Goal: Task Accomplishment & Management: Manage account settings

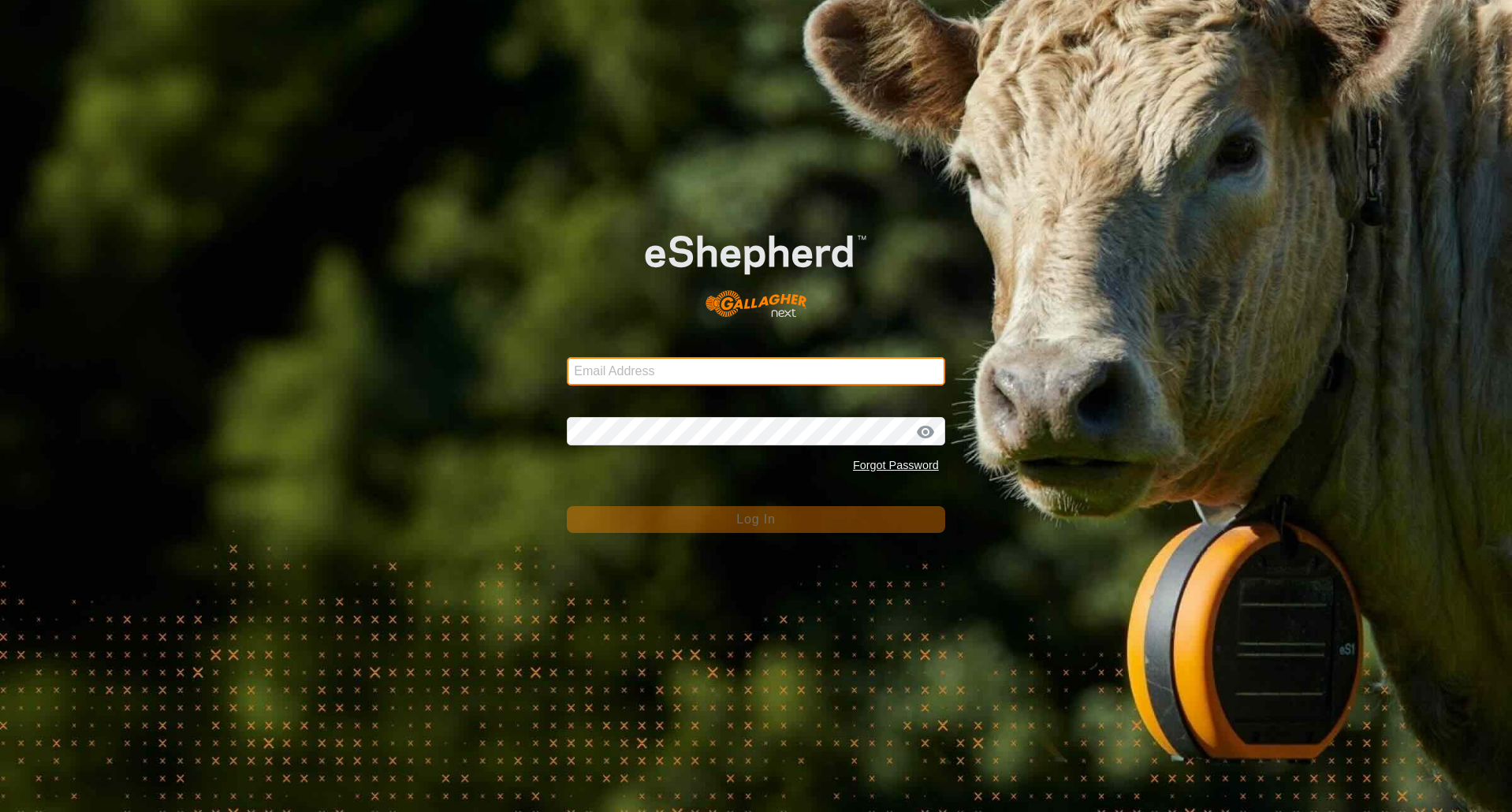
type input "[EMAIL_ADDRESS][DOMAIN_NAME]"
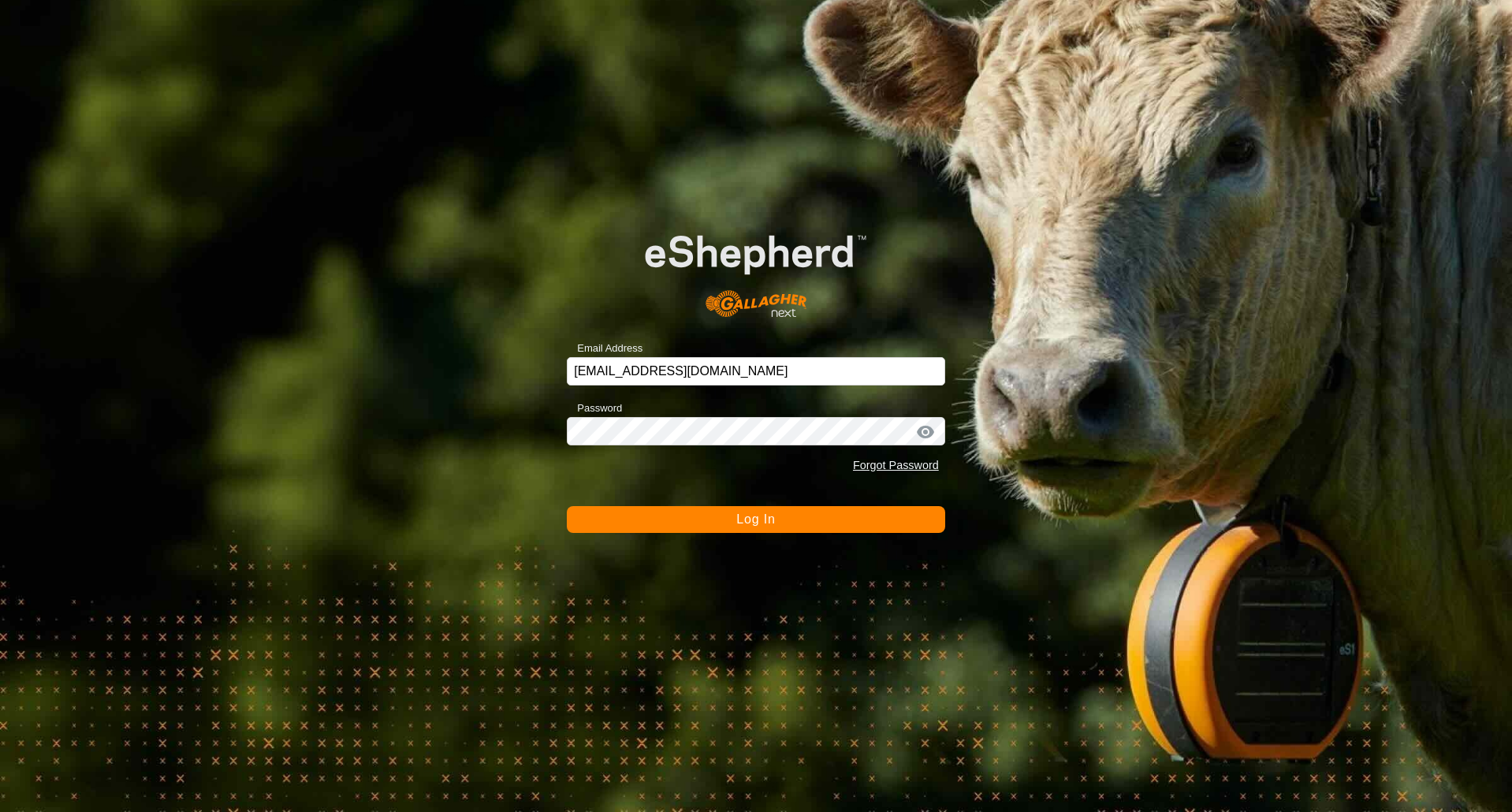
click at [868, 502] on form "Email Address [EMAIL_ADDRESS][DOMAIN_NAME] Password Forgot Password Log In" at bounding box center [756, 368] width 379 height 329
click at [872, 524] on button "Log In" at bounding box center [756, 520] width 379 height 27
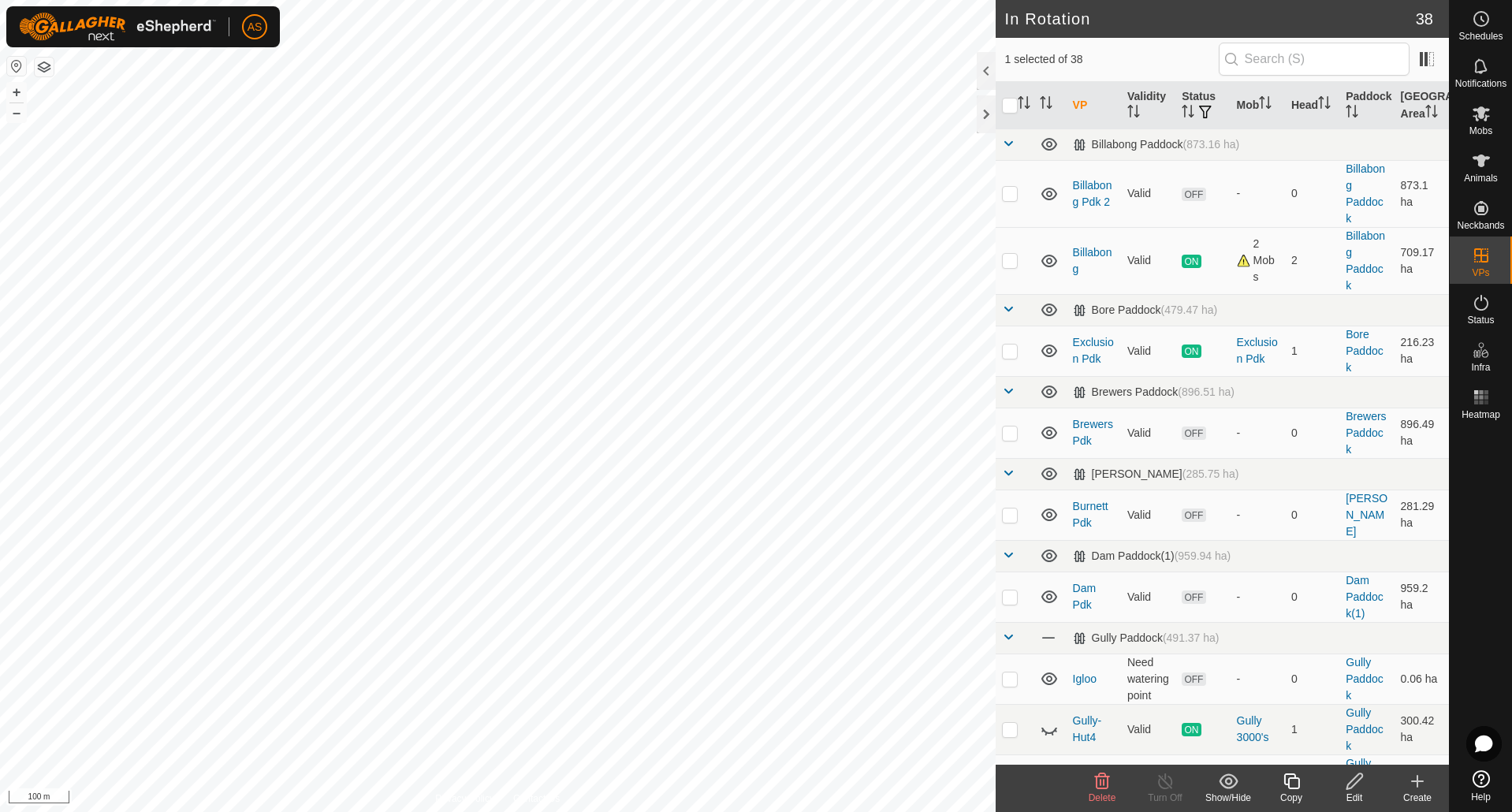
checkbox input "false"
checkbox input "true"
click at [1353, 784] on icon at bounding box center [1355, 781] width 20 height 19
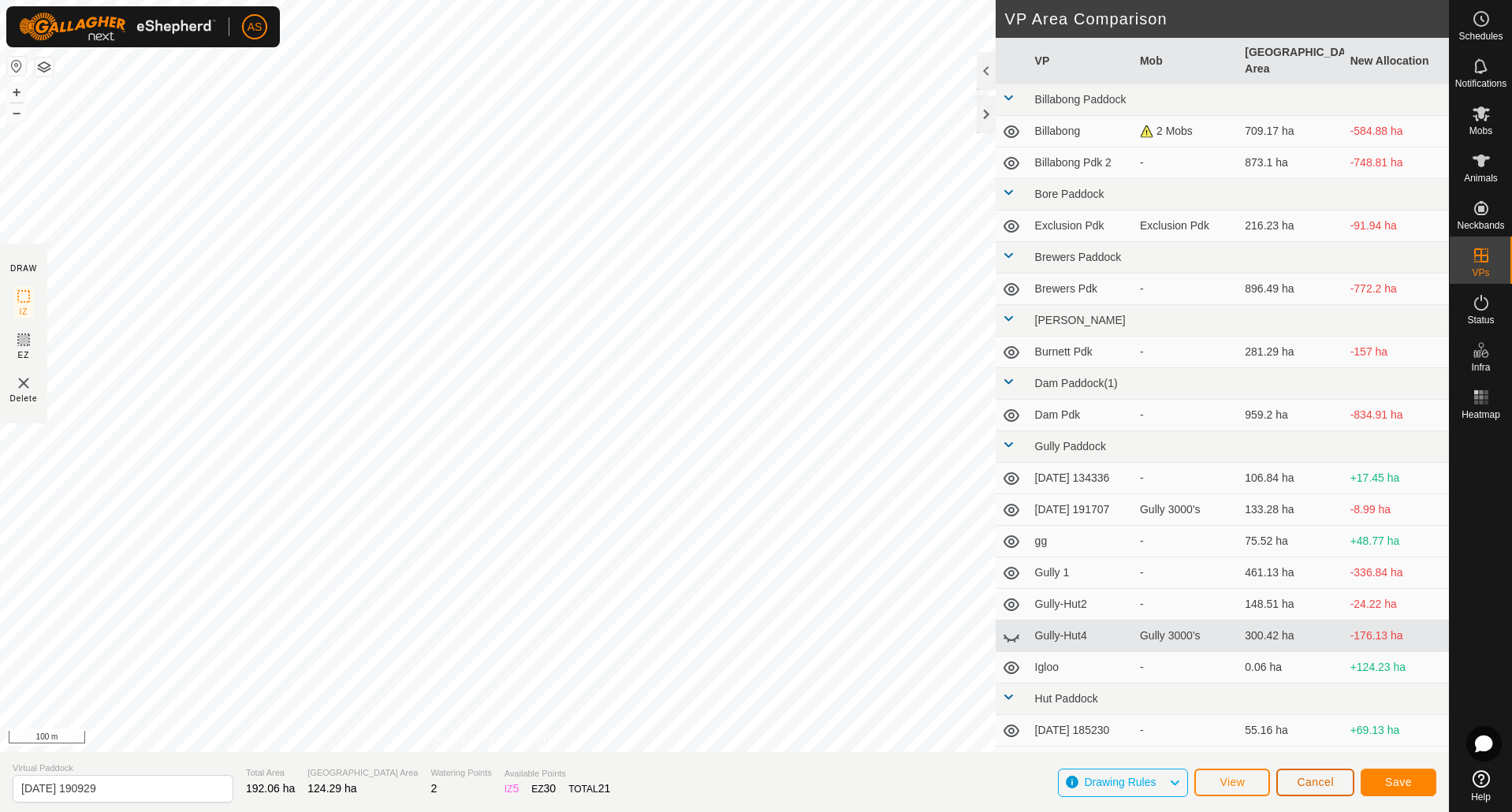
click at [1305, 780] on span "Cancel" at bounding box center [1315, 782] width 37 height 13
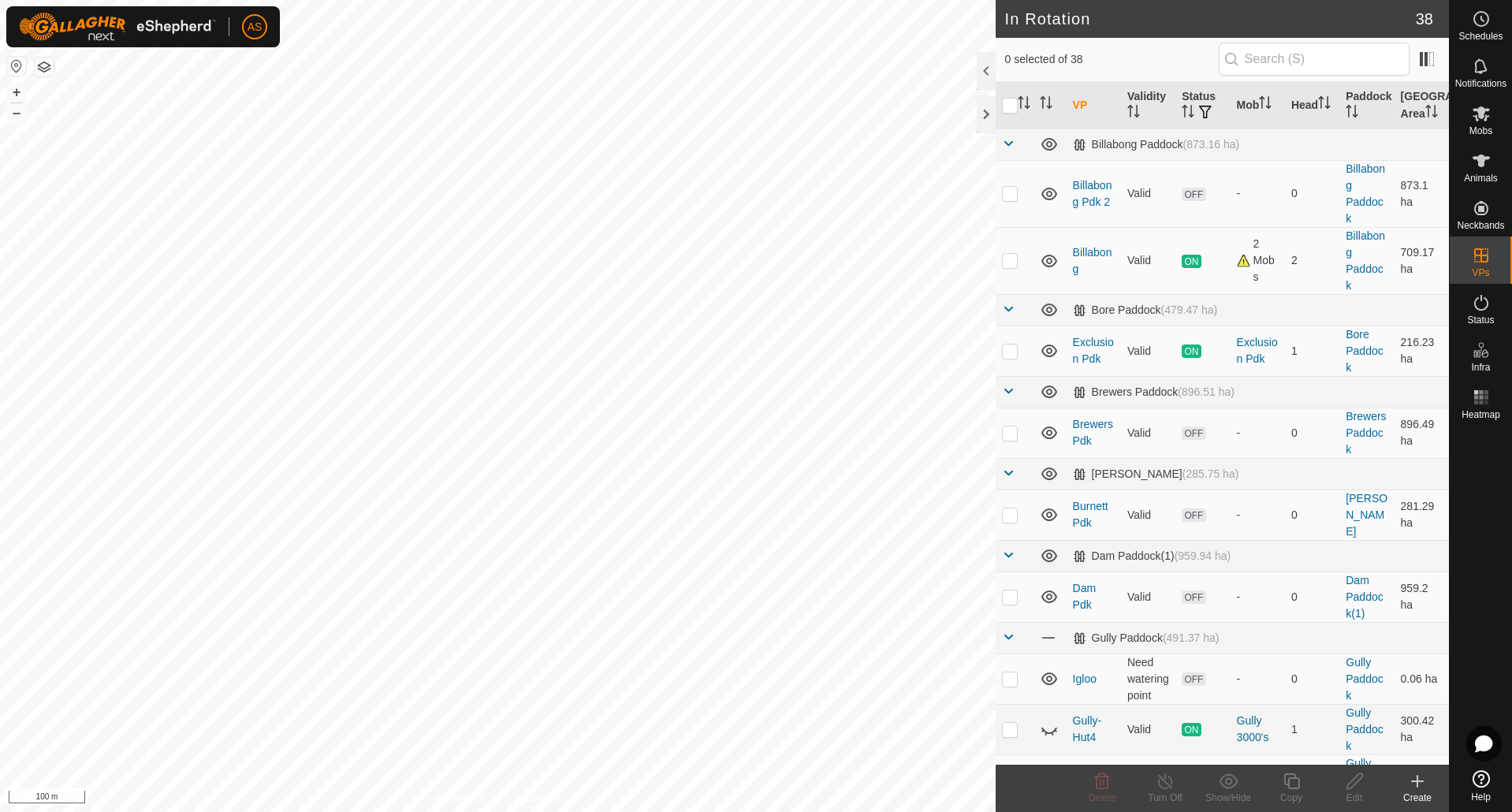
checkbox input "true"
checkbox input "false"
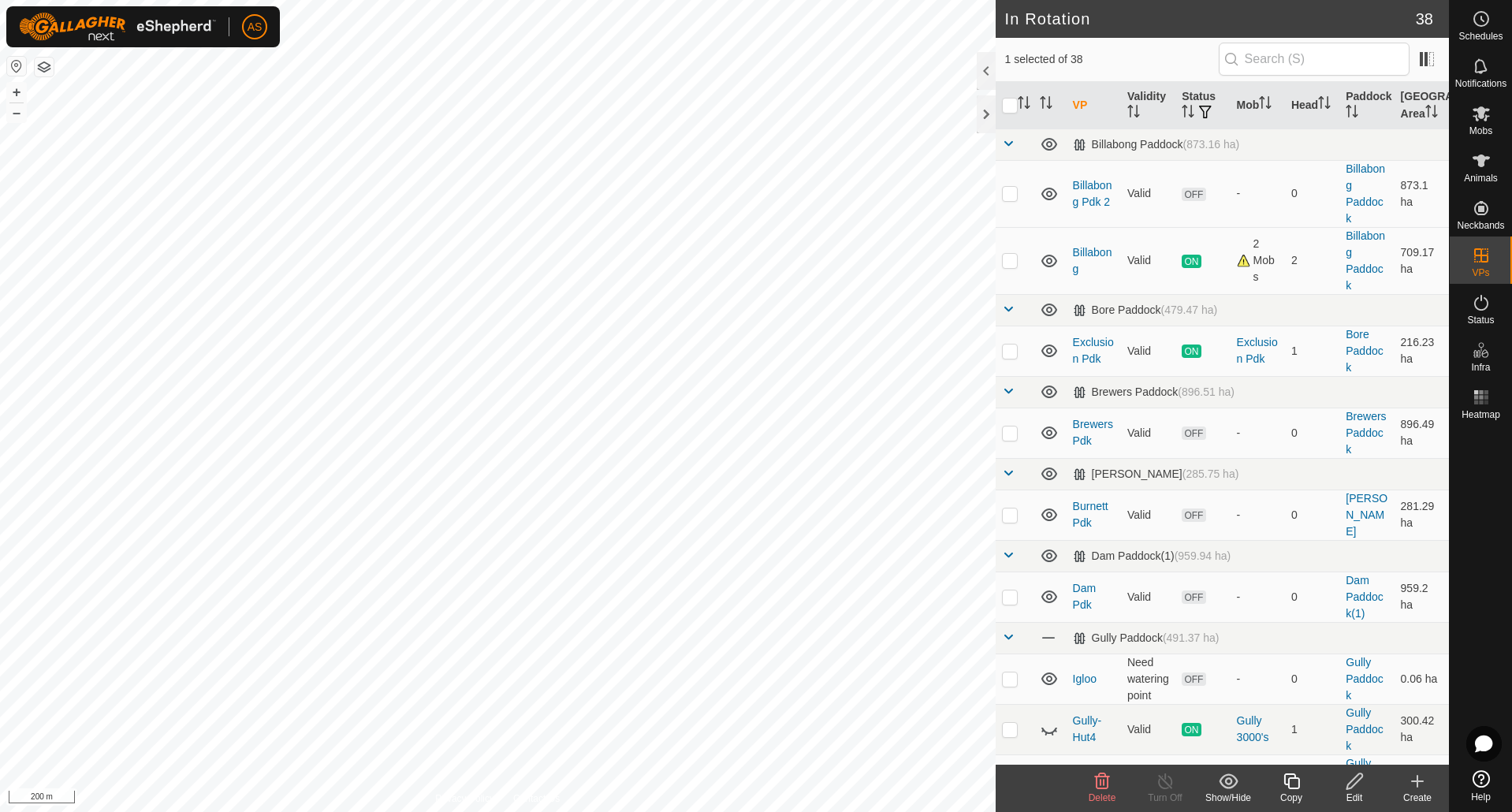
checkbox input "true"
checkbox input "false"
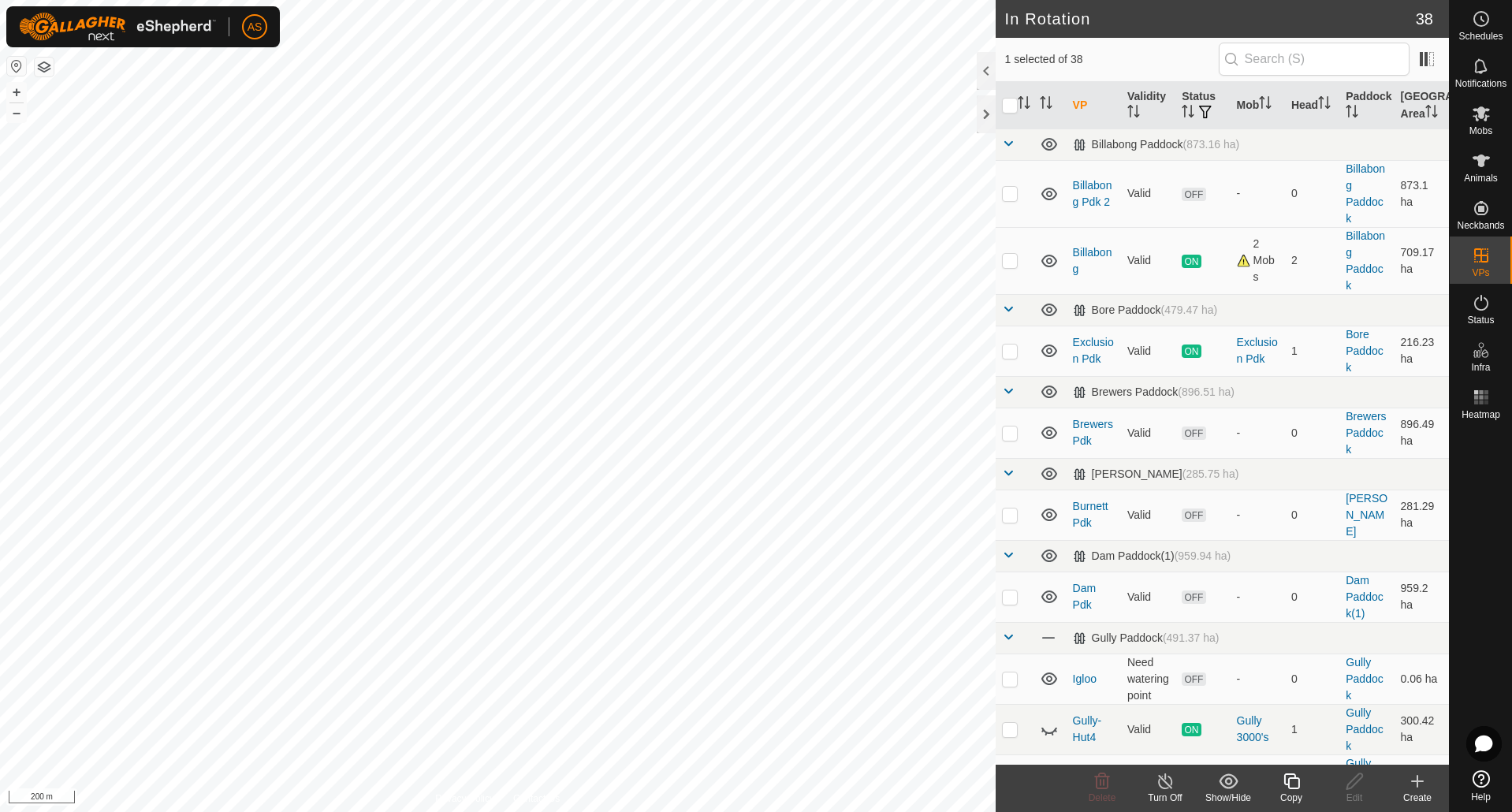
checkbox input "true"
click at [1341, 782] on edit-svg-icon at bounding box center [1354, 781] width 63 height 19
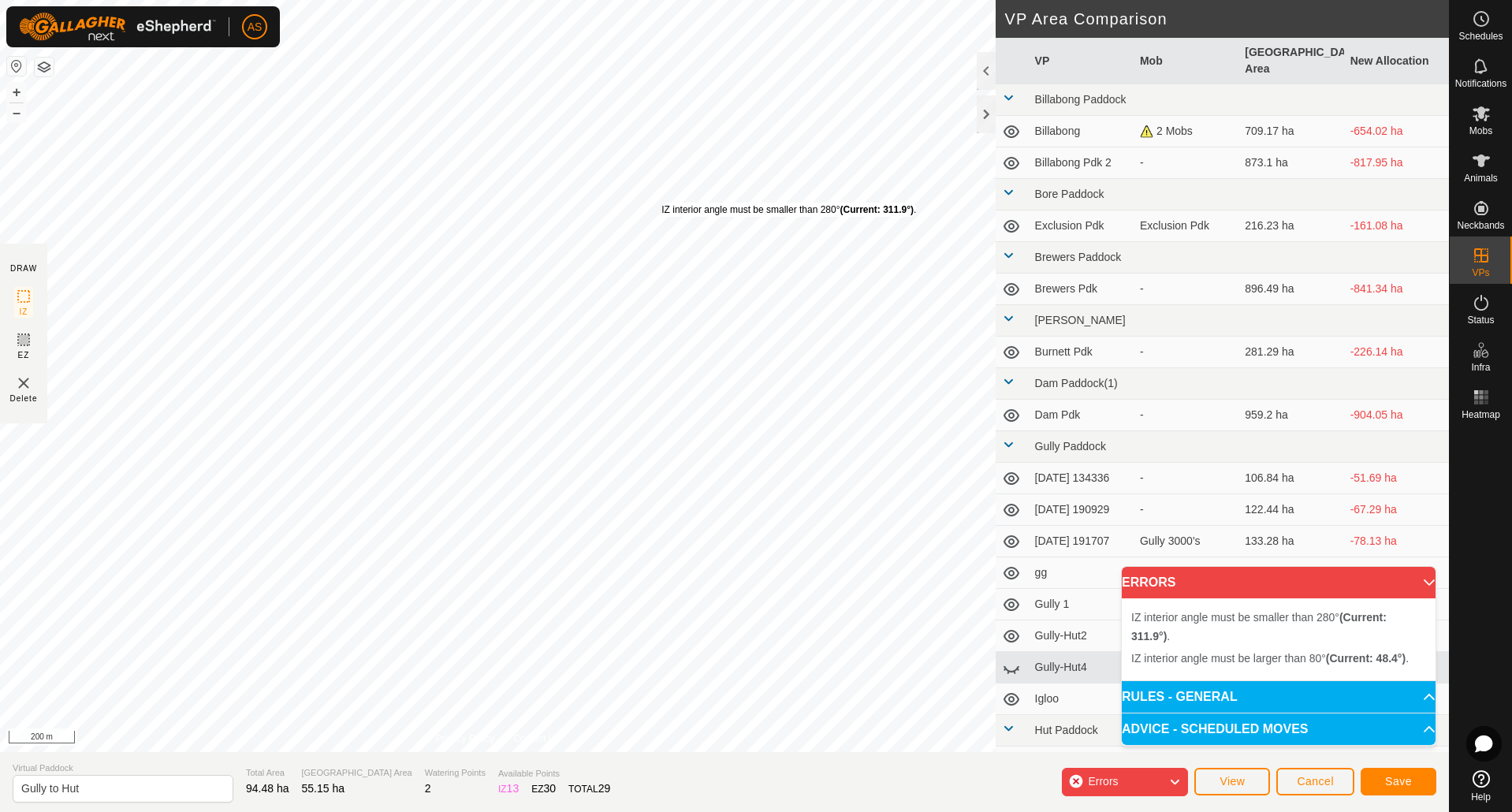
click at [661, 202] on div "IZ interior angle must be smaller than 280° (Current: 311.9°) ." at bounding box center [788, 209] width 255 height 14
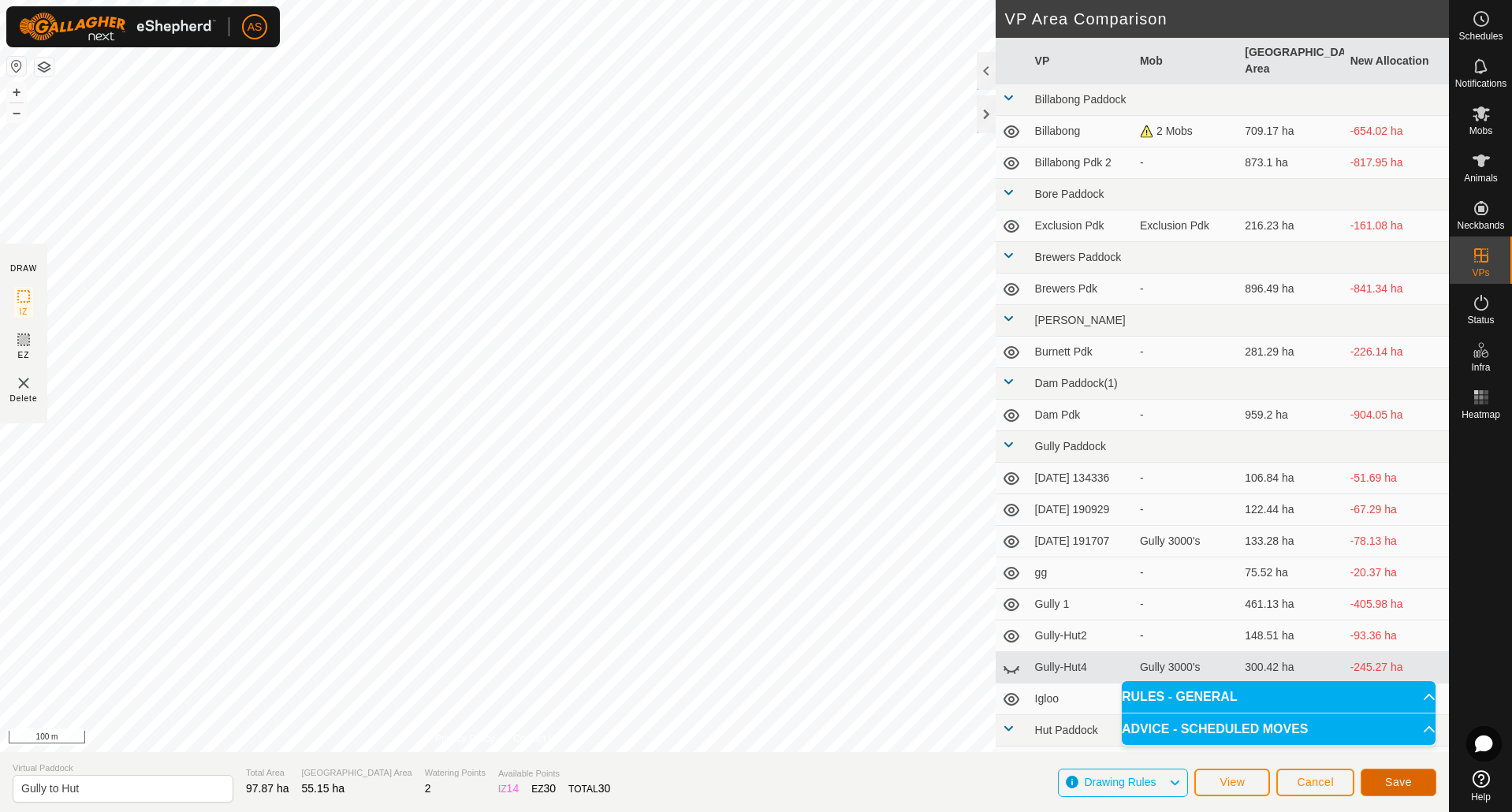
click at [1392, 779] on span "Save" at bounding box center [1398, 782] width 27 height 13
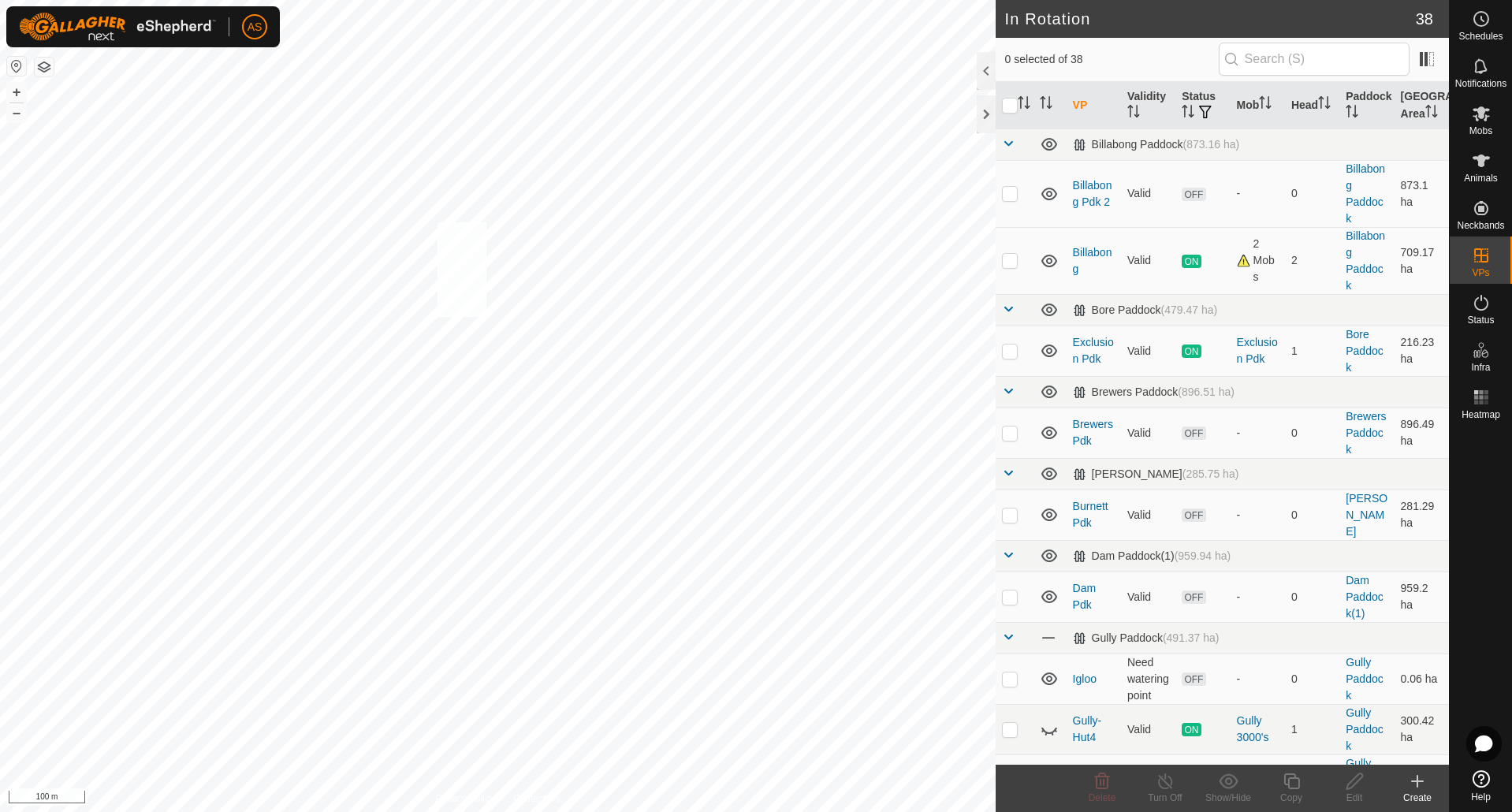
checkbox input "true"
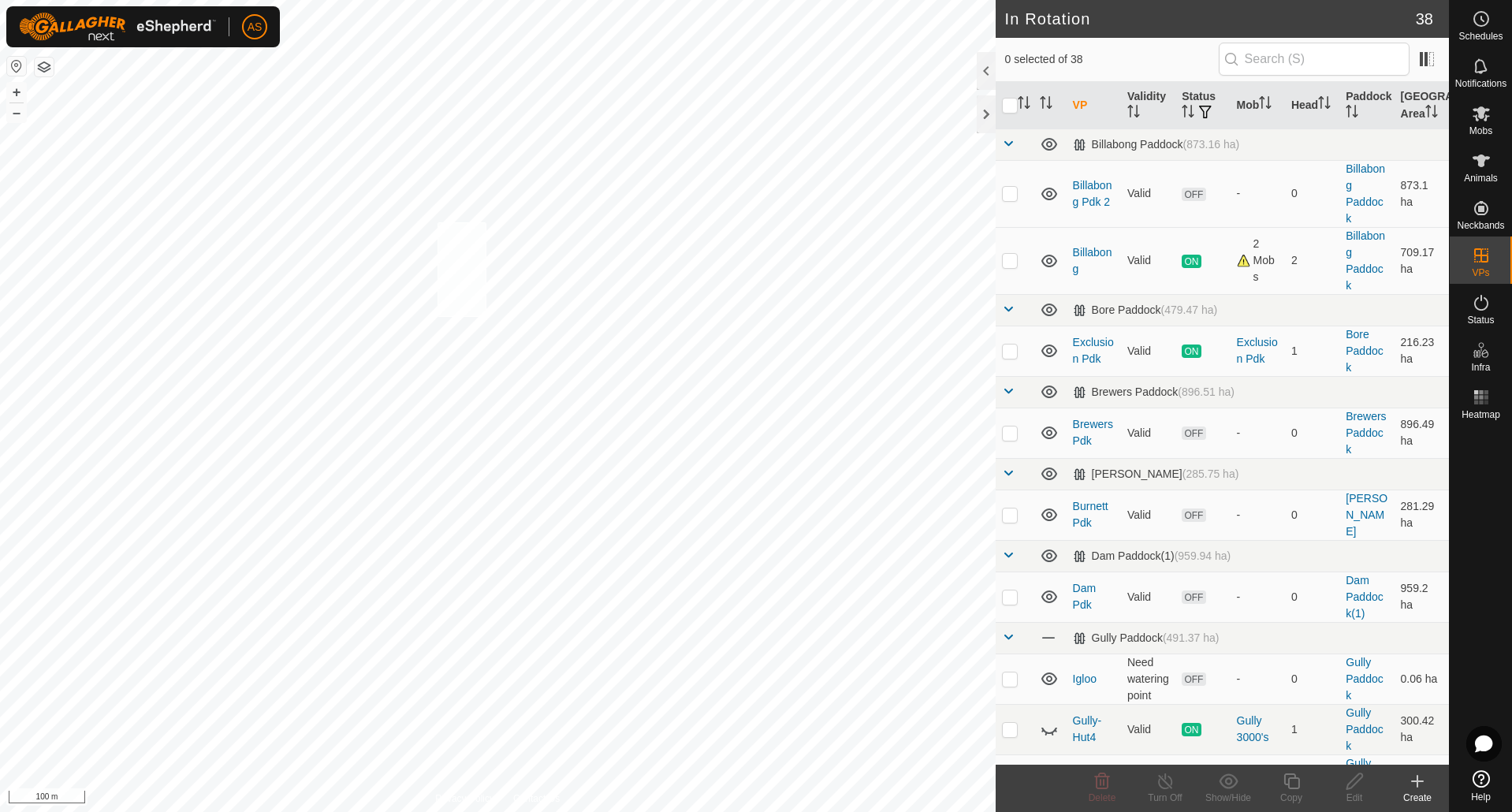
checkbox input "true"
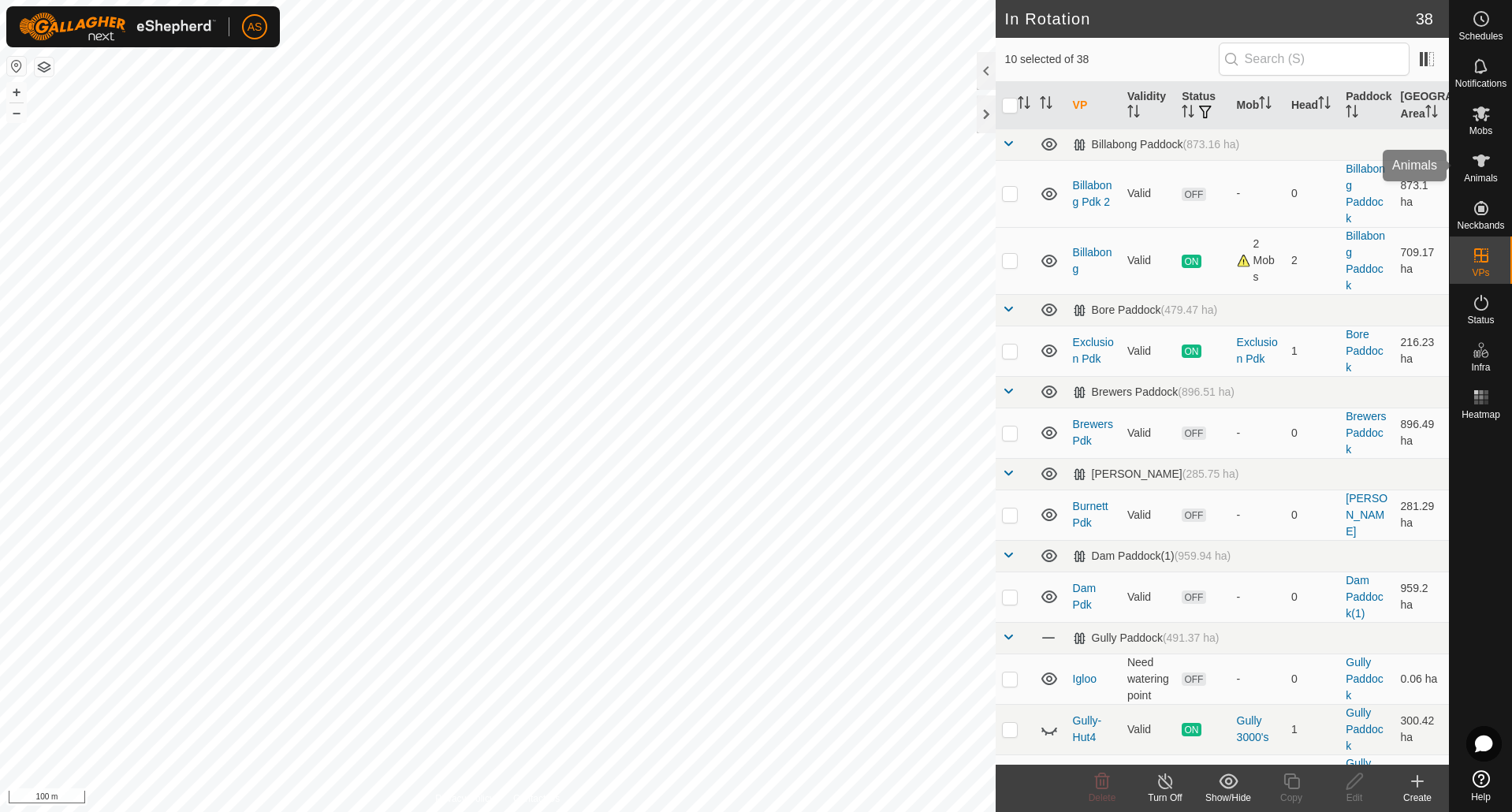
click at [1482, 172] on es-animals-svg-icon at bounding box center [1481, 161] width 29 height 25
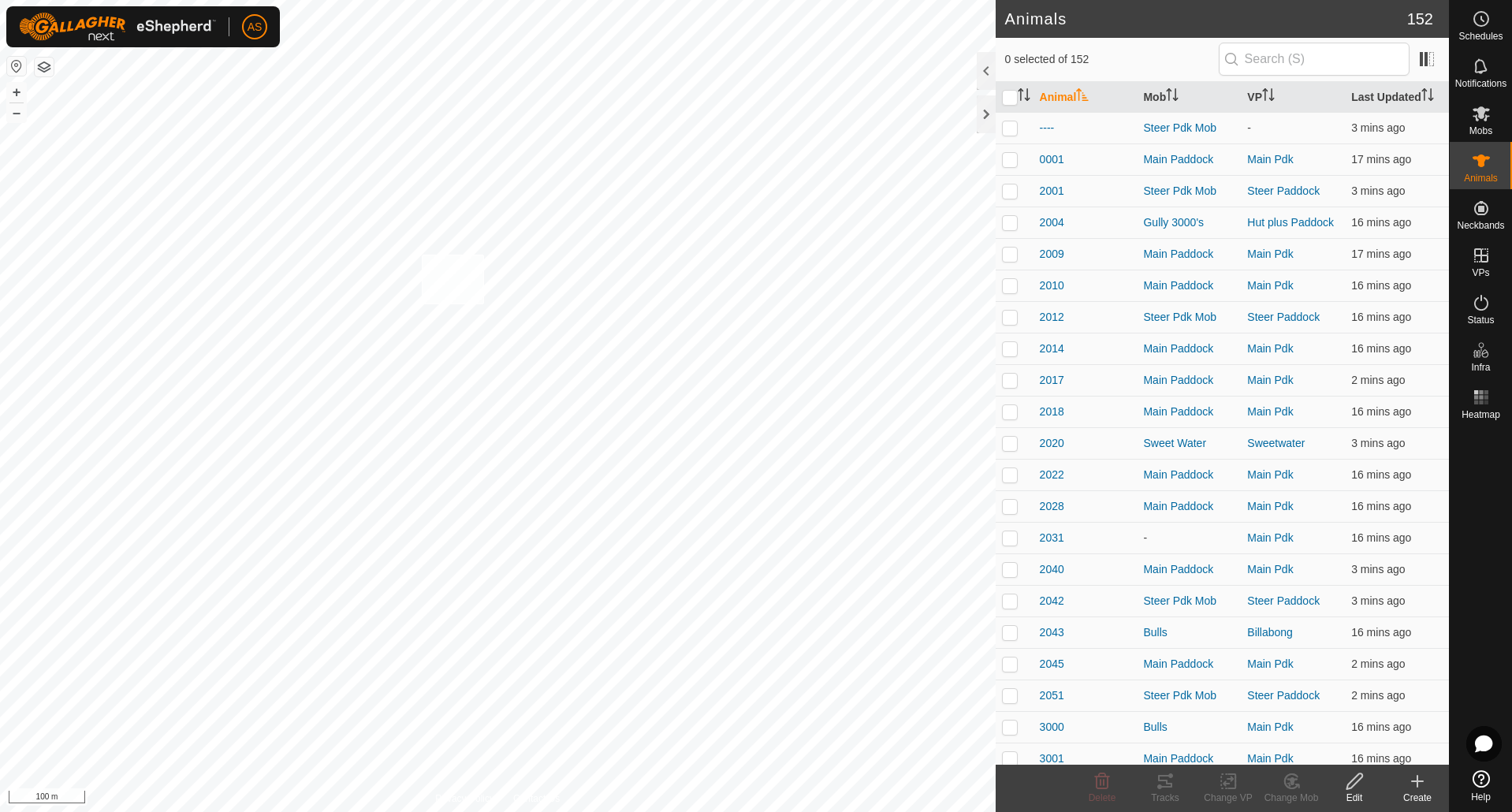
checkbox input "true"
click at [1229, 785] on icon at bounding box center [1228, 781] width 20 height 19
click at [1234, 709] on link "Choose VP..." at bounding box center [1275, 714] width 156 height 32
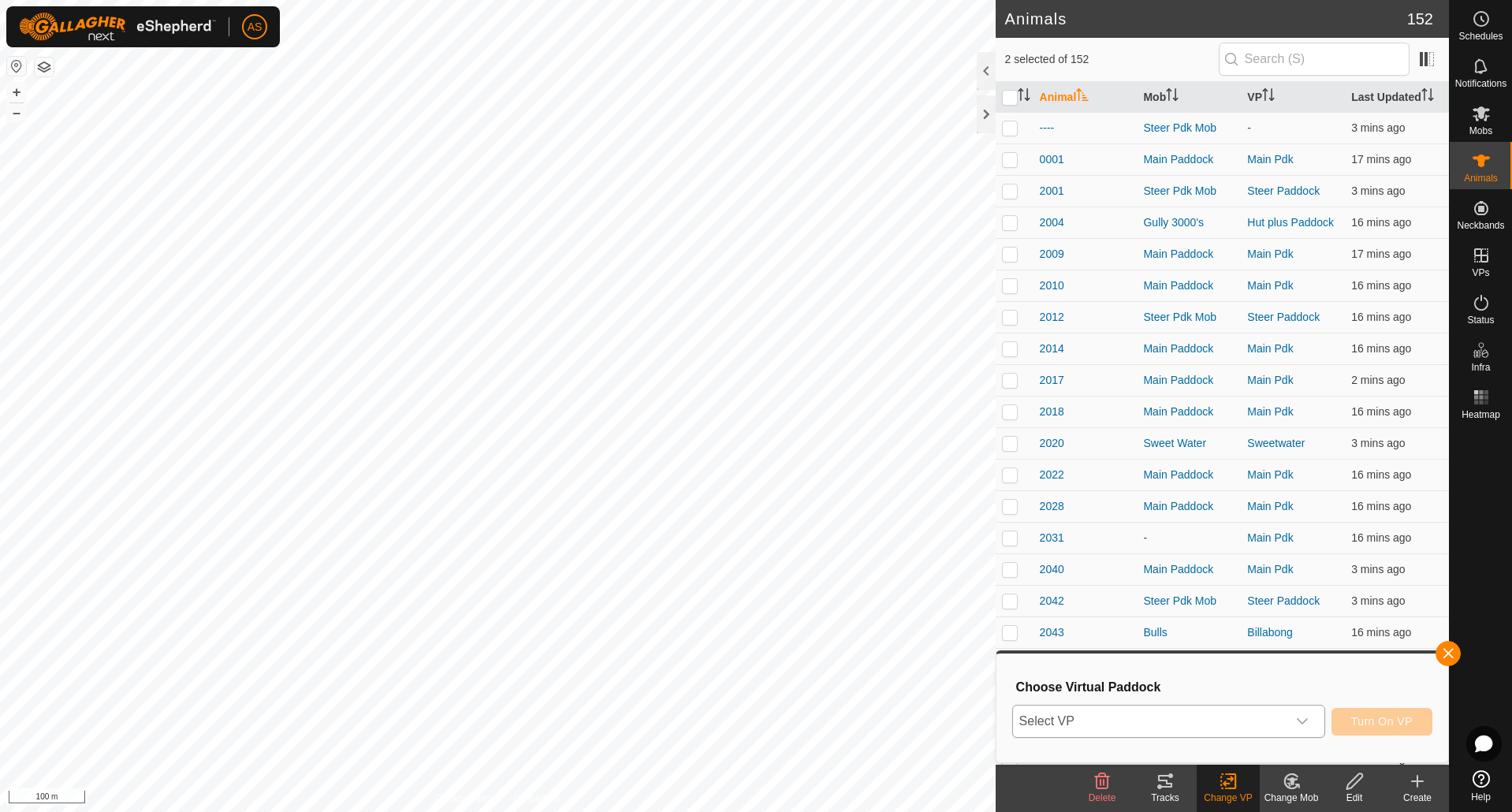
click at [1108, 718] on span "Select VP" at bounding box center [1150, 722] width 274 height 32
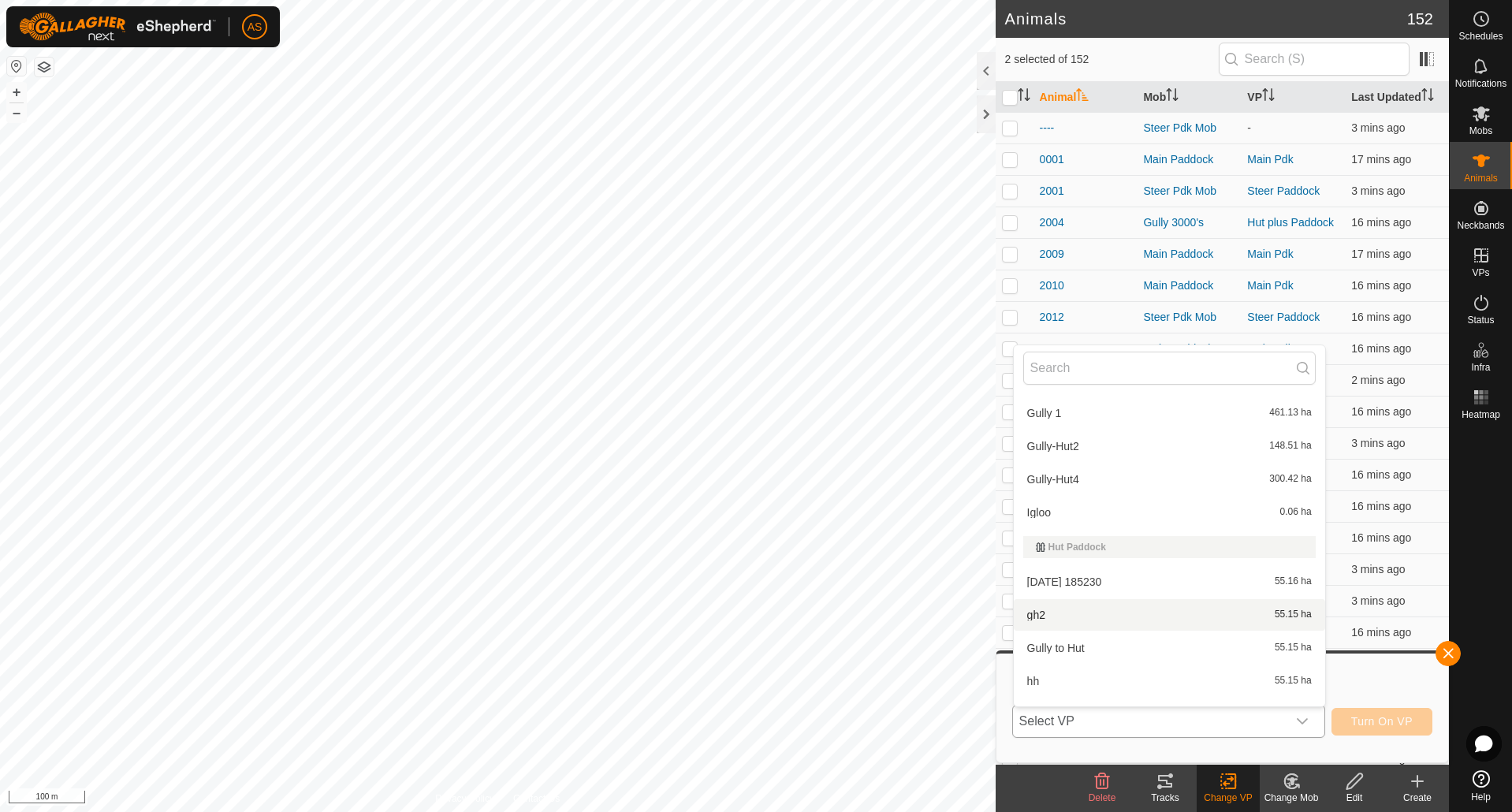
scroll to position [552, 0]
click at [1070, 644] on li "Gully to Hut 55.15 ha" at bounding box center [1170, 638] width 311 height 32
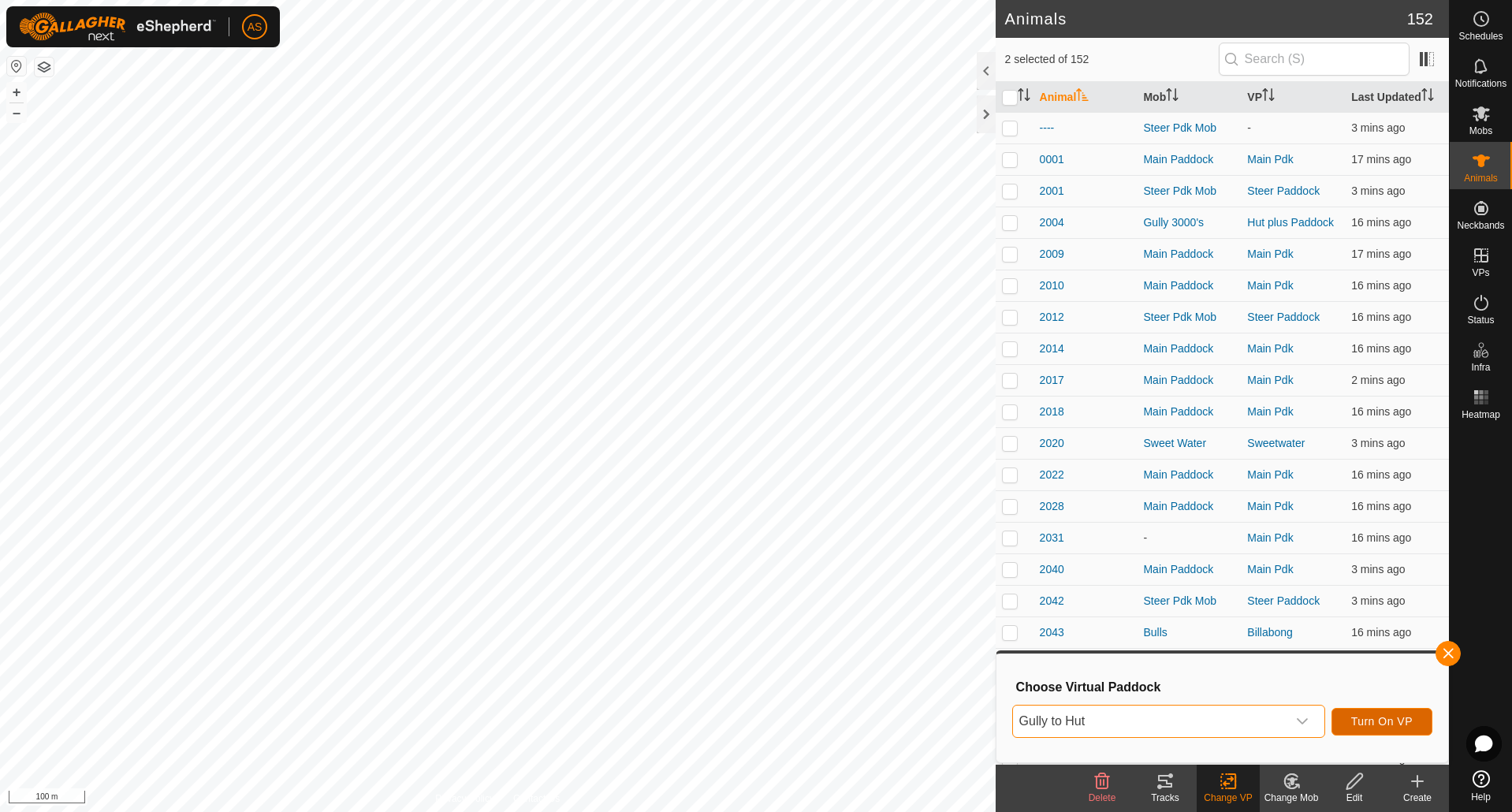
click at [1362, 724] on span "Turn On VP" at bounding box center [1382, 721] width 61 height 13
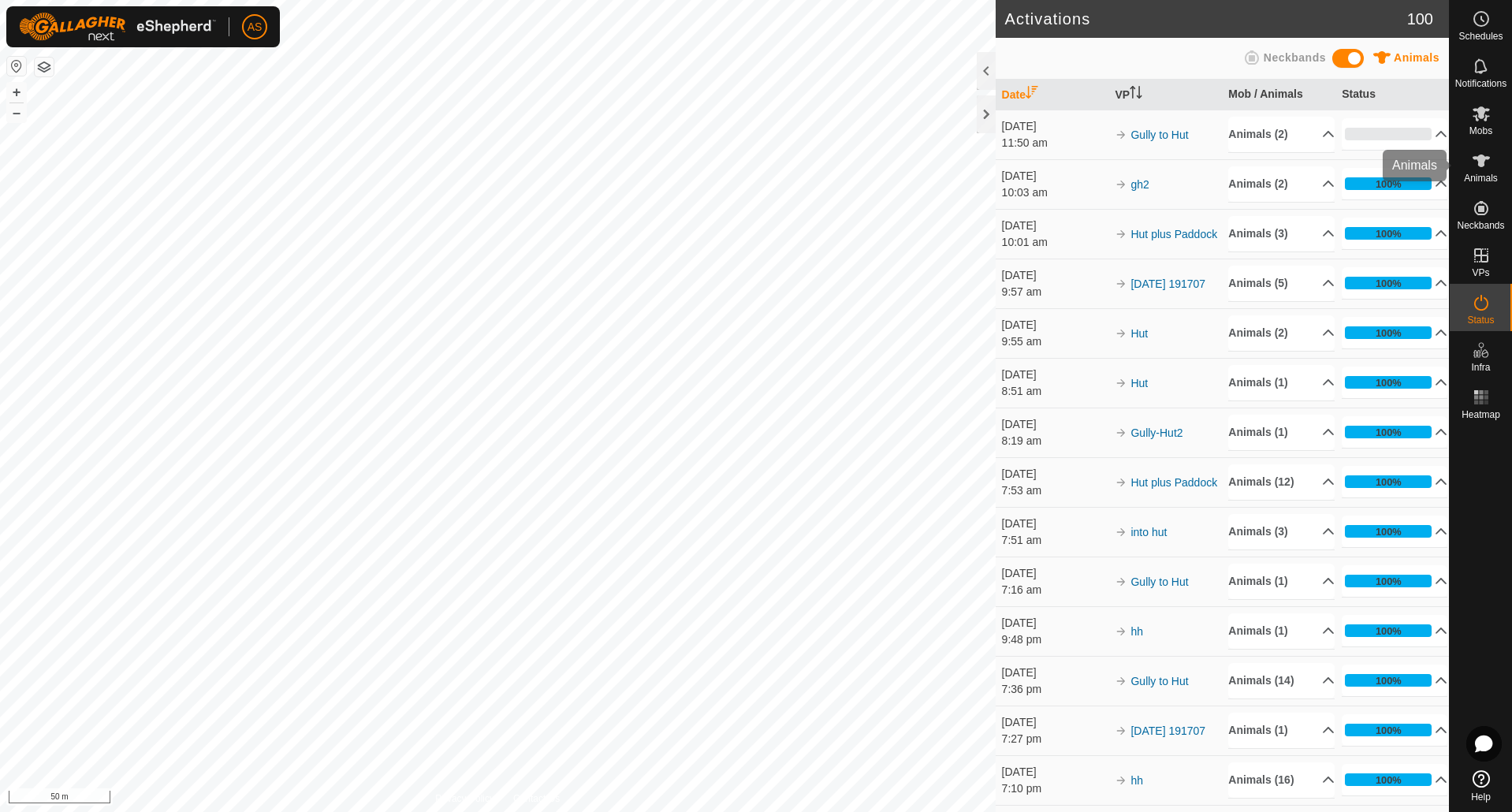
click at [1479, 156] on icon at bounding box center [1480, 161] width 17 height 13
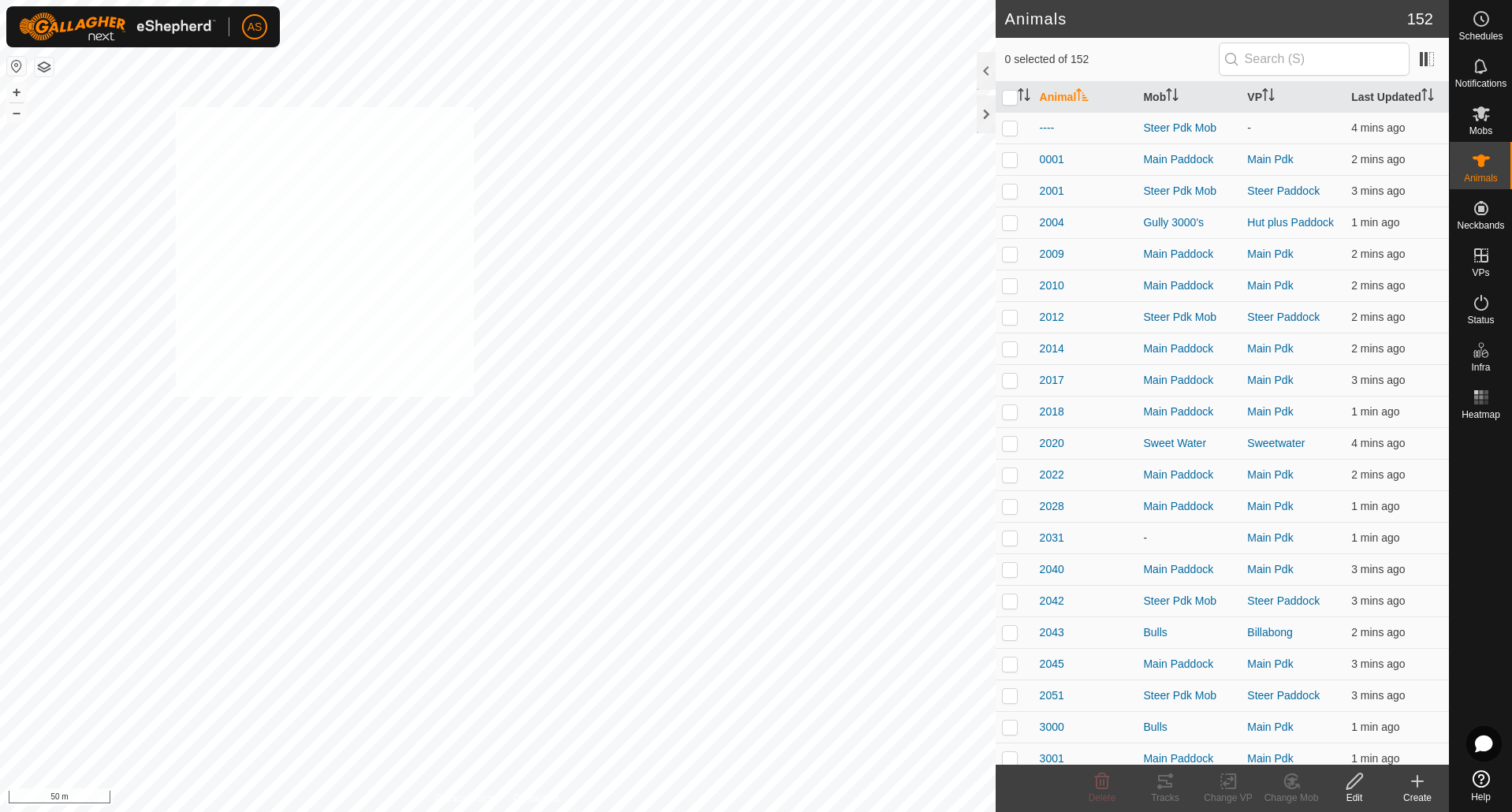
checkbox input "true"
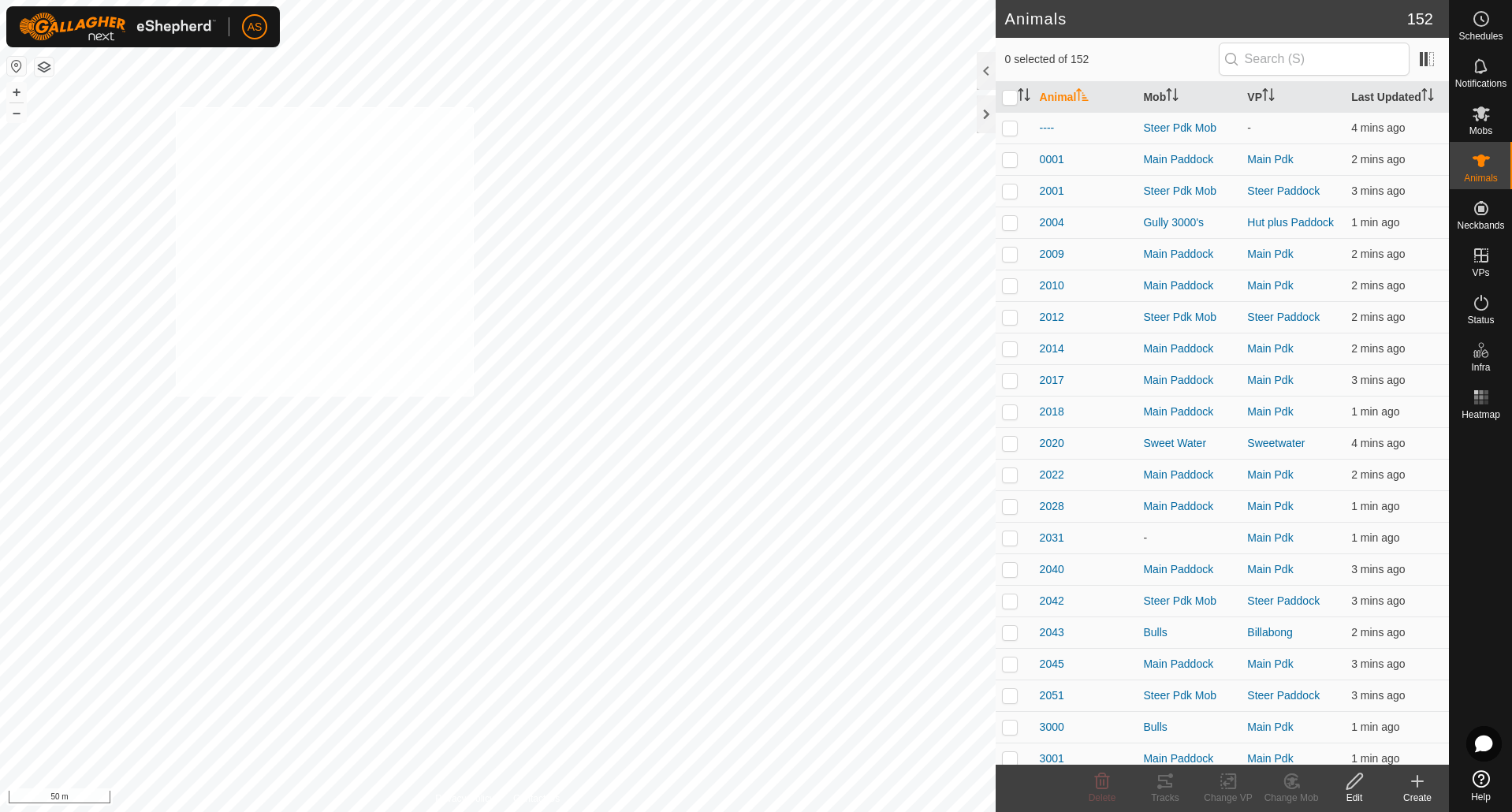
checkbox input "true"
click at [1029, 95] on icon "Activate to sort" at bounding box center [1024, 94] width 13 height 13
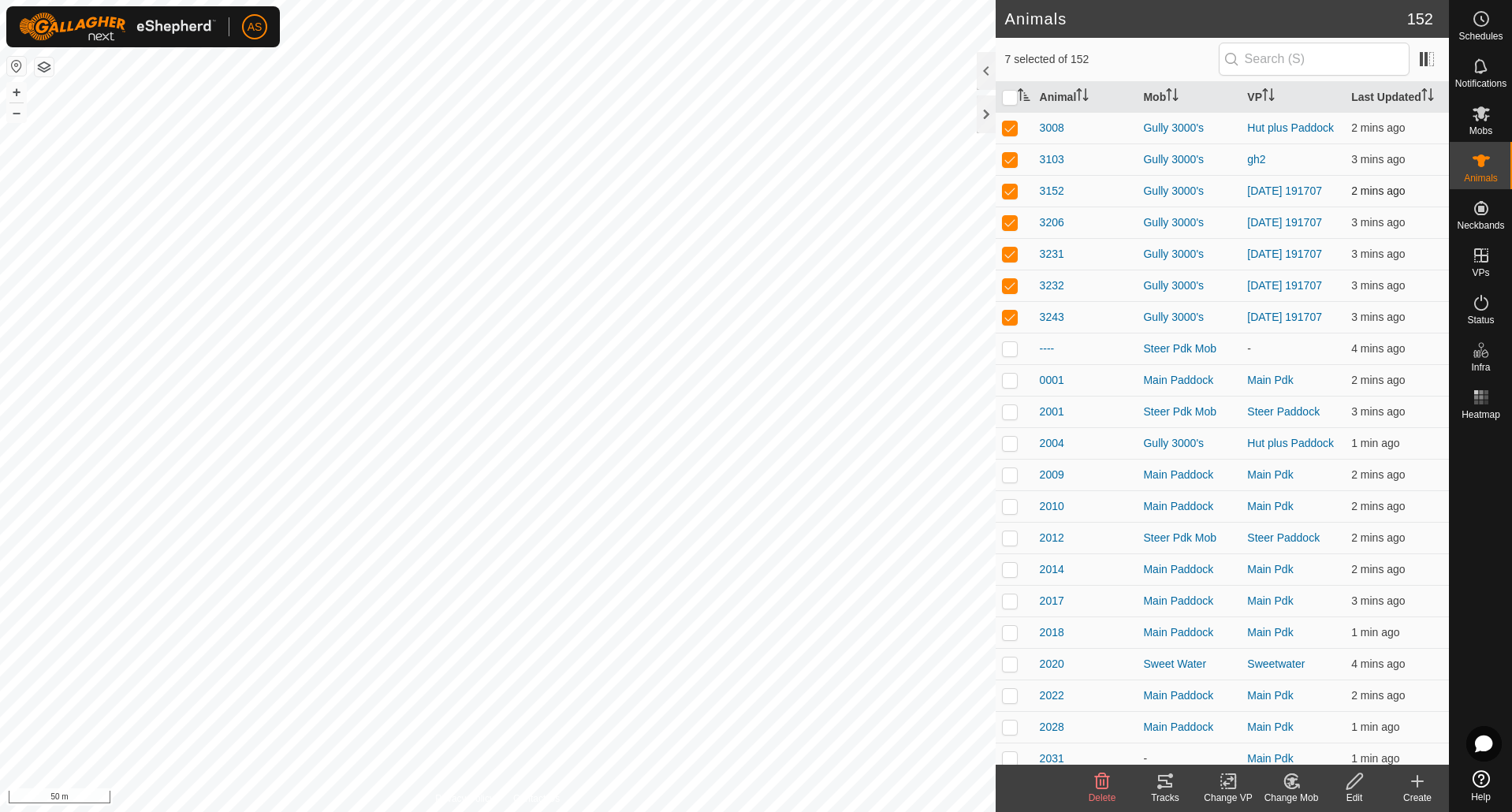
click at [1004, 189] on p-checkbox at bounding box center [1010, 190] width 16 height 13
checkbox input "false"
click at [1004, 189] on p-checkbox at bounding box center [1010, 190] width 16 height 13
checkbox input "false"
click at [1004, 189] on p-checkbox at bounding box center [1010, 190] width 16 height 13
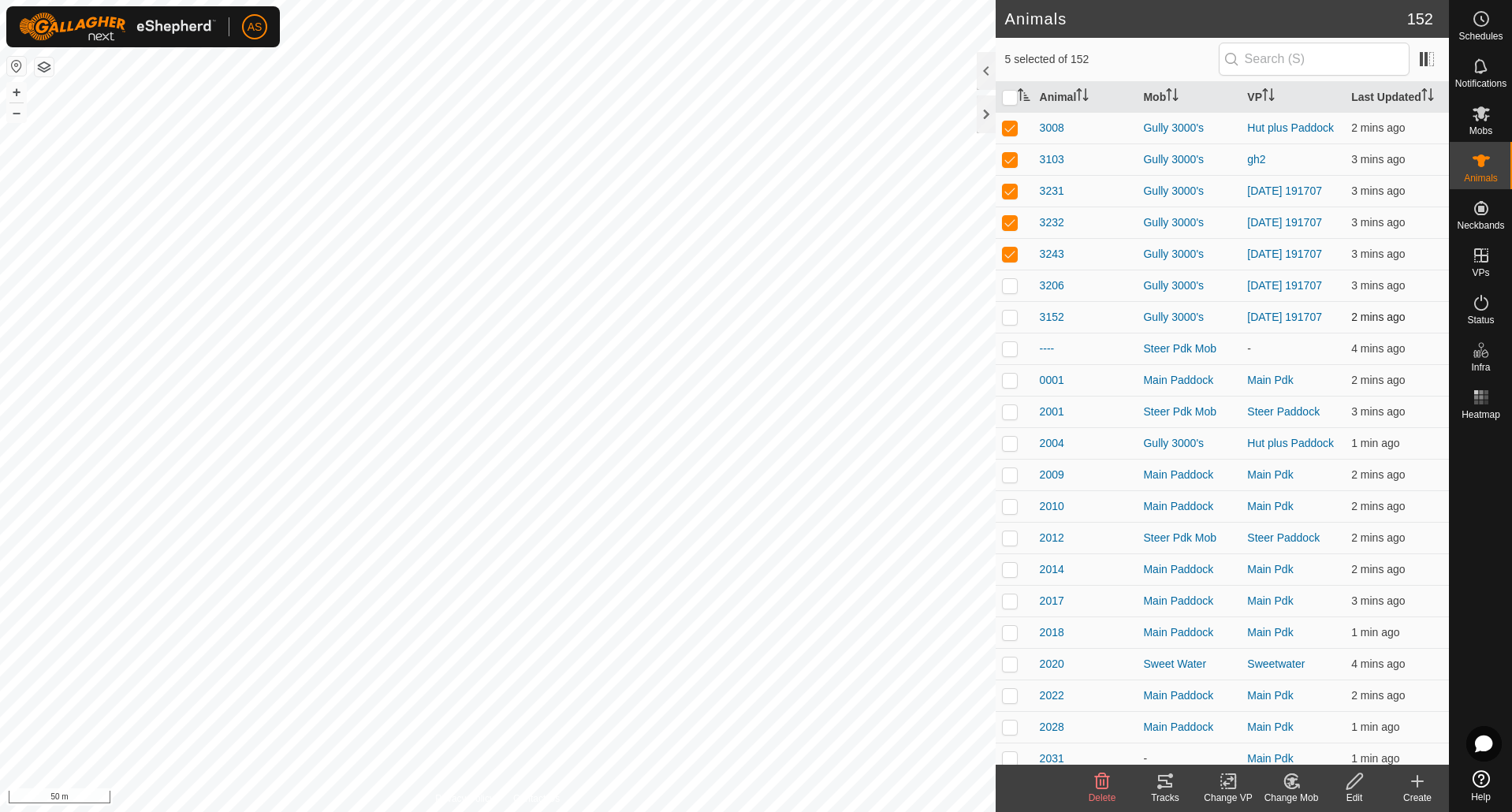
checkbox input "false"
click at [1004, 189] on p-checkbox at bounding box center [1010, 190] width 16 height 13
checkbox input "false"
click at [1004, 189] on p-checkbox at bounding box center [1010, 190] width 16 height 13
checkbox input "false"
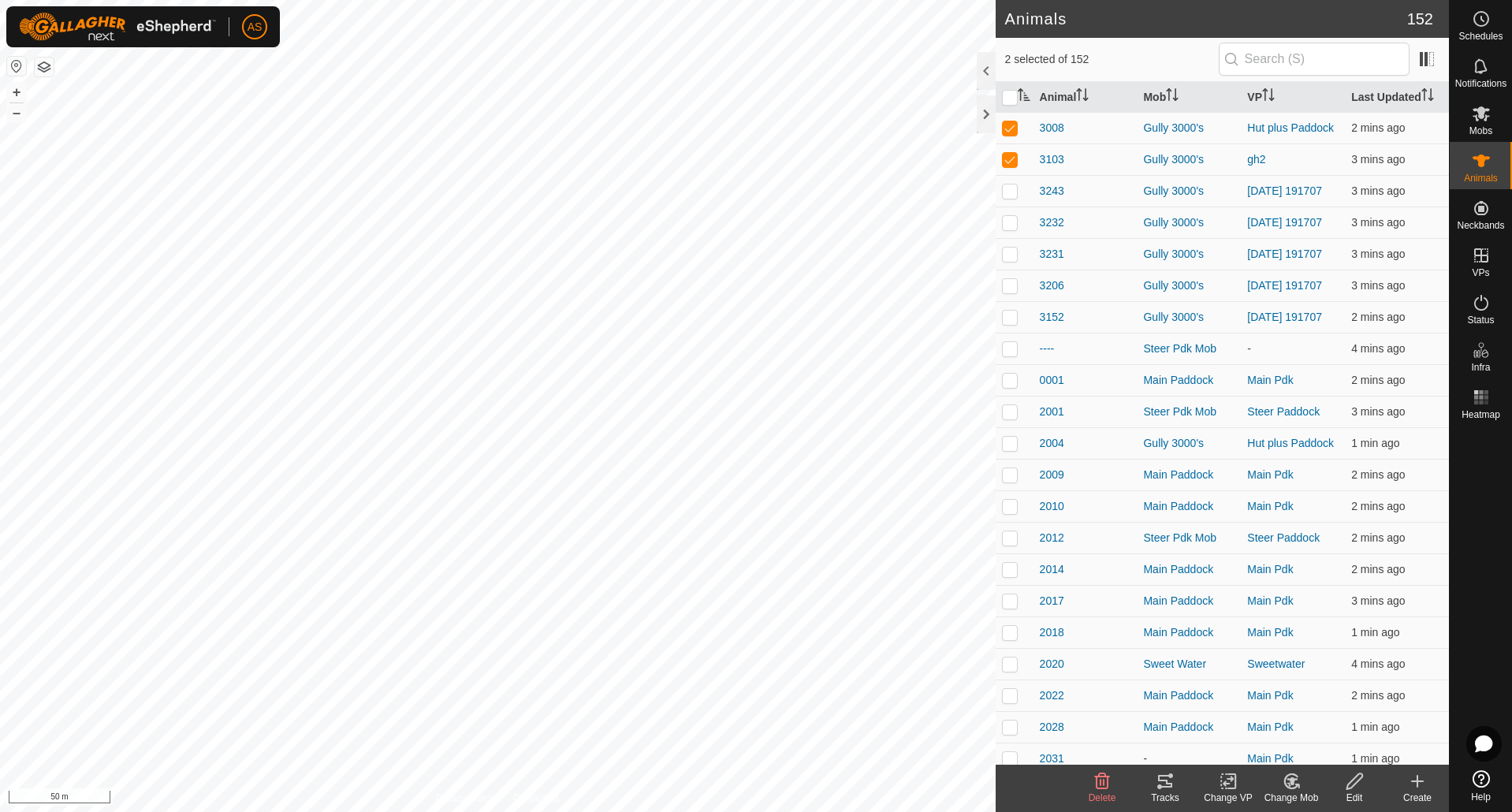
click at [1220, 779] on icon at bounding box center [1228, 781] width 20 height 19
click at [1243, 718] on link "Choose VP..." at bounding box center [1275, 714] width 156 height 32
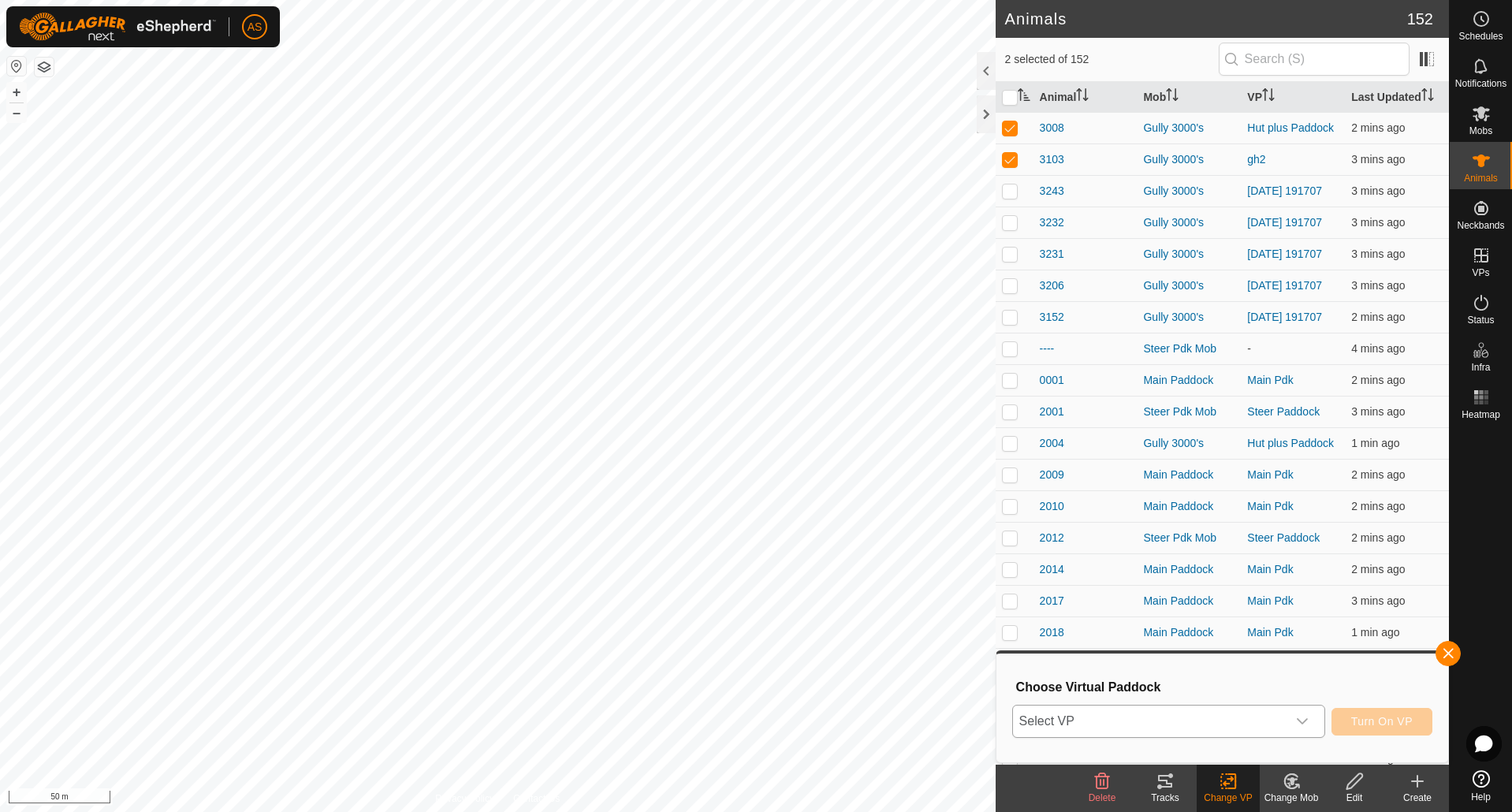
click at [1138, 714] on span "Select VP" at bounding box center [1150, 722] width 274 height 32
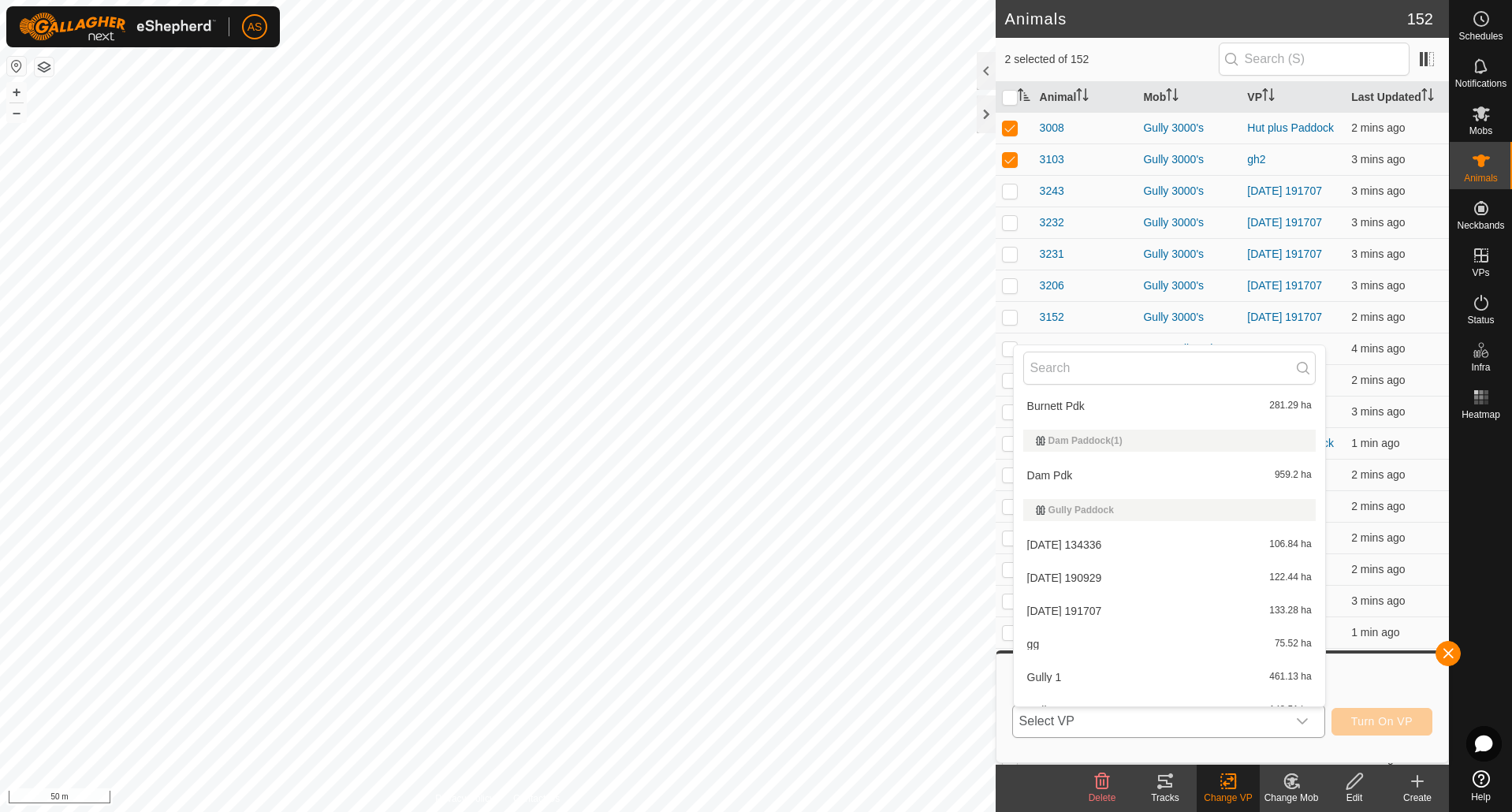
scroll to position [395, 0]
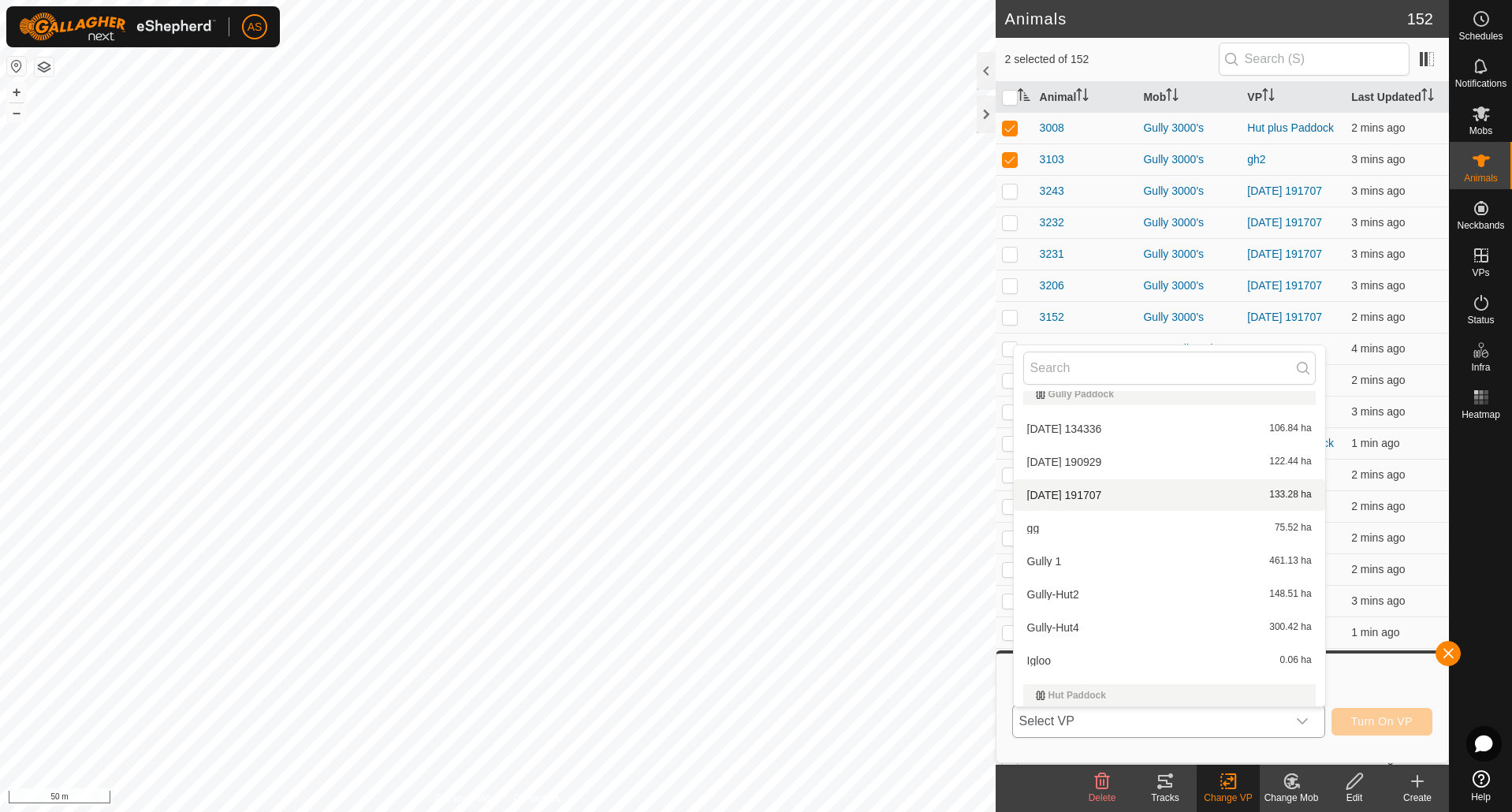
click at [1109, 496] on li "[DATE] 191707 133.28 ha" at bounding box center [1170, 495] width 311 height 32
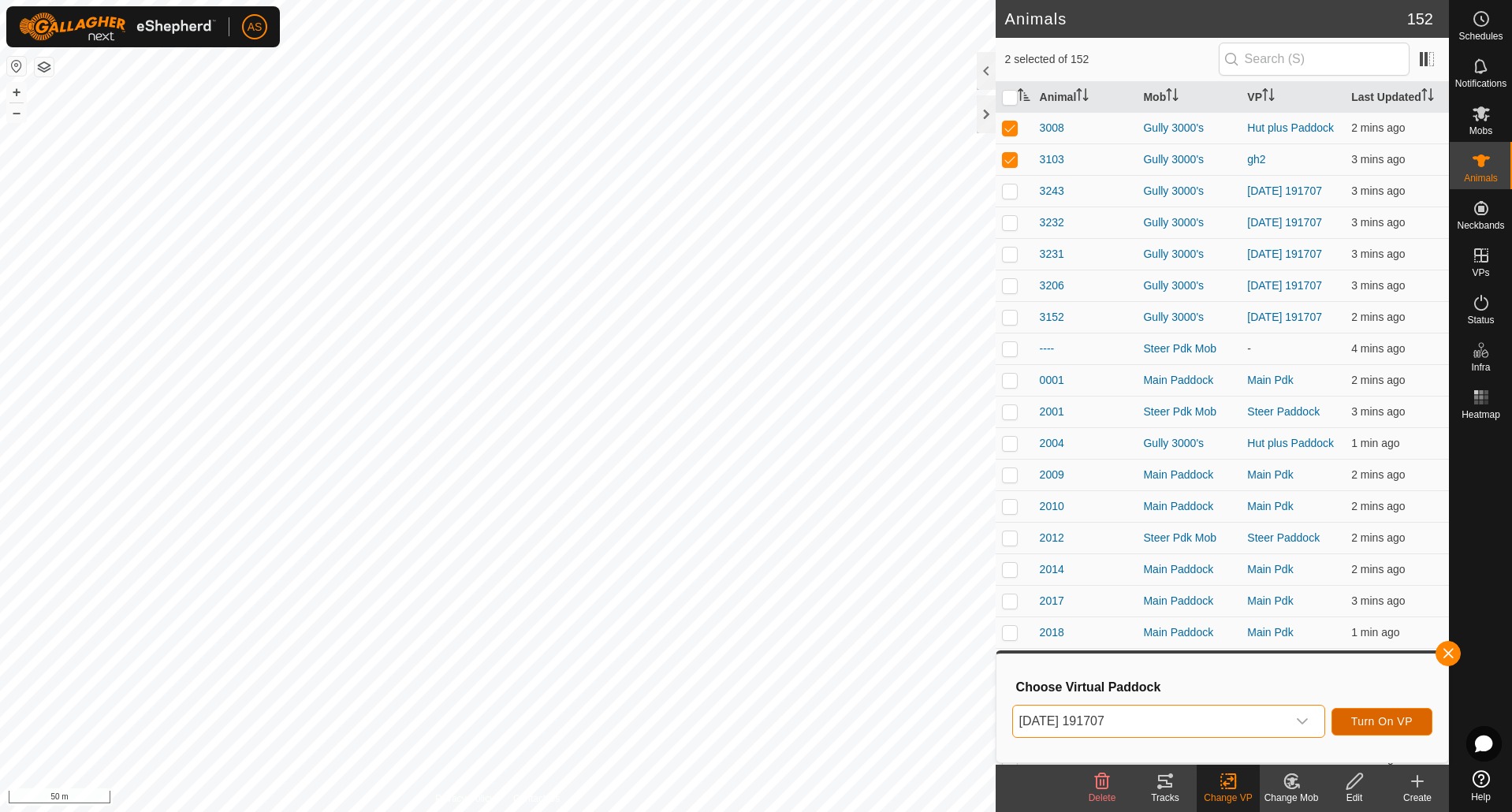
click at [1363, 720] on span "Turn On VP" at bounding box center [1382, 721] width 61 height 13
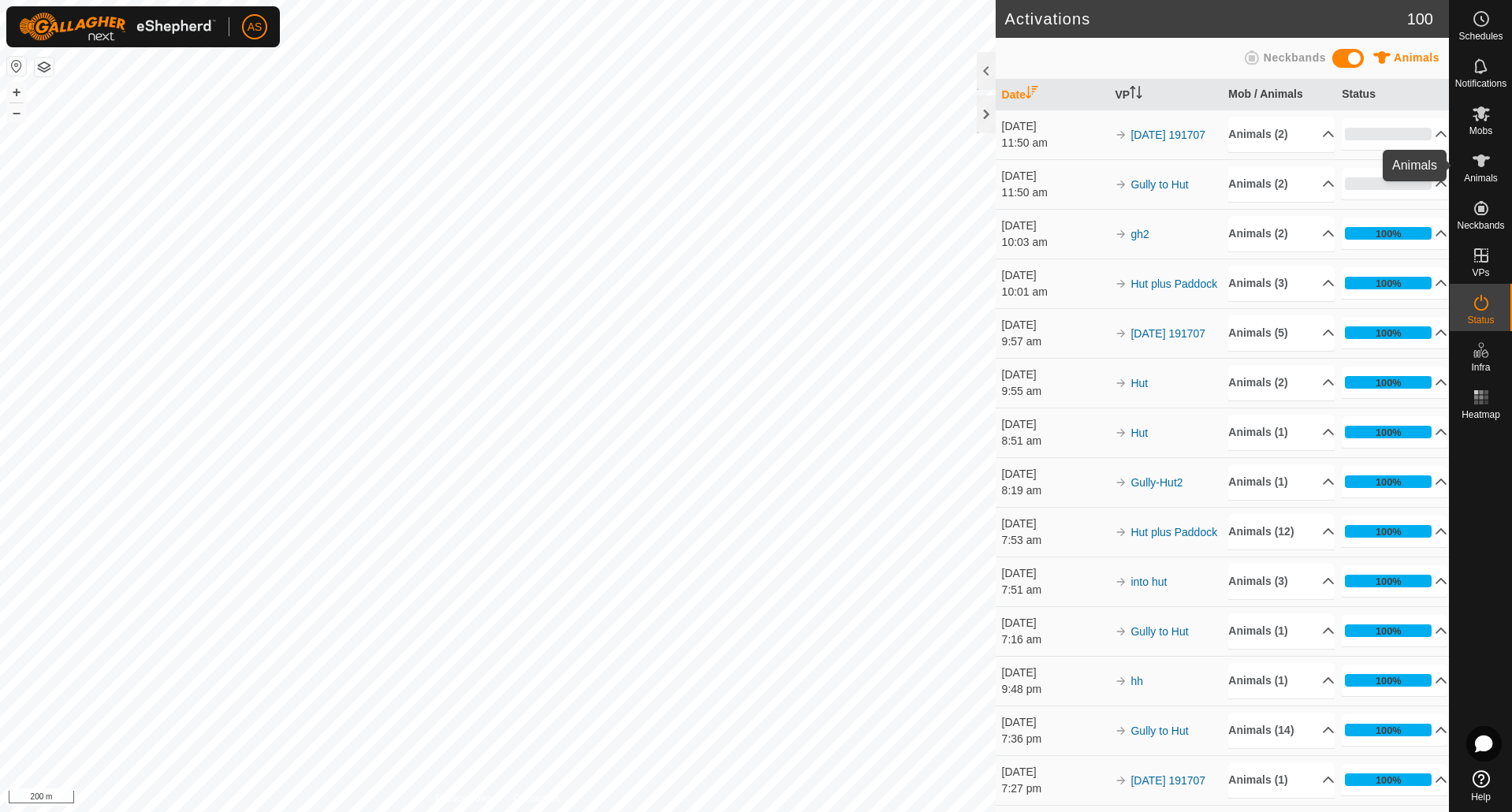
click at [1481, 160] on icon at bounding box center [1480, 161] width 17 height 13
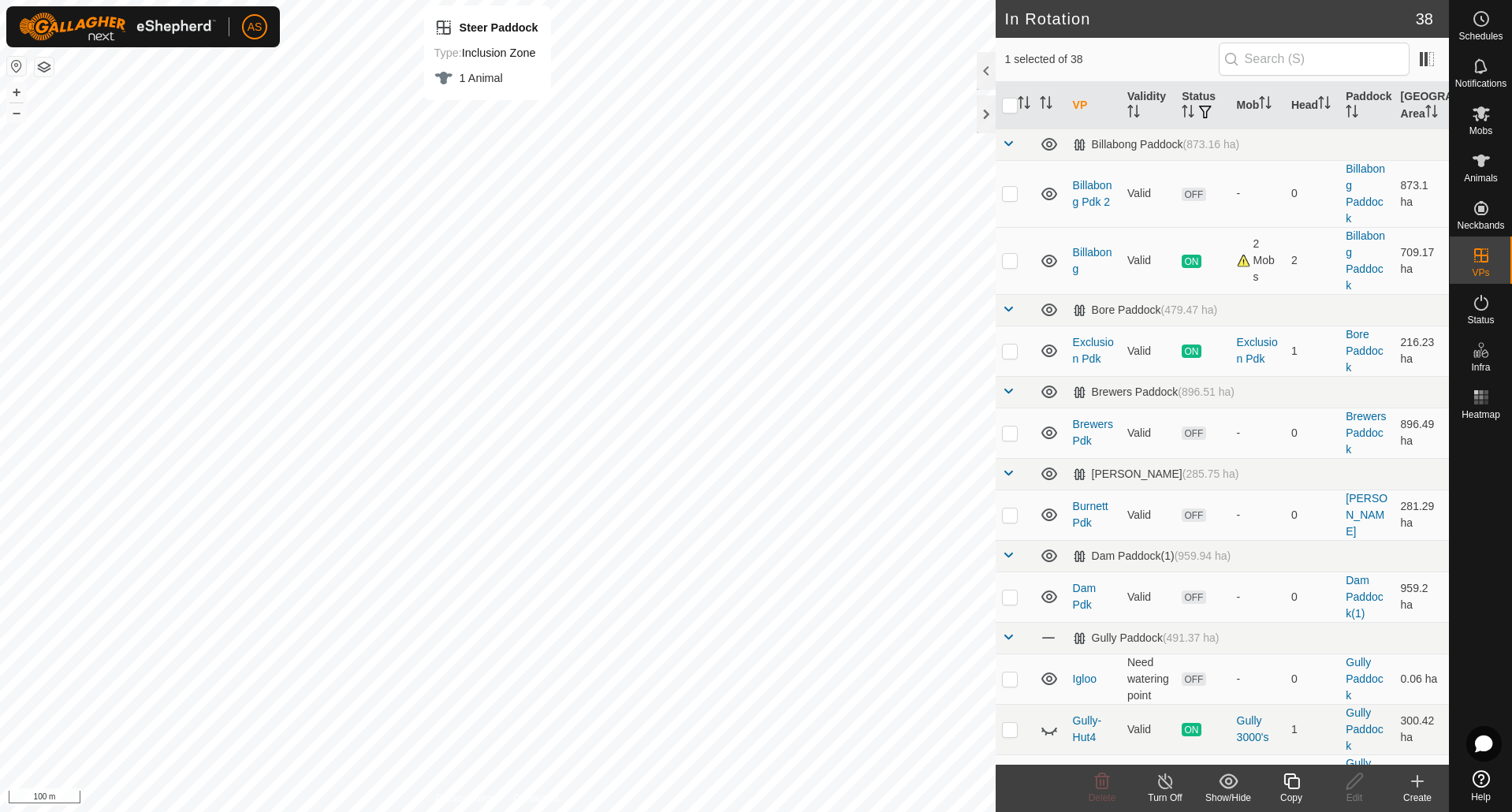
checkbox input "false"
checkbox input "true"
click at [1353, 784] on icon at bounding box center [1355, 781] width 20 height 19
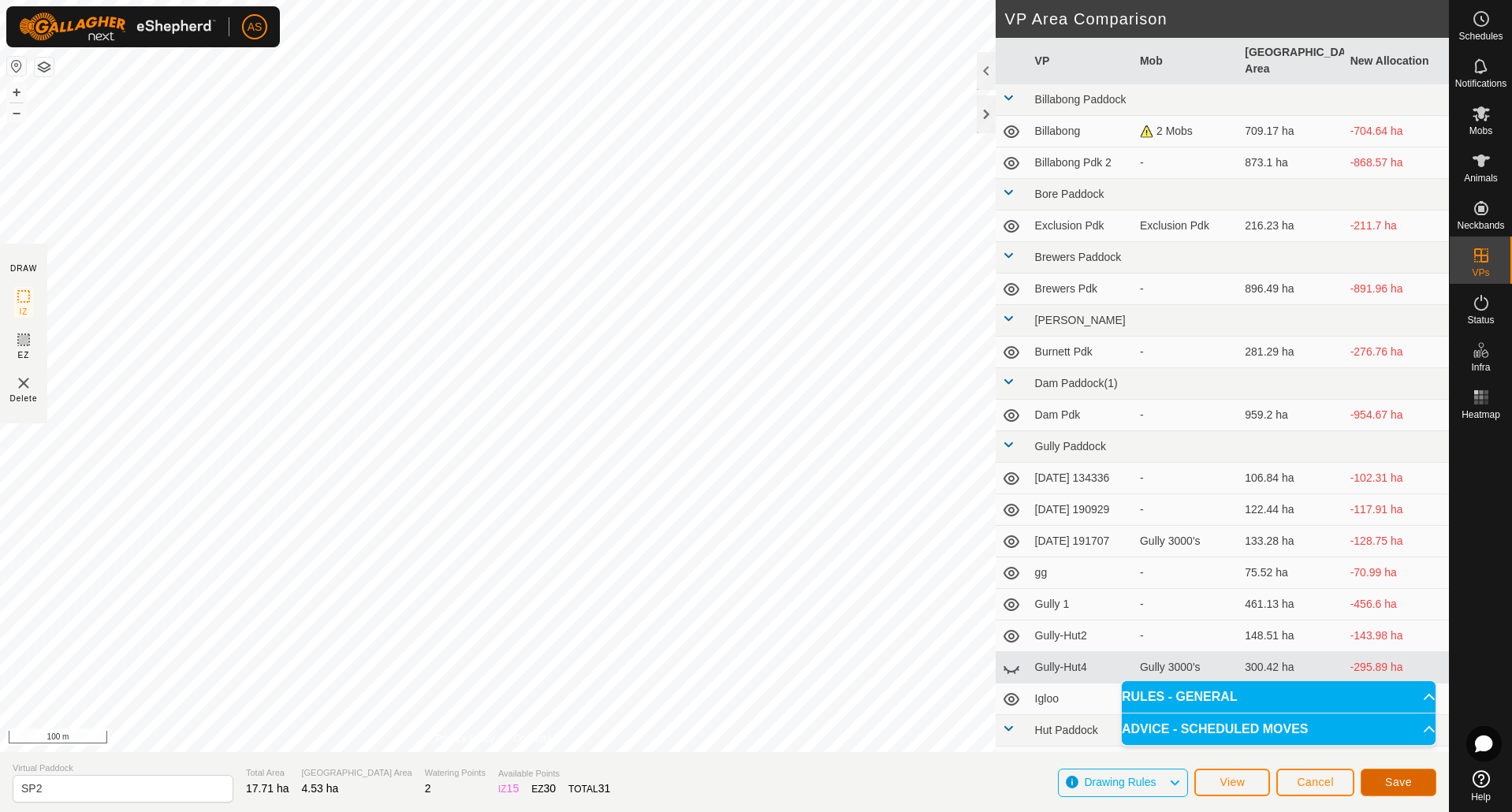
click at [1402, 780] on span "Save" at bounding box center [1398, 782] width 27 height 13
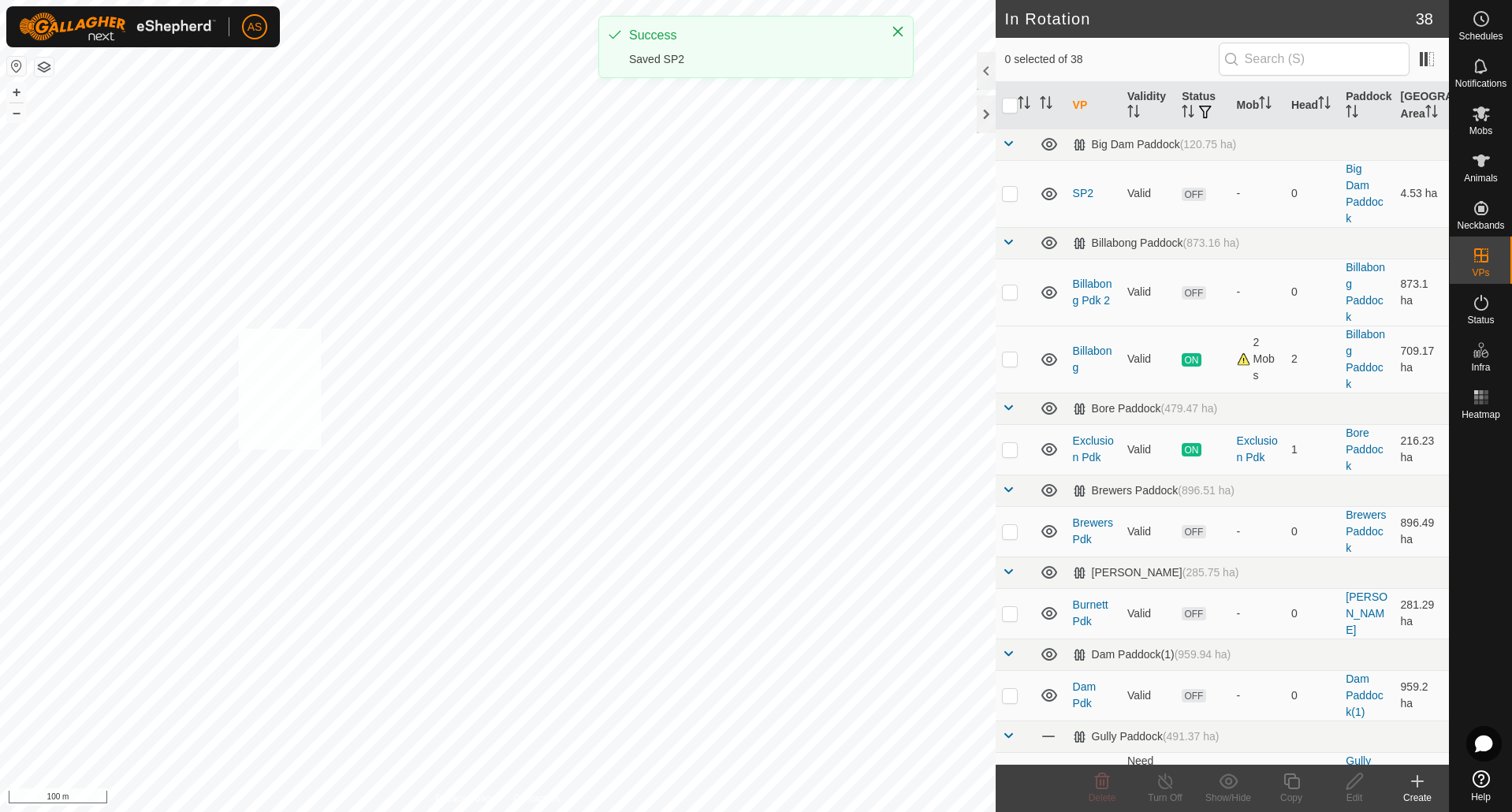
checkbox input "true"
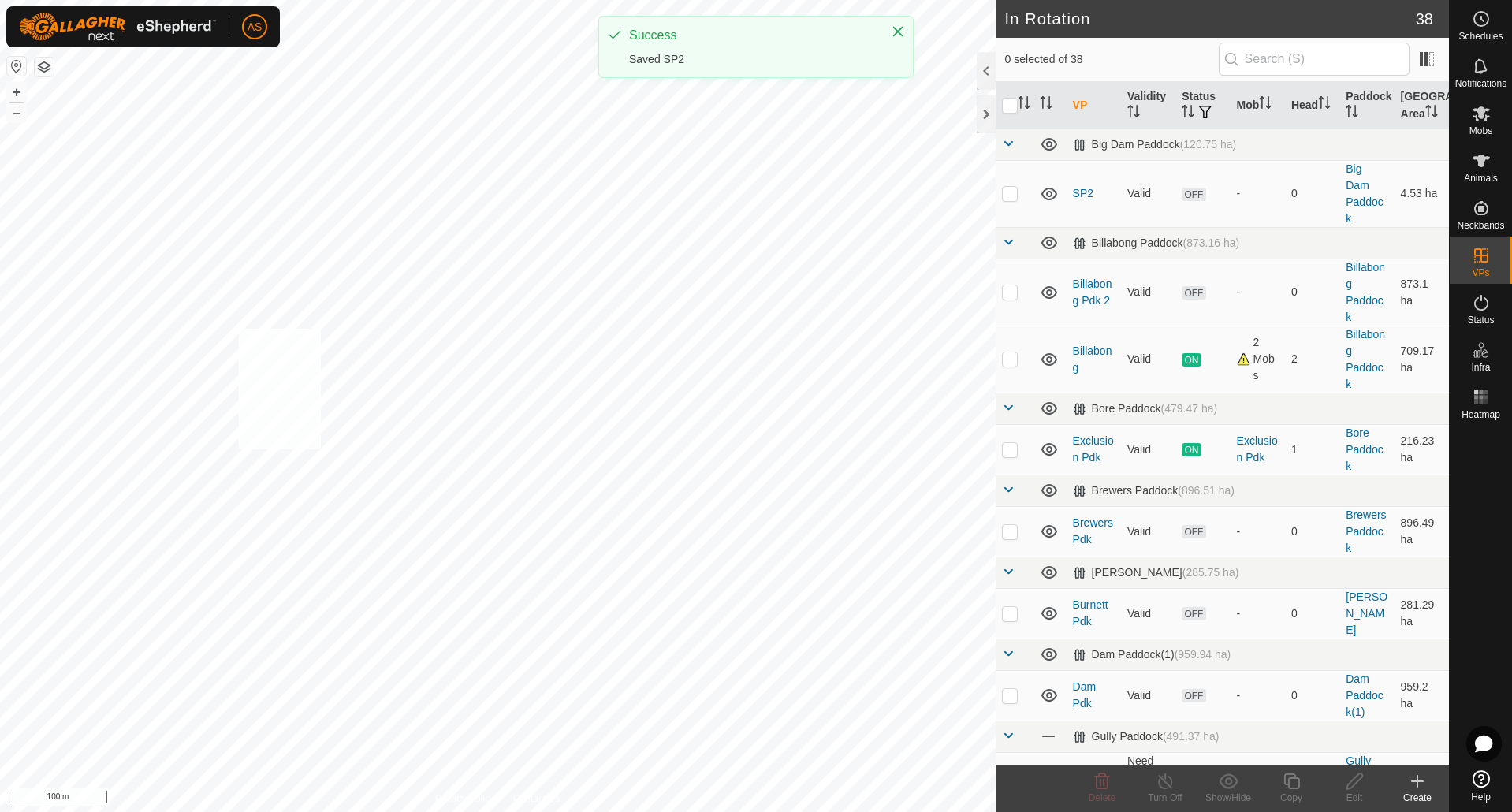
checkbox input "true"
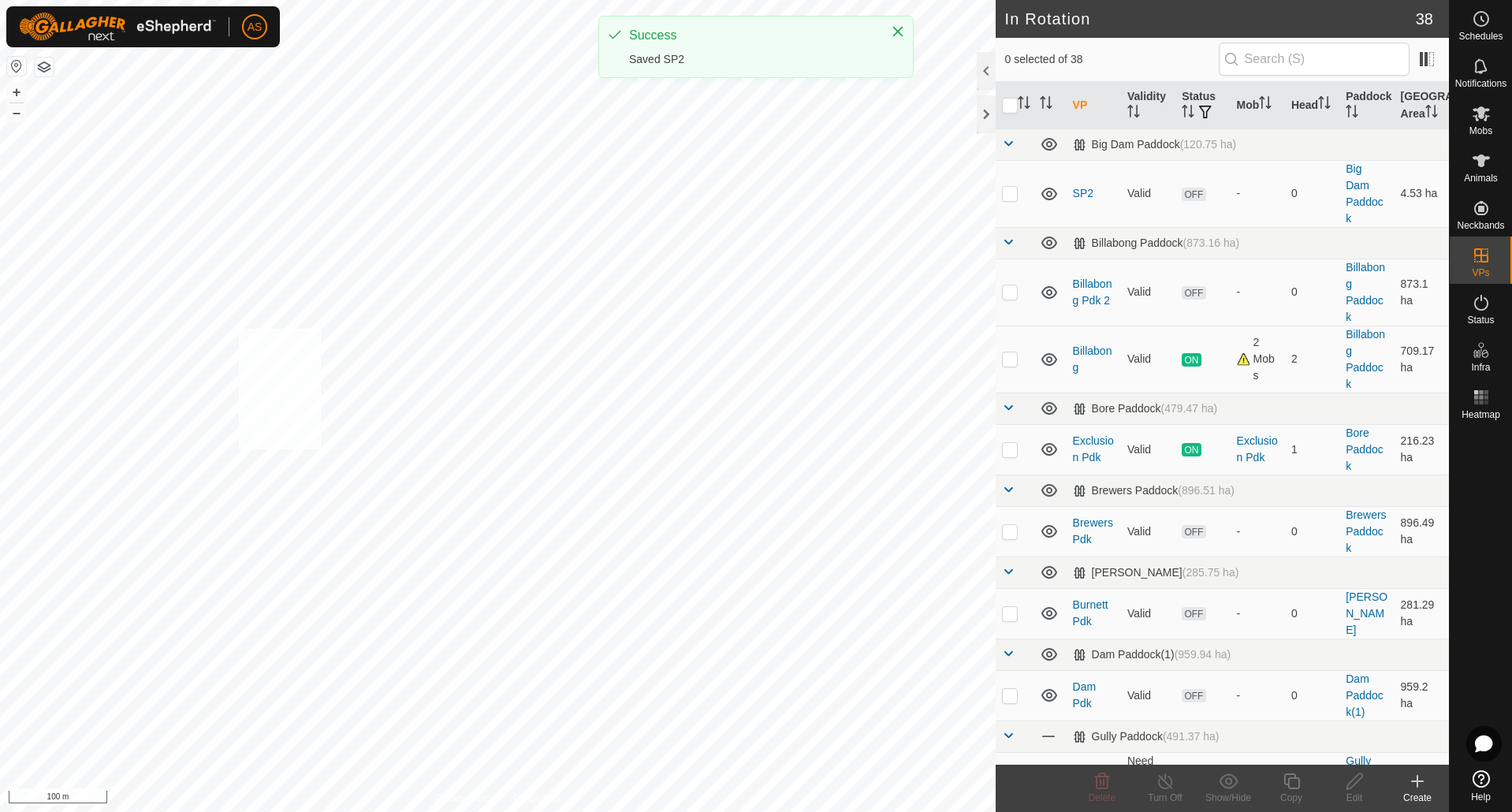
checkbox input "true"
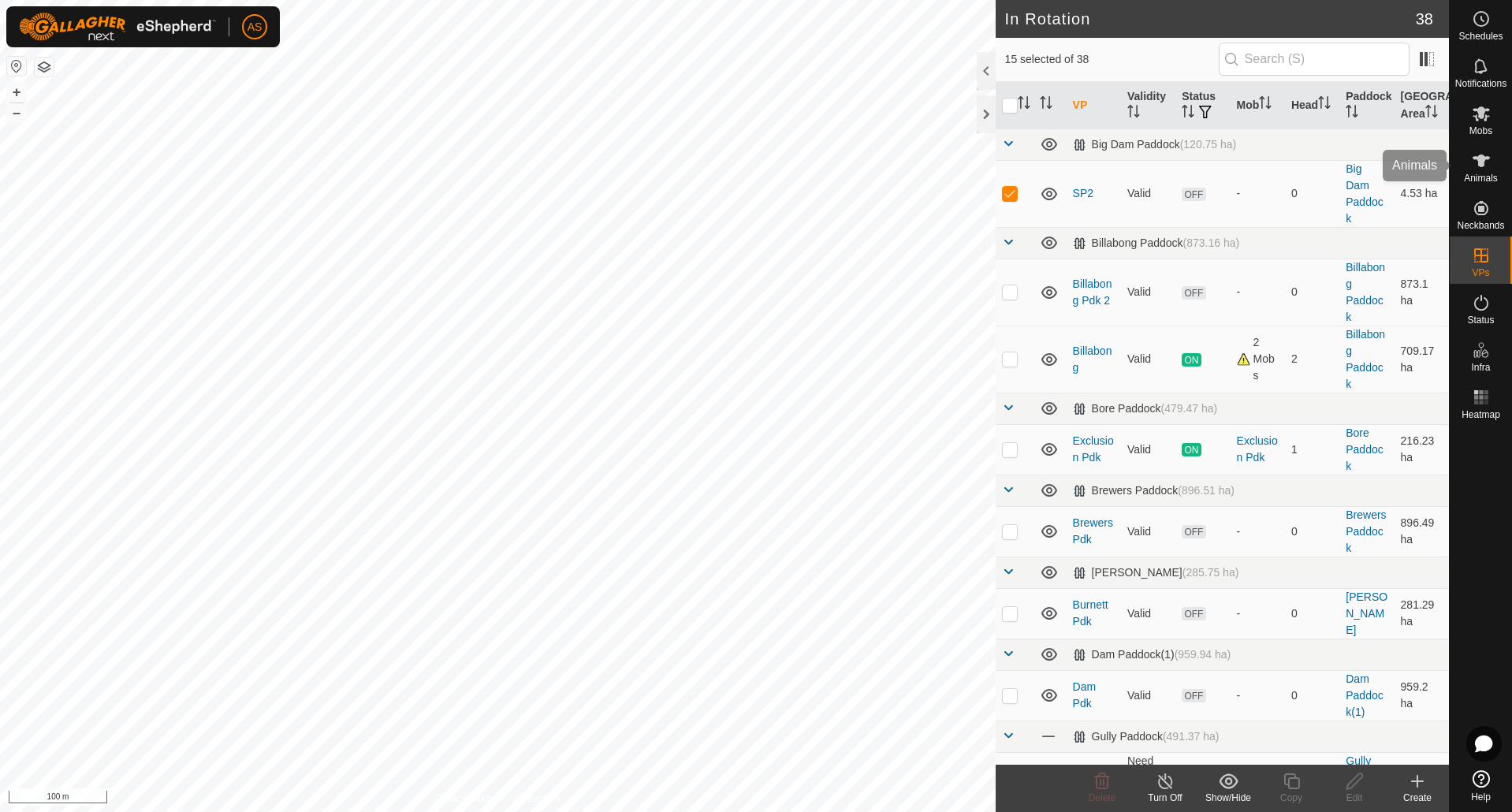
click at [1490, 172] on es-animals-svg-icon at bounding box center [1481, 161] width 29 height 25
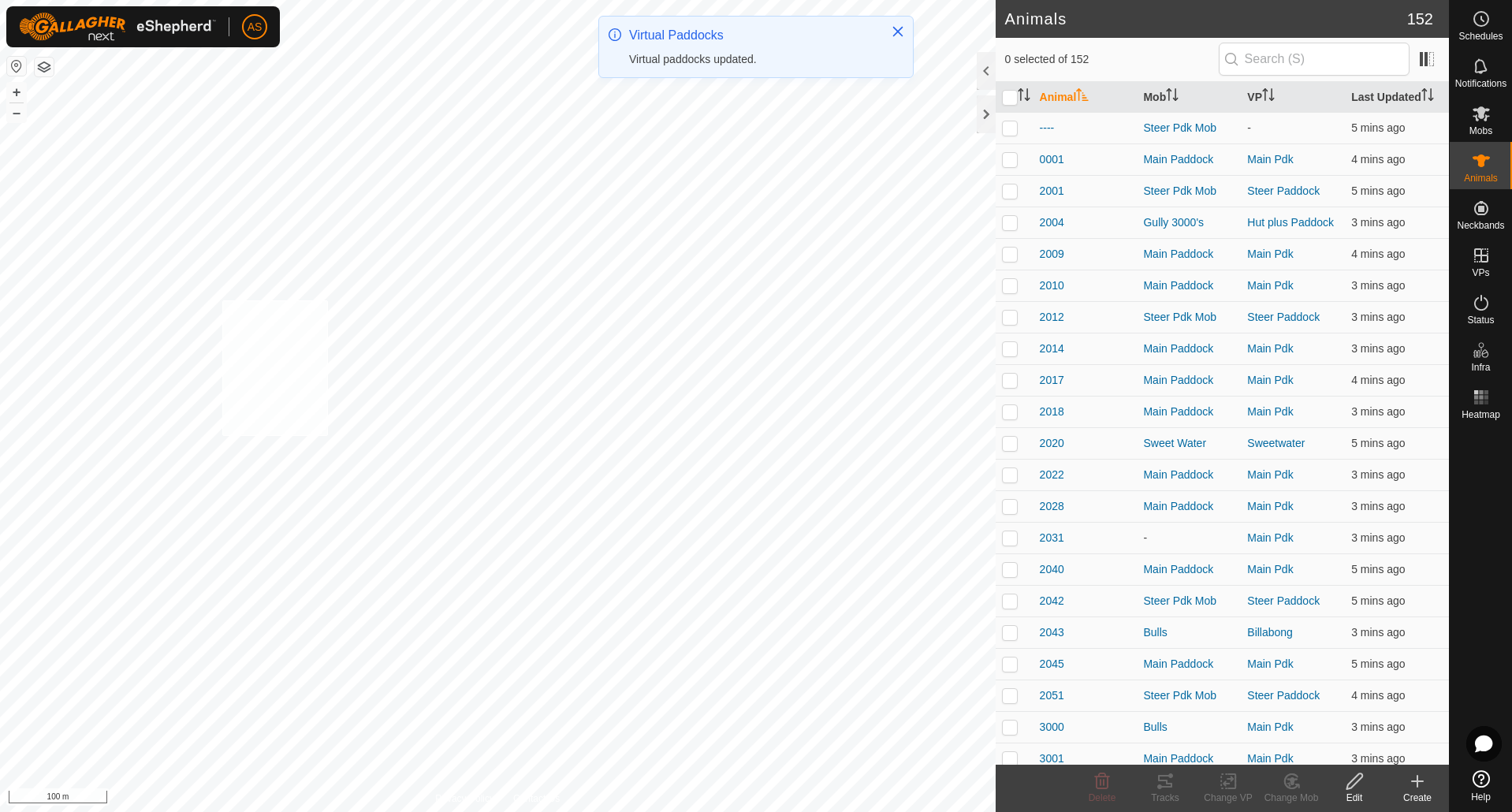
checkbox input "true"
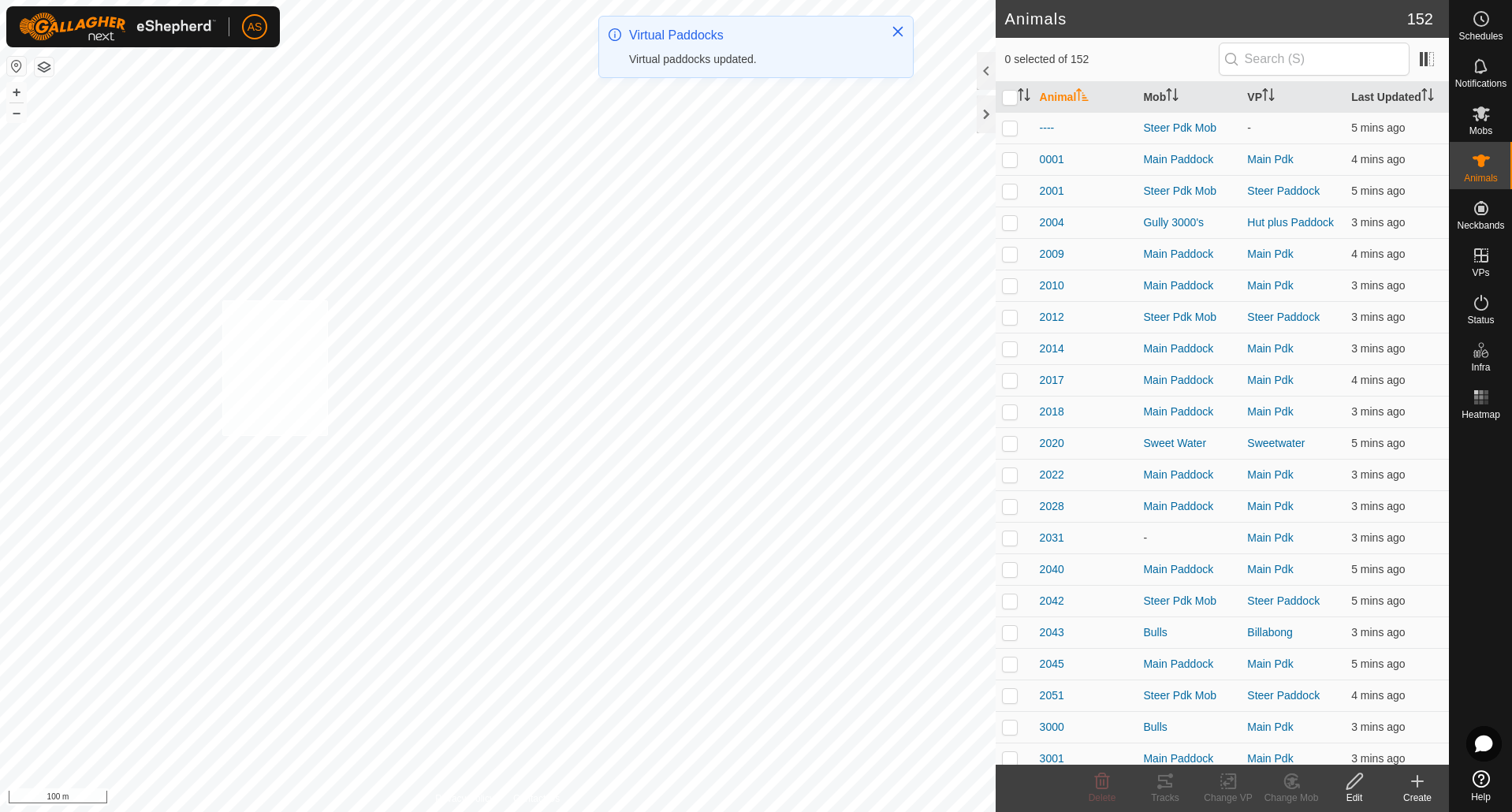
checkbox input "true"
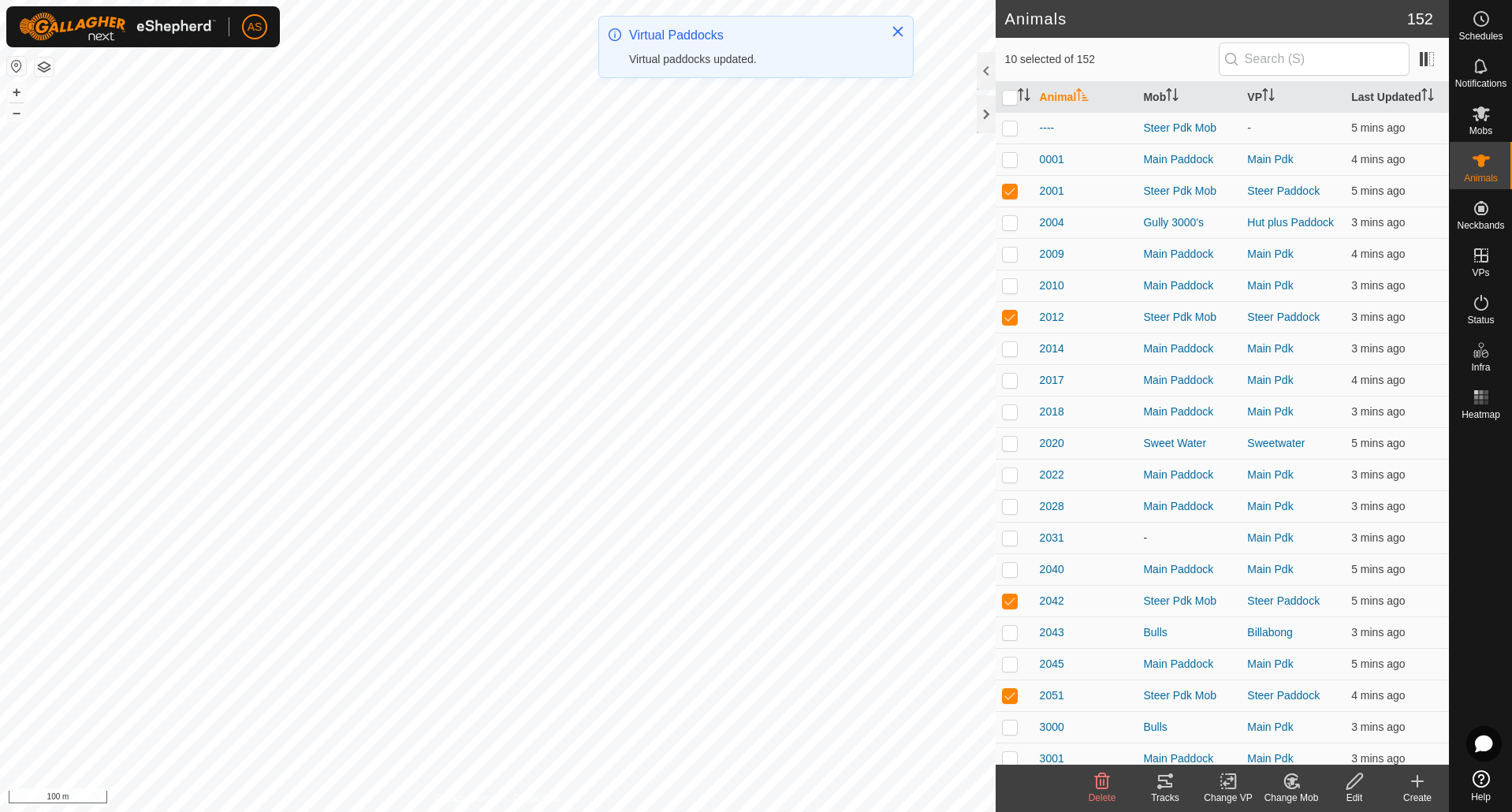
click at [1231, 782] on icon at bounding box center [1228, 781] width 20 height 19
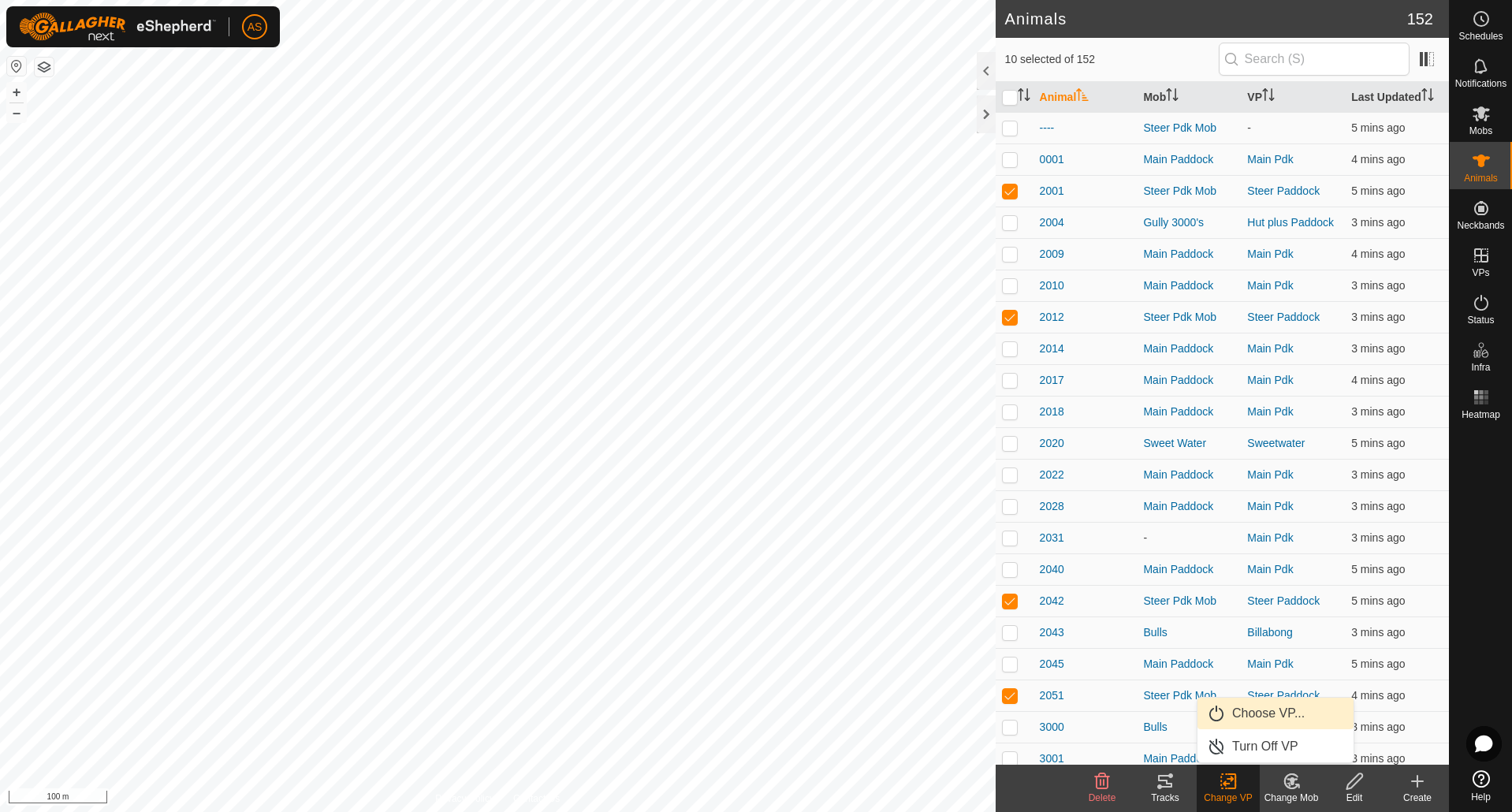
click at [1245, 718] on link "Choose VP..." at bounding box center [1275, 714] width 156 height 32
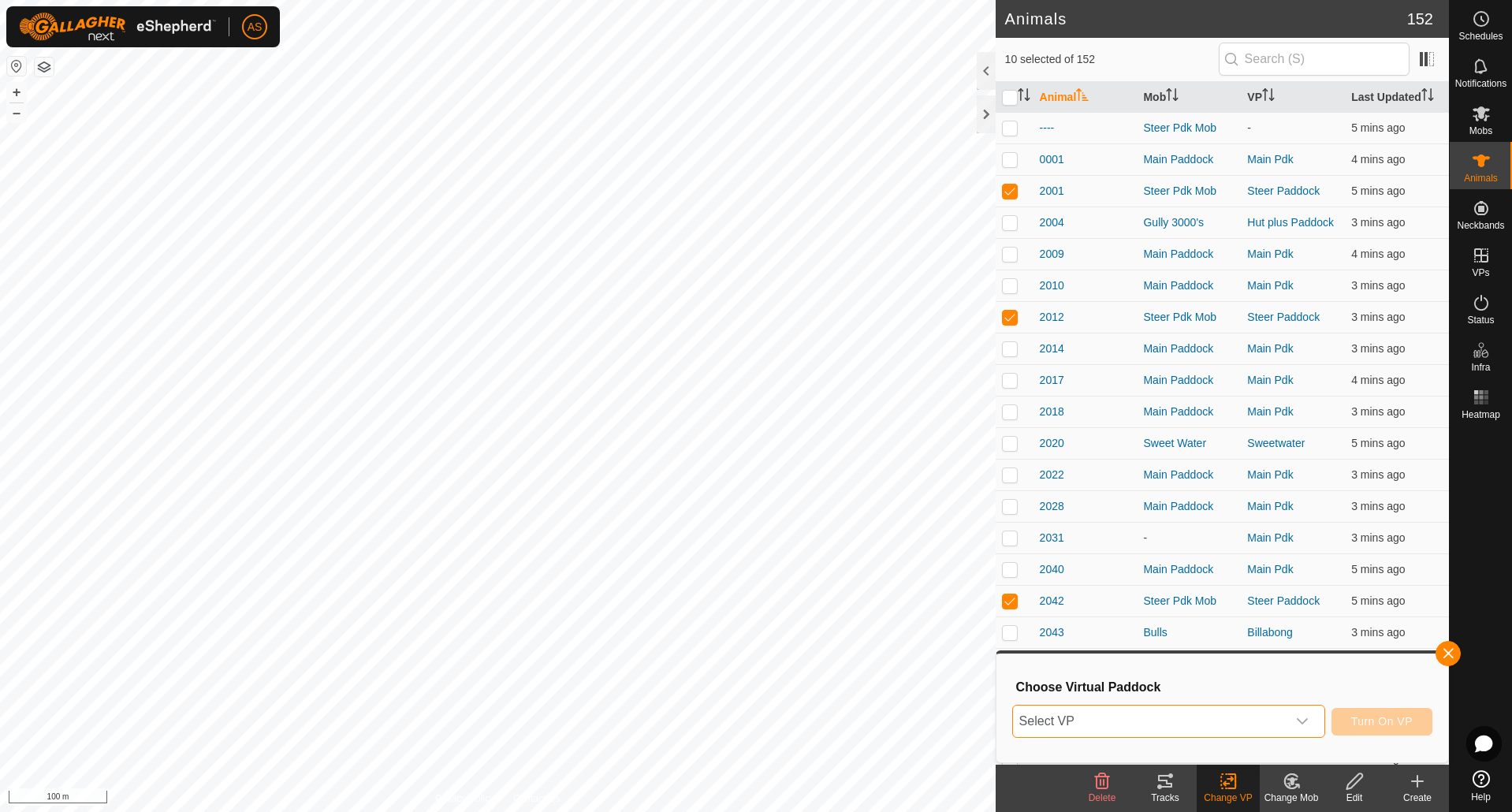
click at [1118, 707] on span "Select VP" at bounding box center [1150, 722] width 274 height 32
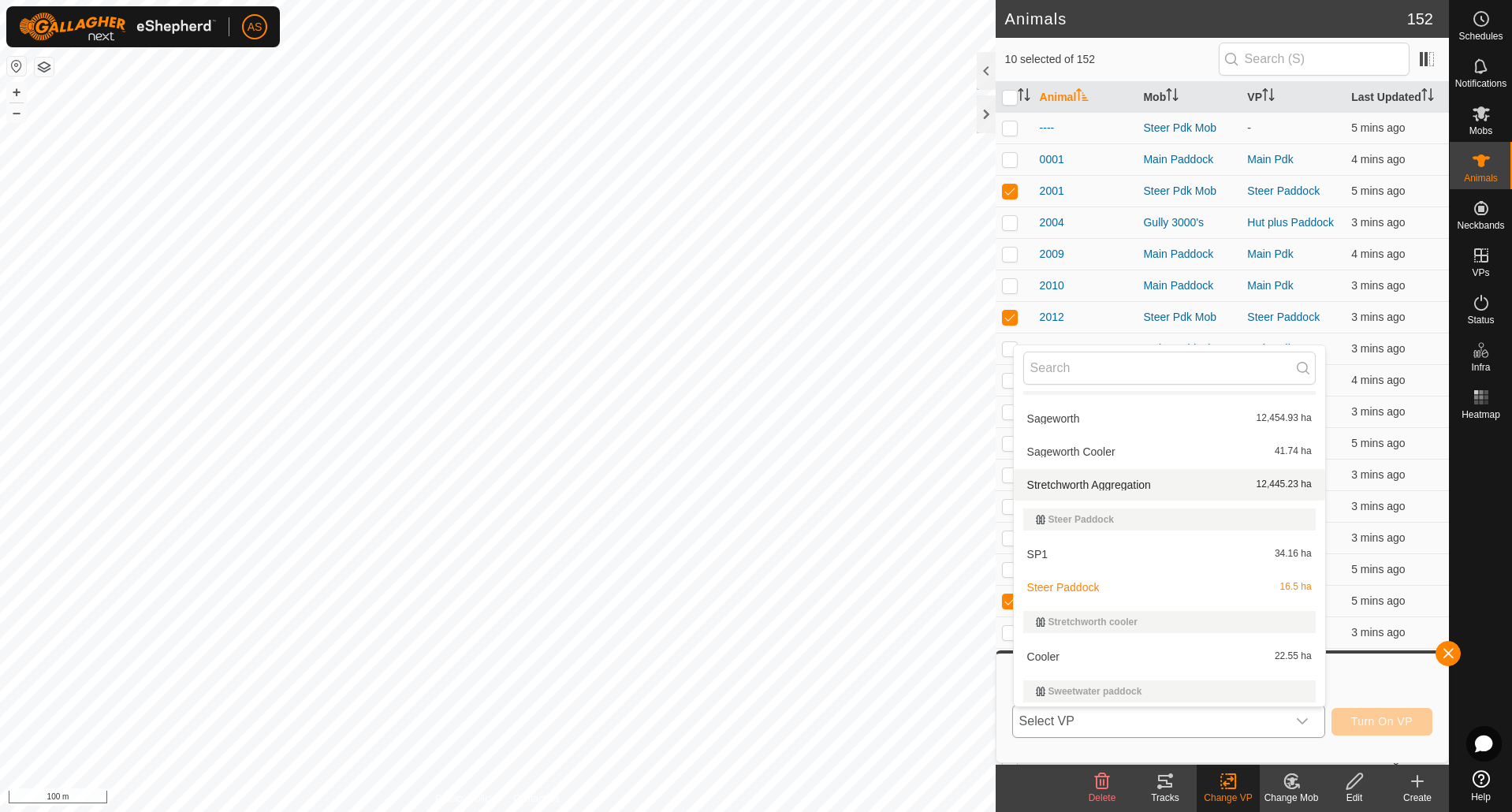
scroll to position [1413, 0]
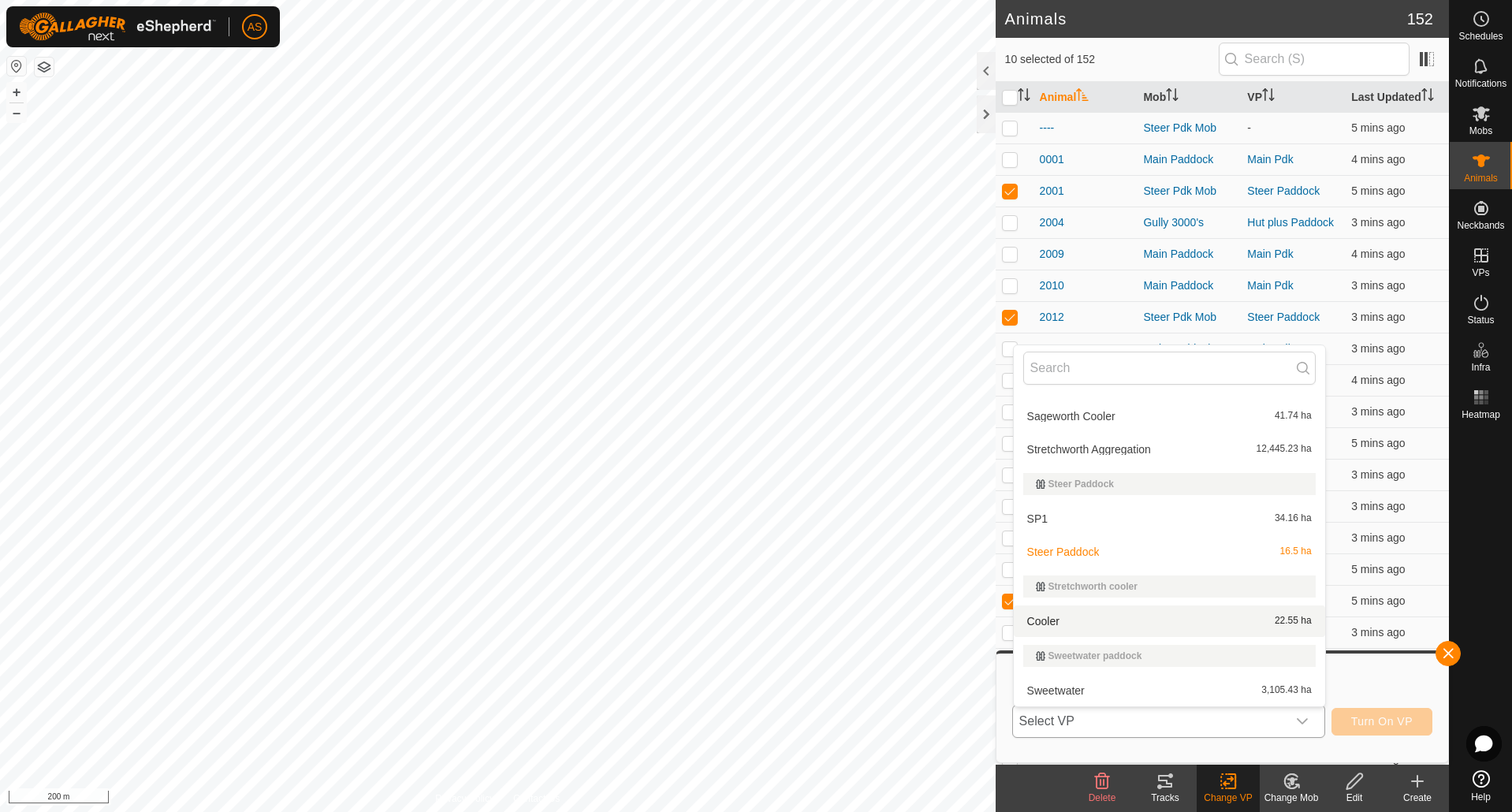
click at [1302, 720] on icon "dropdown trigger" at bounding box center [1302, 721] width 13 height 13
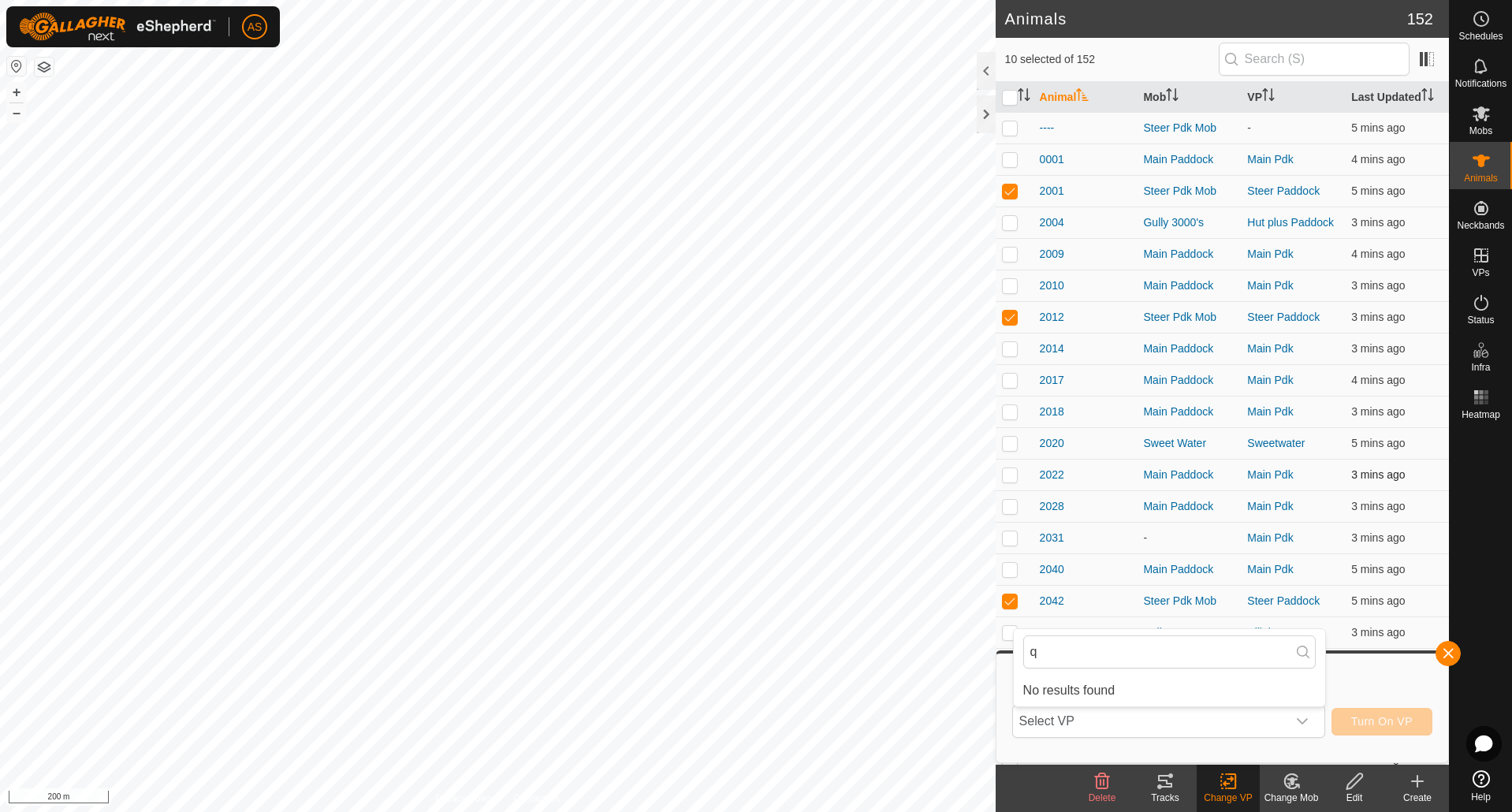
type input "q"
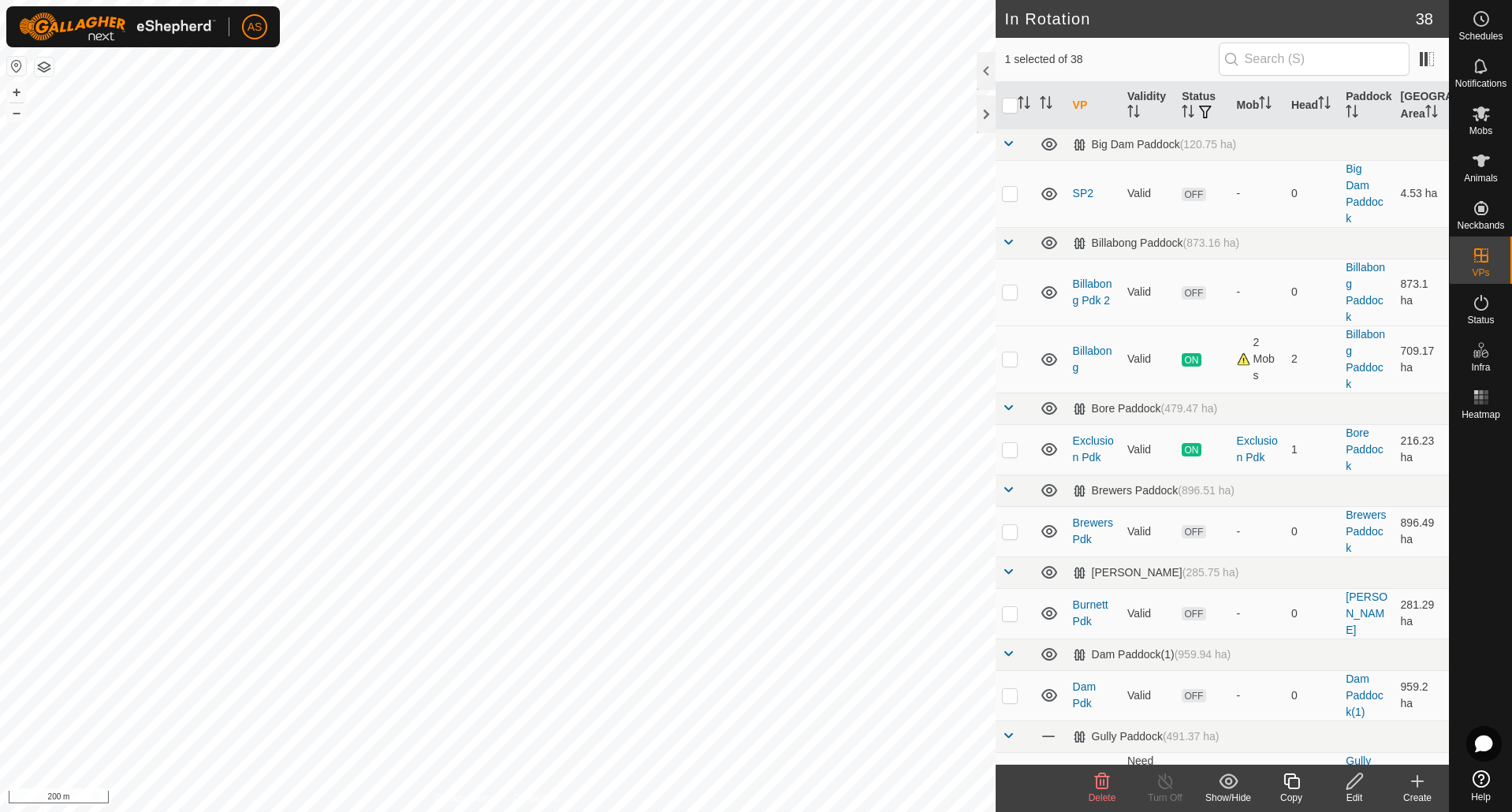
checkbox input "true"
checkbox input "false"
checkbox input "true"
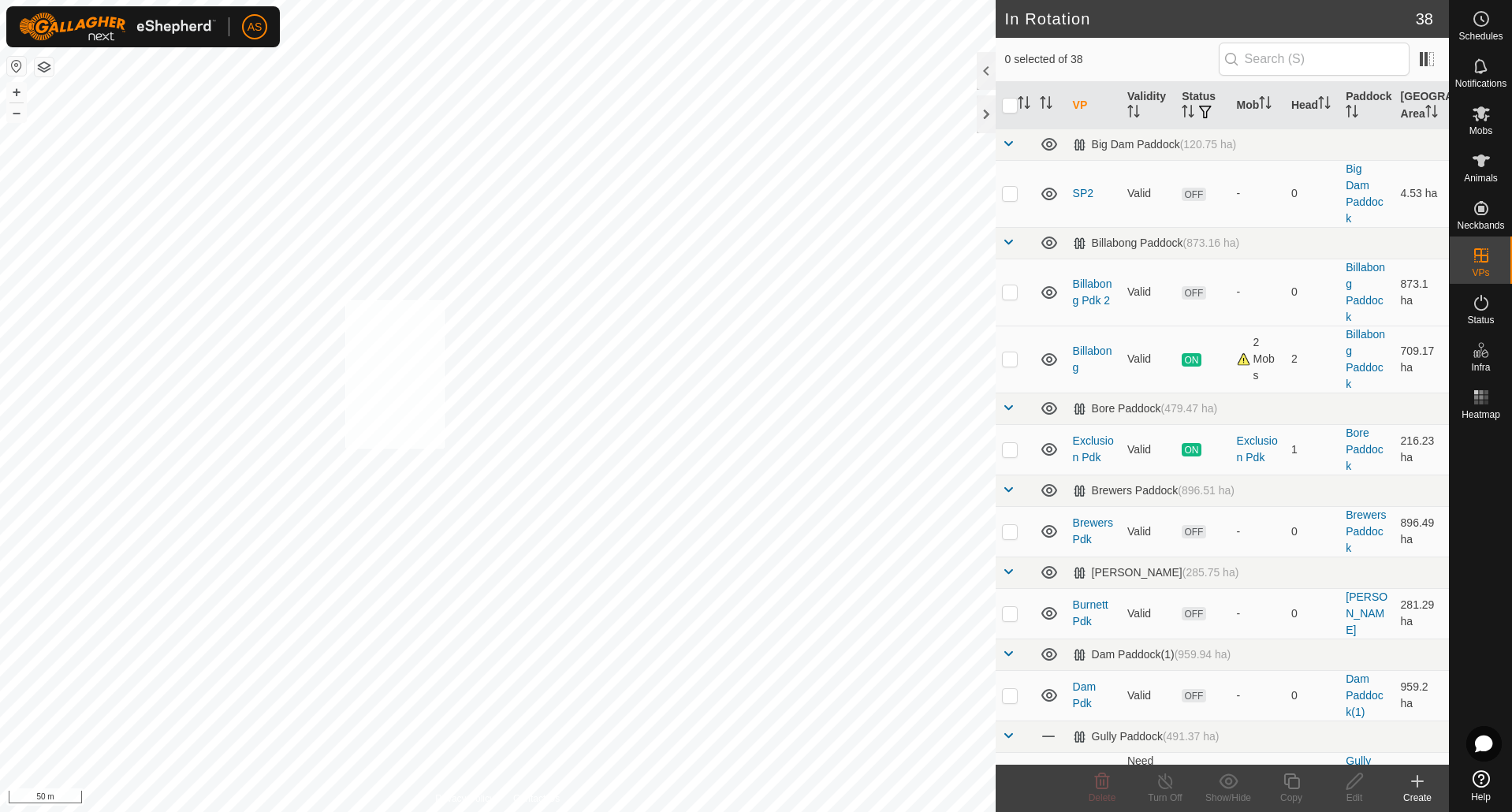
checkbox input "true"
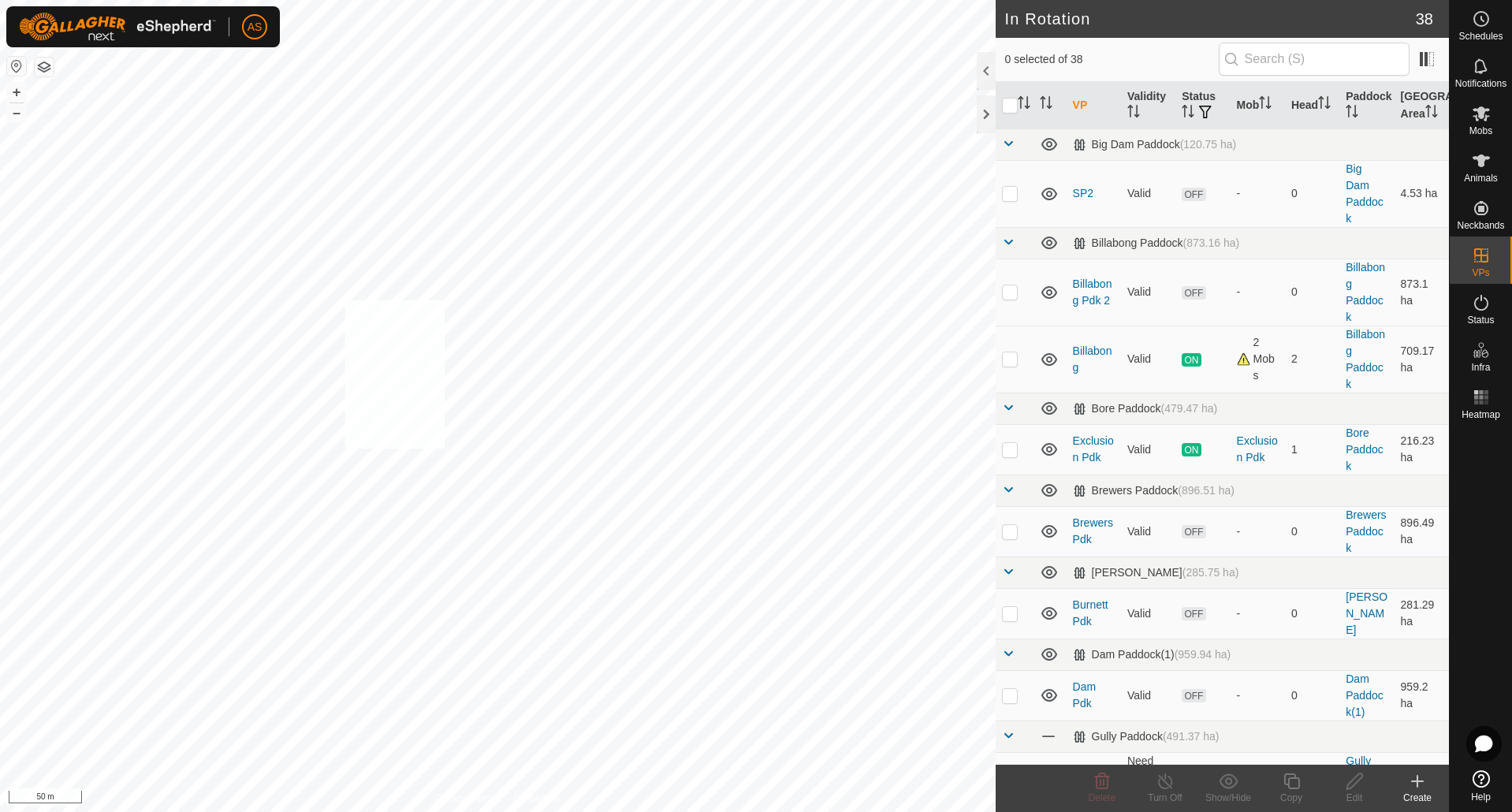
checkbox input "true"
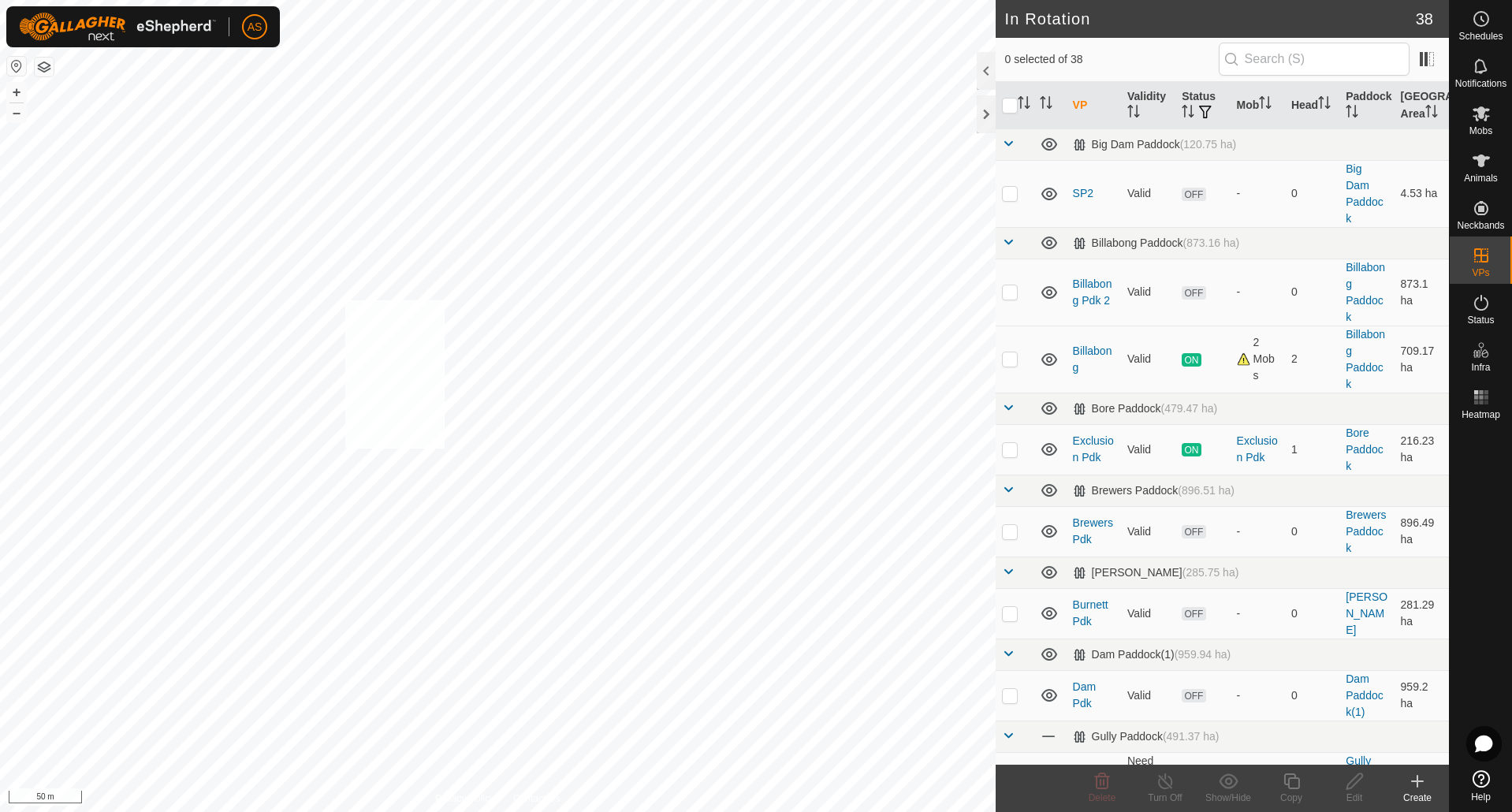
checkbox input "true"
click at [1485, 174] on span "Animals" at bounding box center [1481, 178] width 34 height 10
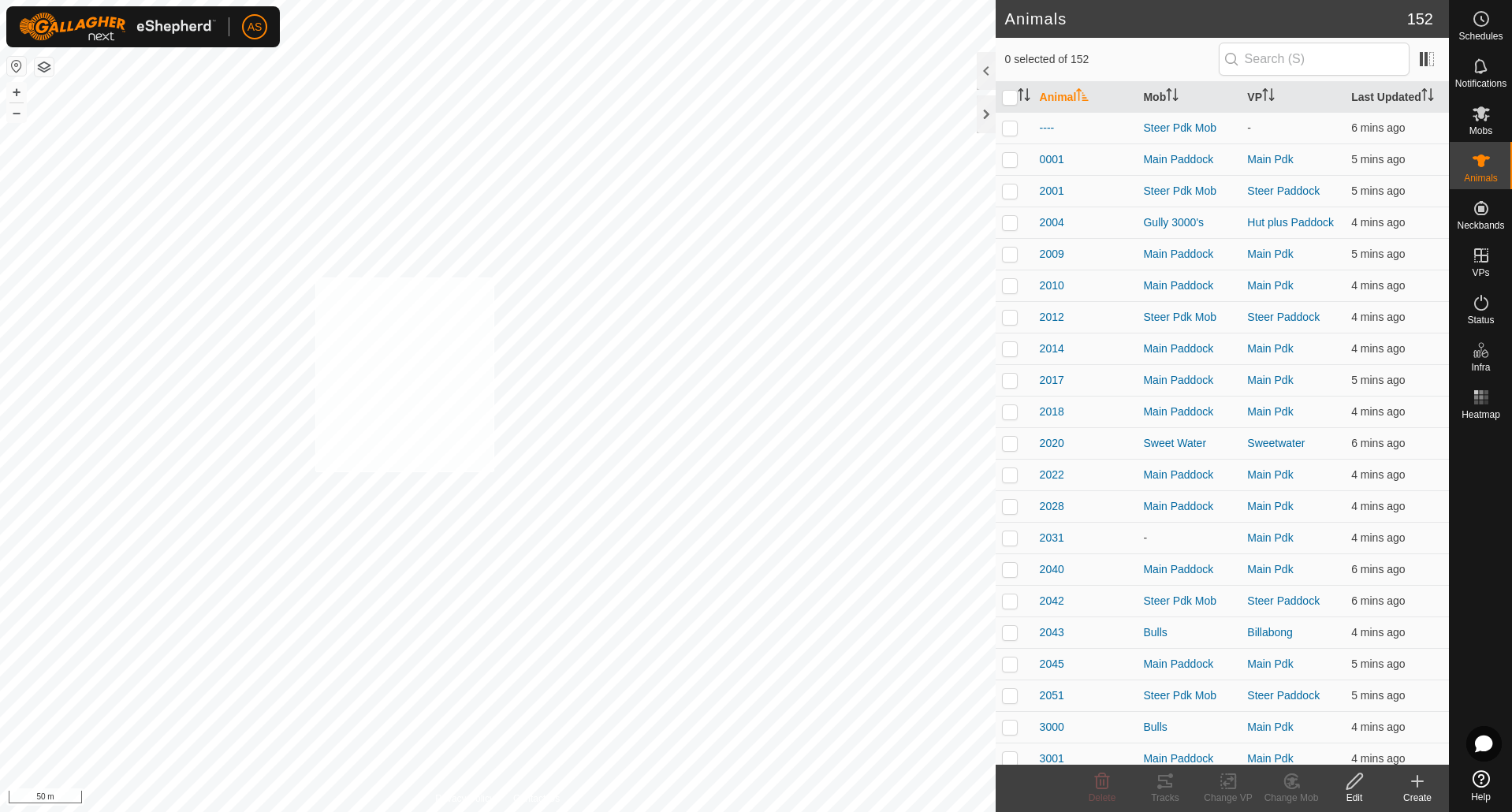
checkbox input "true"
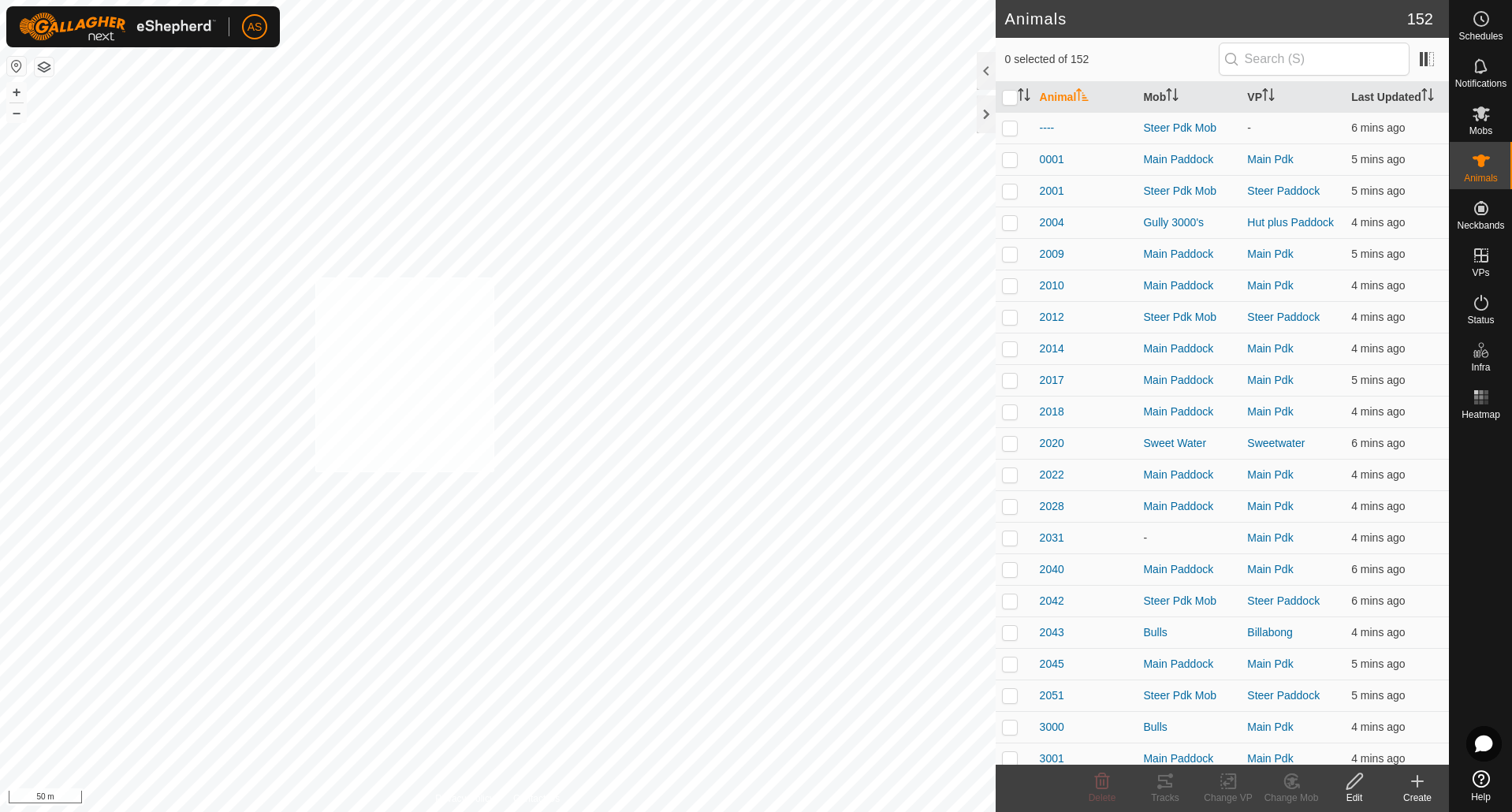
checkbox input "true"
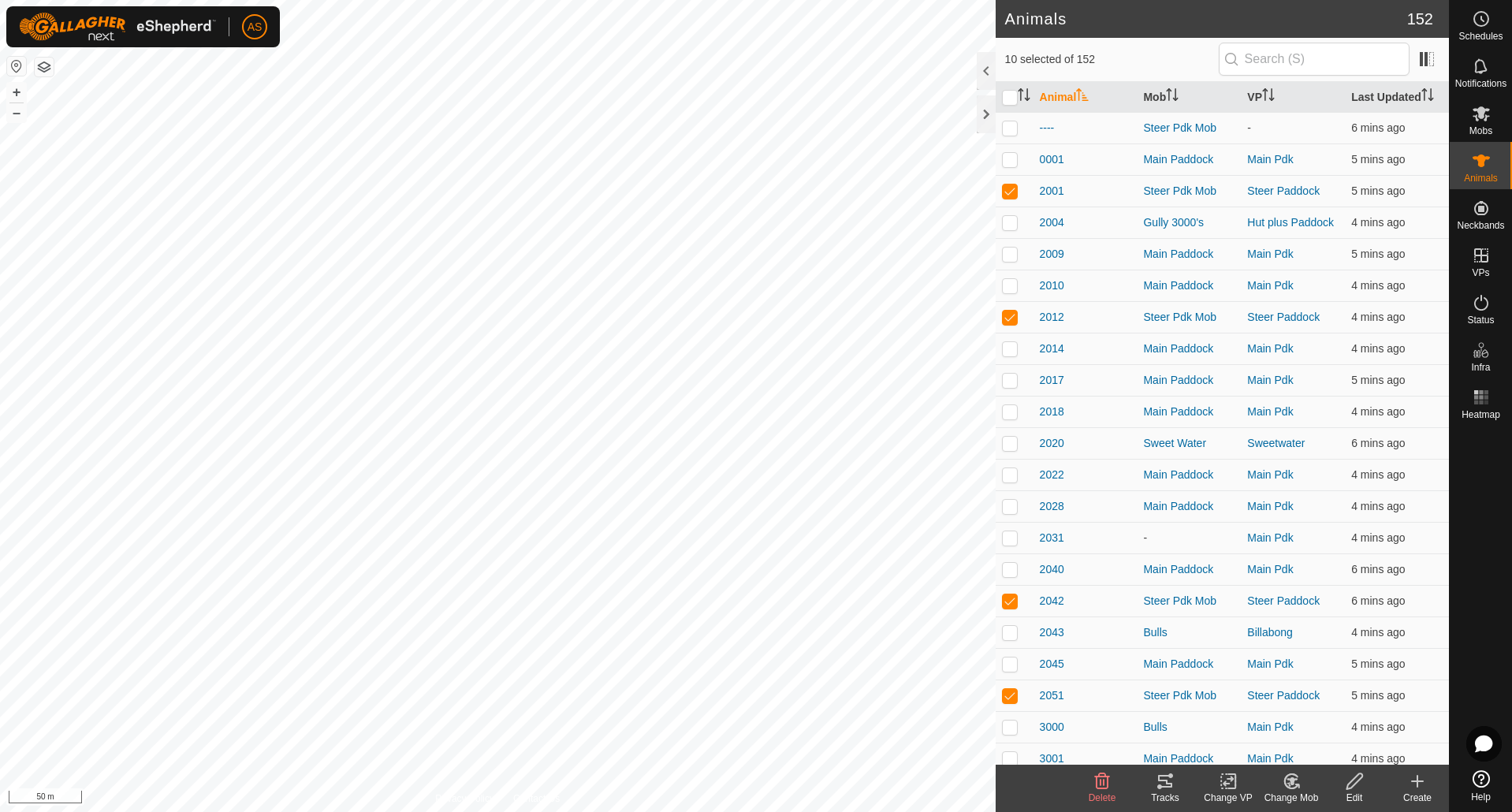
click at [1228, 793] on div "Change VP" at bounding box center [1228, 798] width 63 height 14
click at [1249, 711] on link "Choose VP..." at bounding box center [1275, 714] width 156 height 32
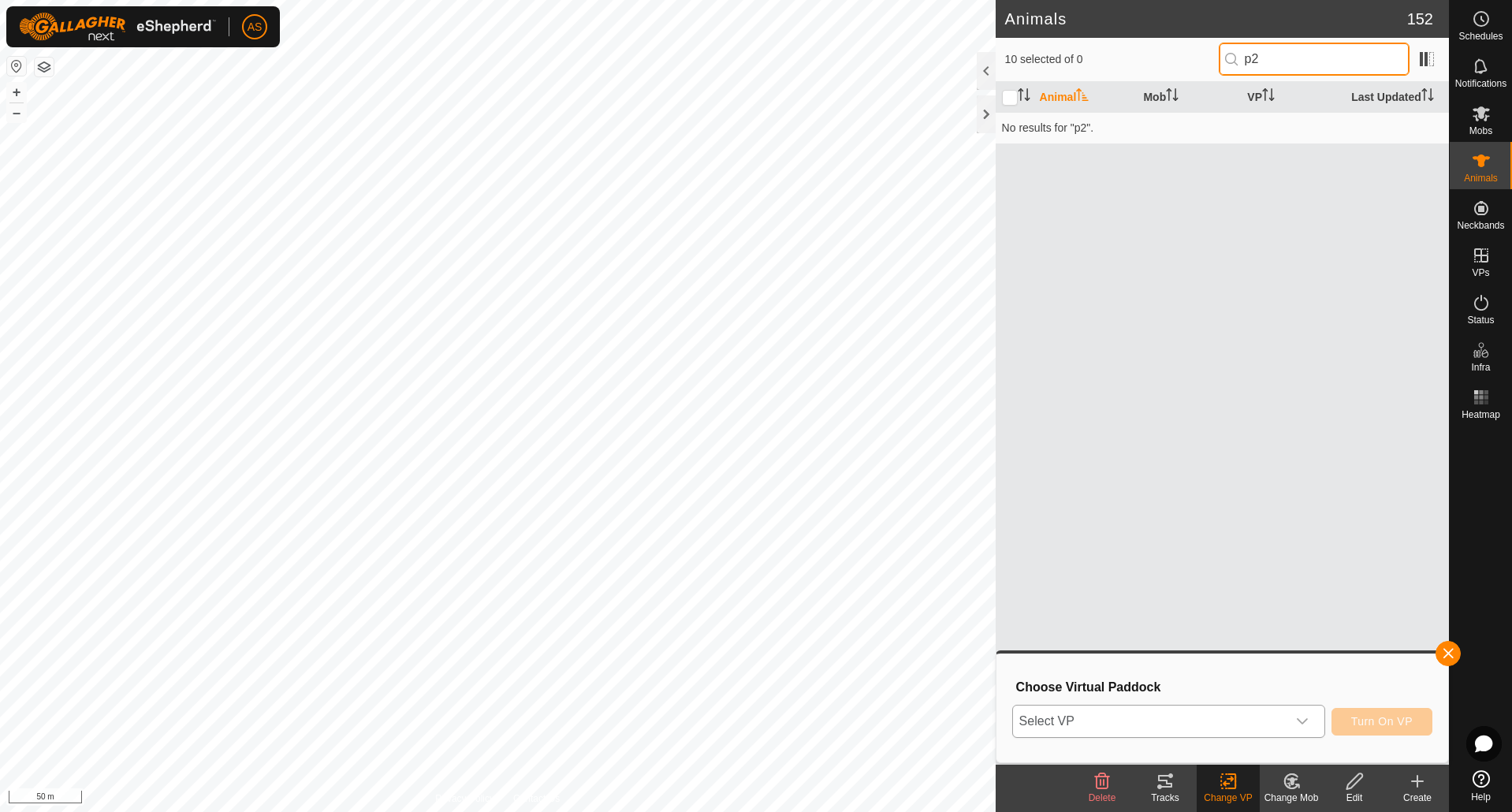
type input "p2"
click at [1226, 713] on span "Select VP" at bounding box center [1150, 722] width 274 height 32
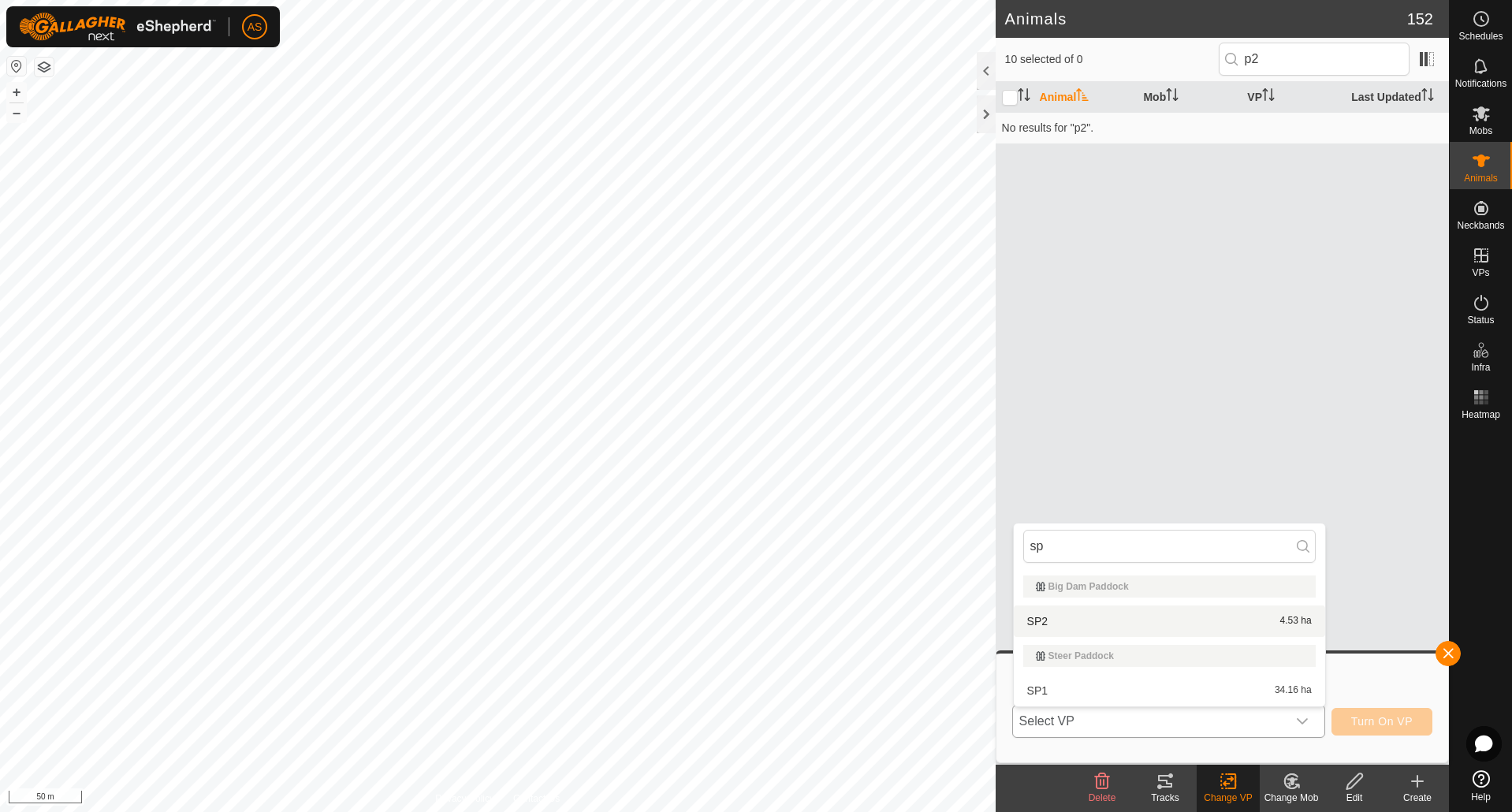
type input "sp"
click at [1058, 617] on li "SP2 4.53 ha" at bounding box center [1170, 622] width 311 height 32
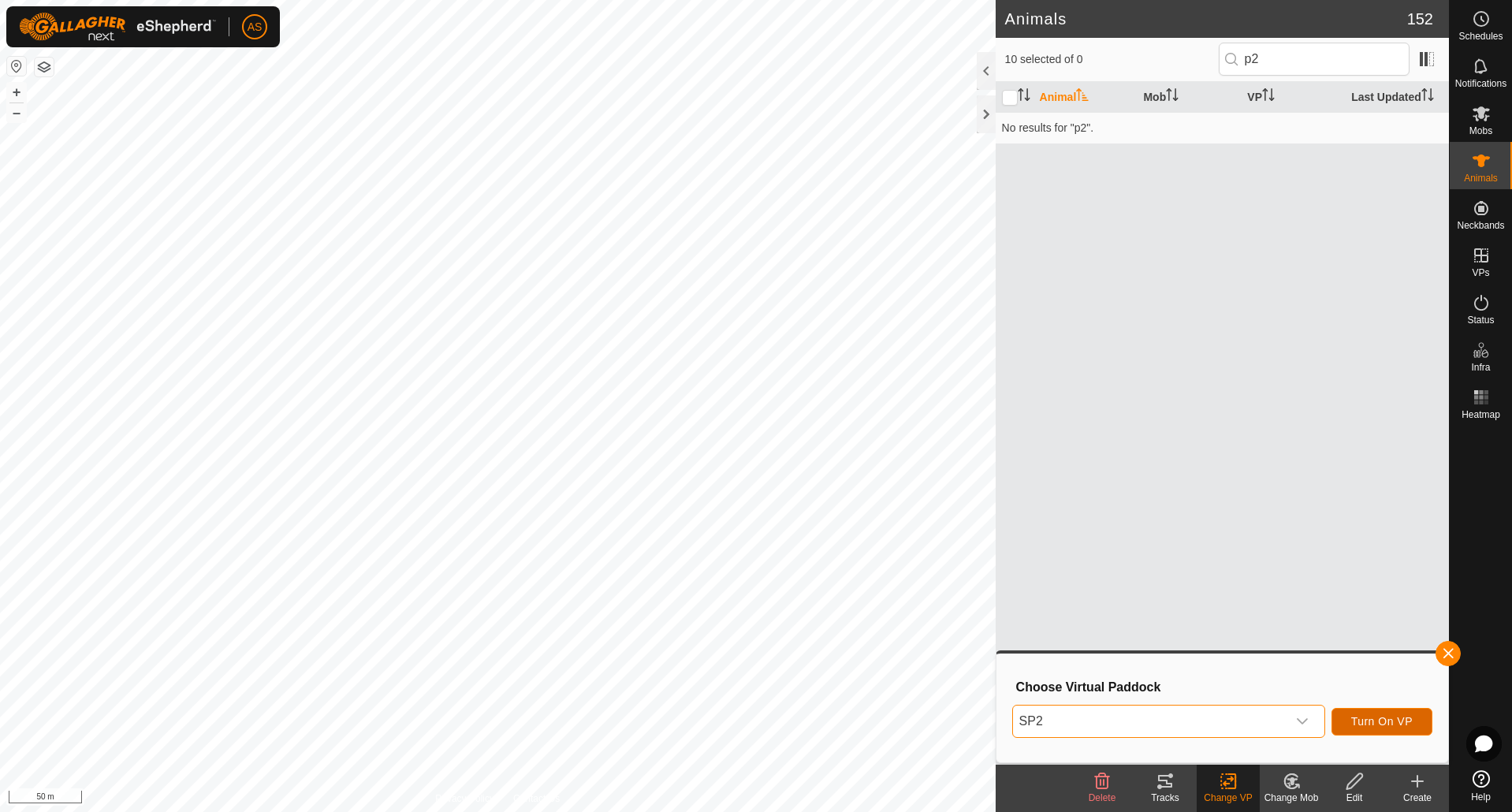
click at [1364, 722] on span "Turn On VP" at bounding box center [1382, 721] width 61 height 13
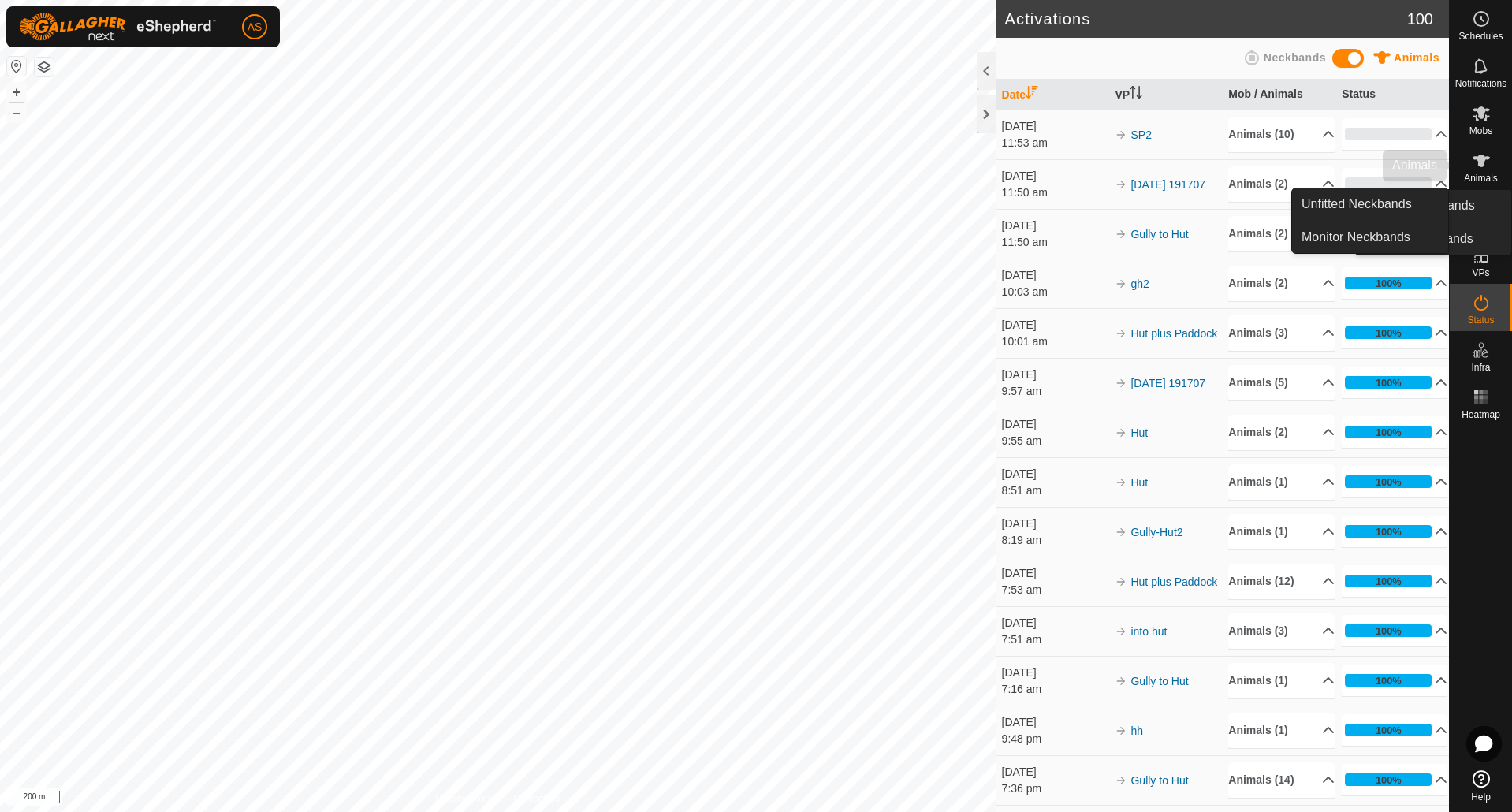
click at [1475, 180] on span "Animals" at bounding box center [1481, 178] width 34 height 10
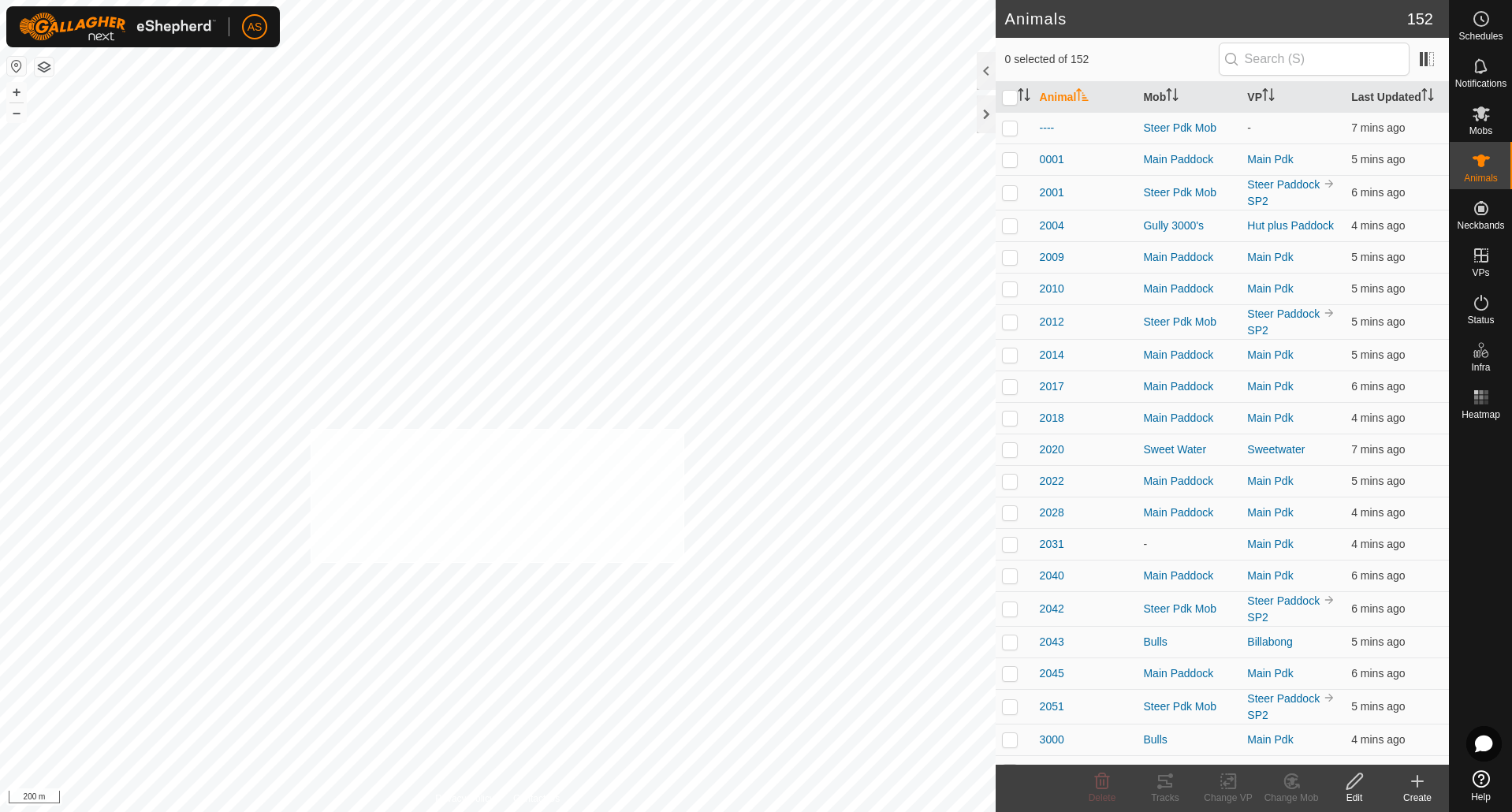
checkbox input "true"
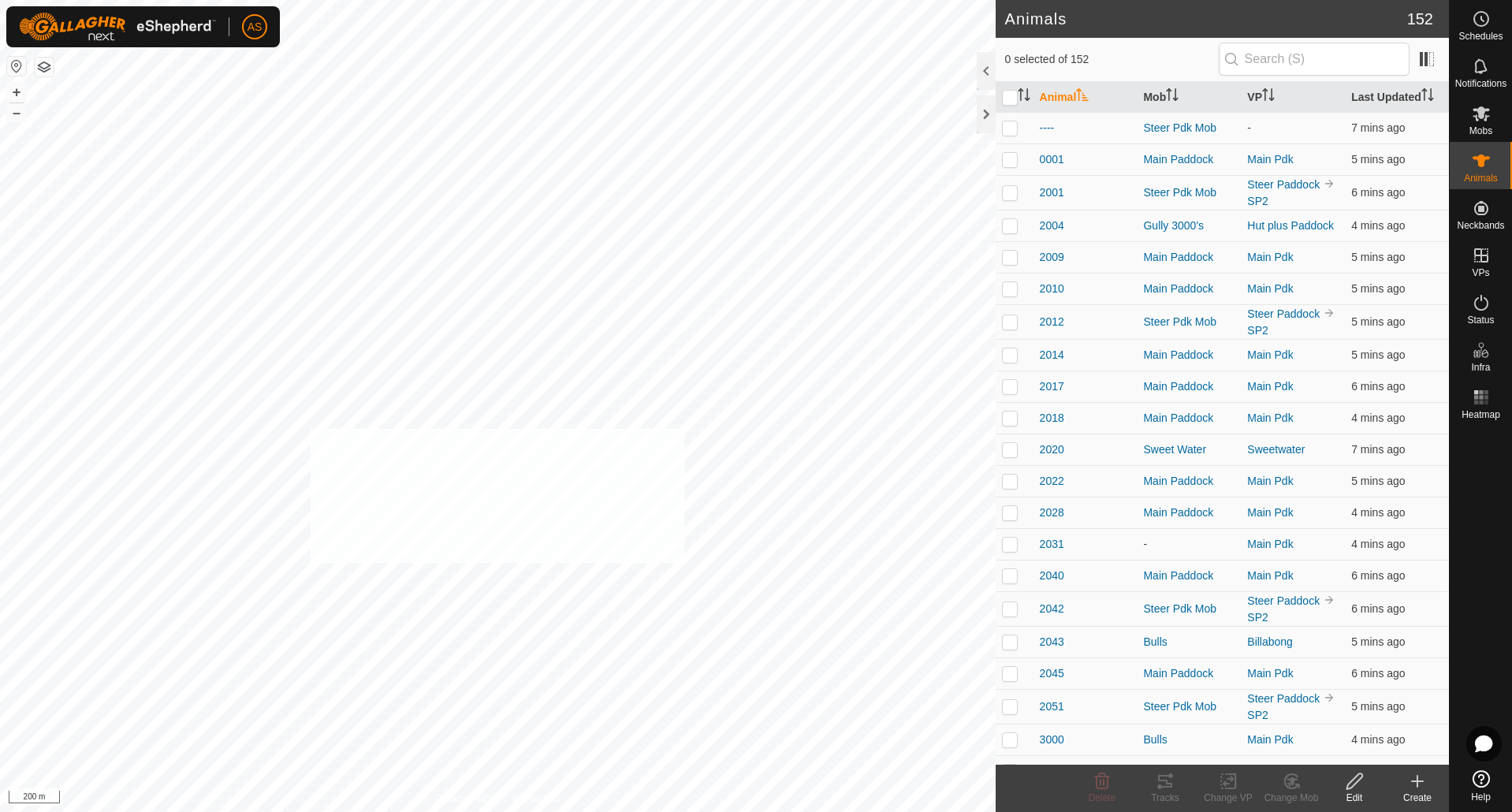
checkbox input "true"
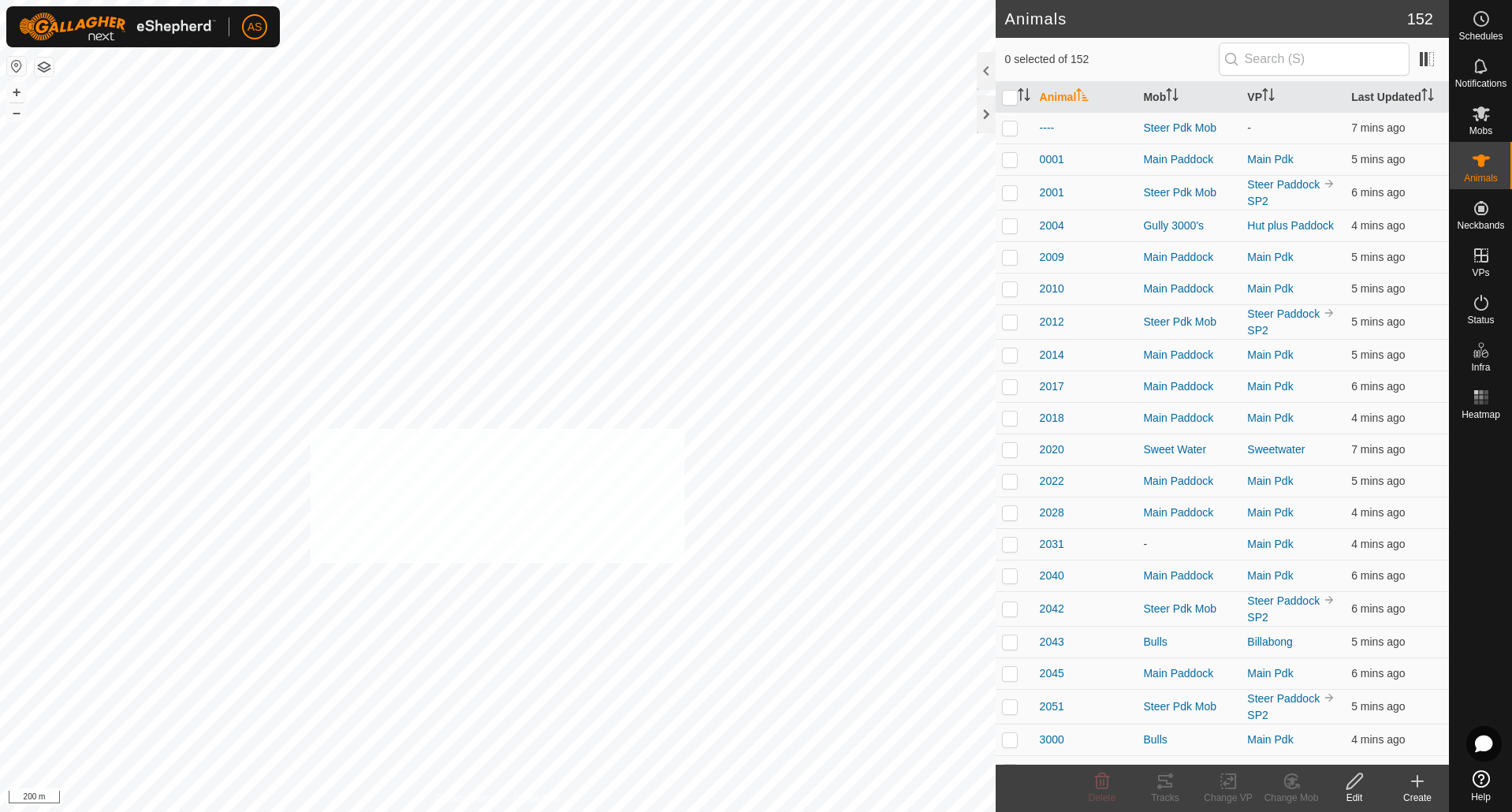
checkbox input "true"
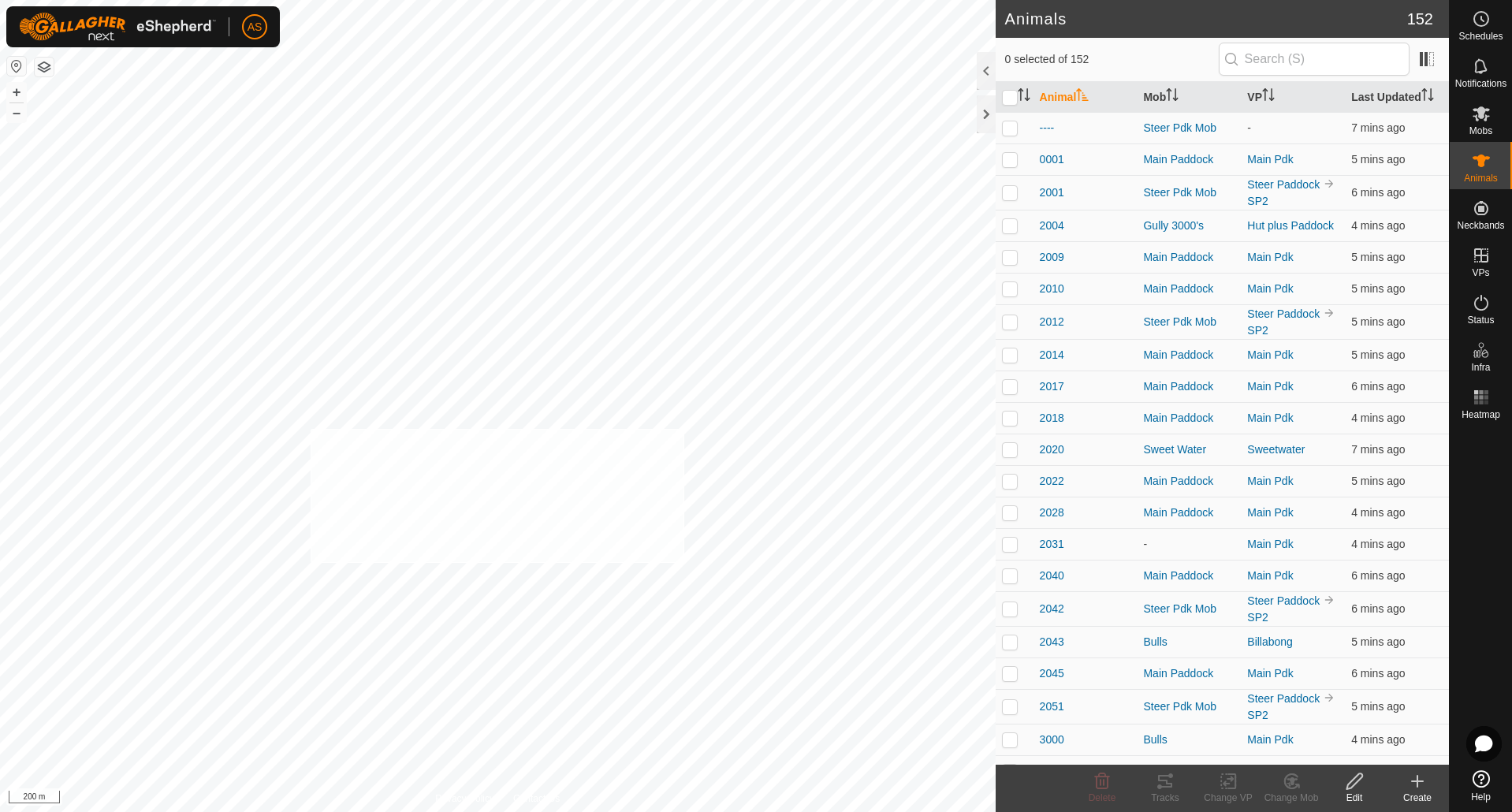
checkbox input "true"
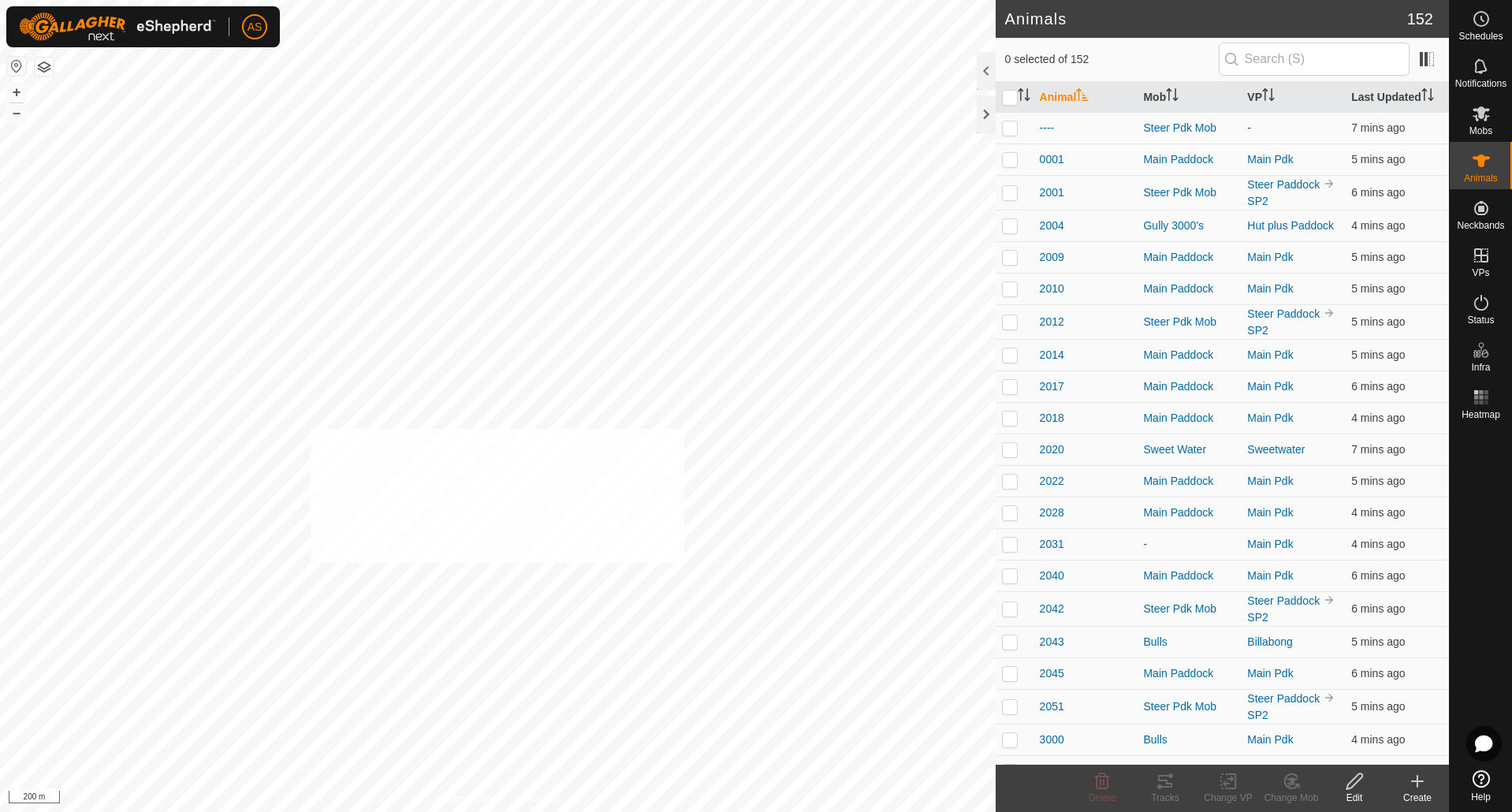
checkbox input "true"
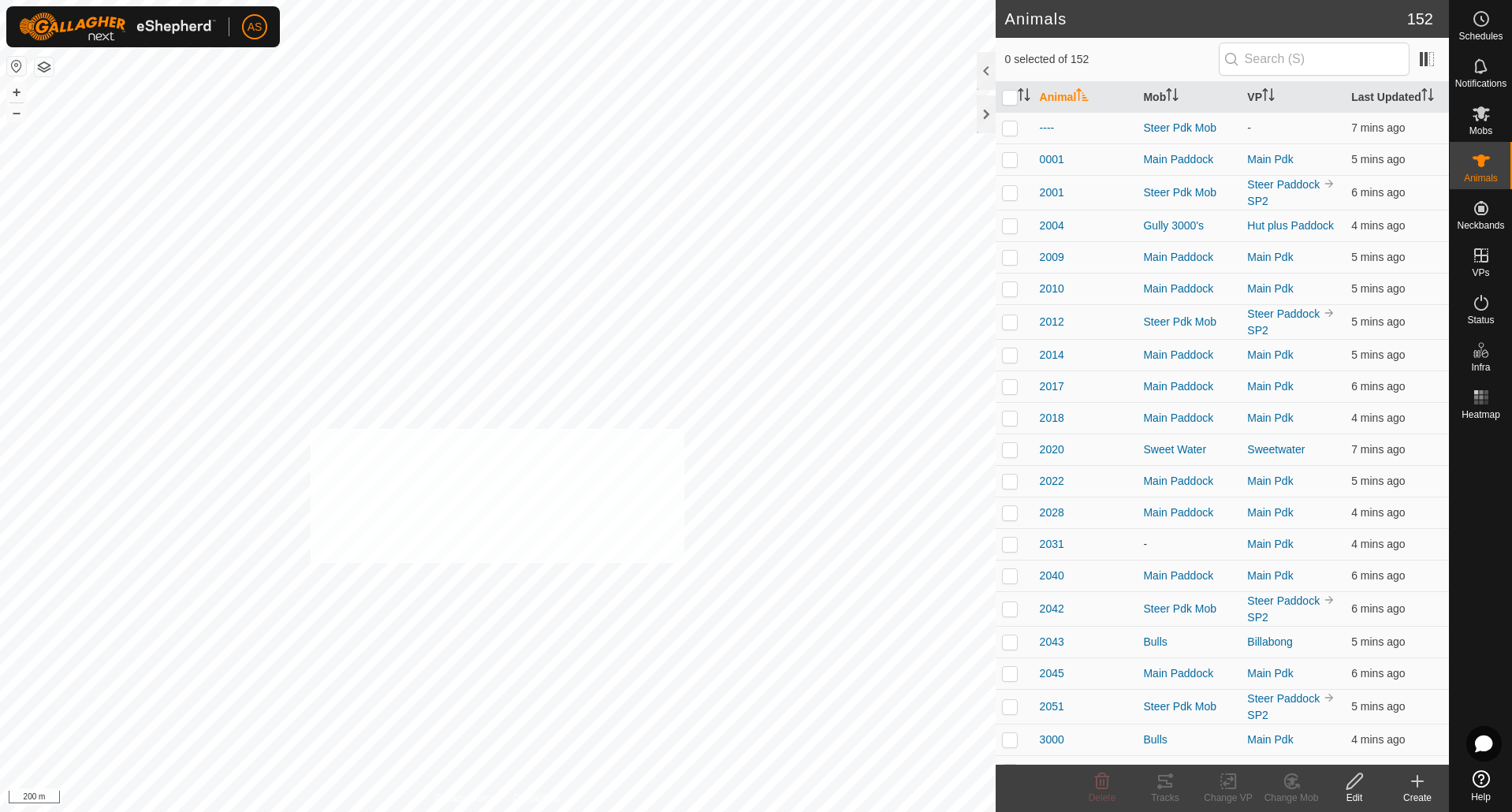
checkbox input "true"
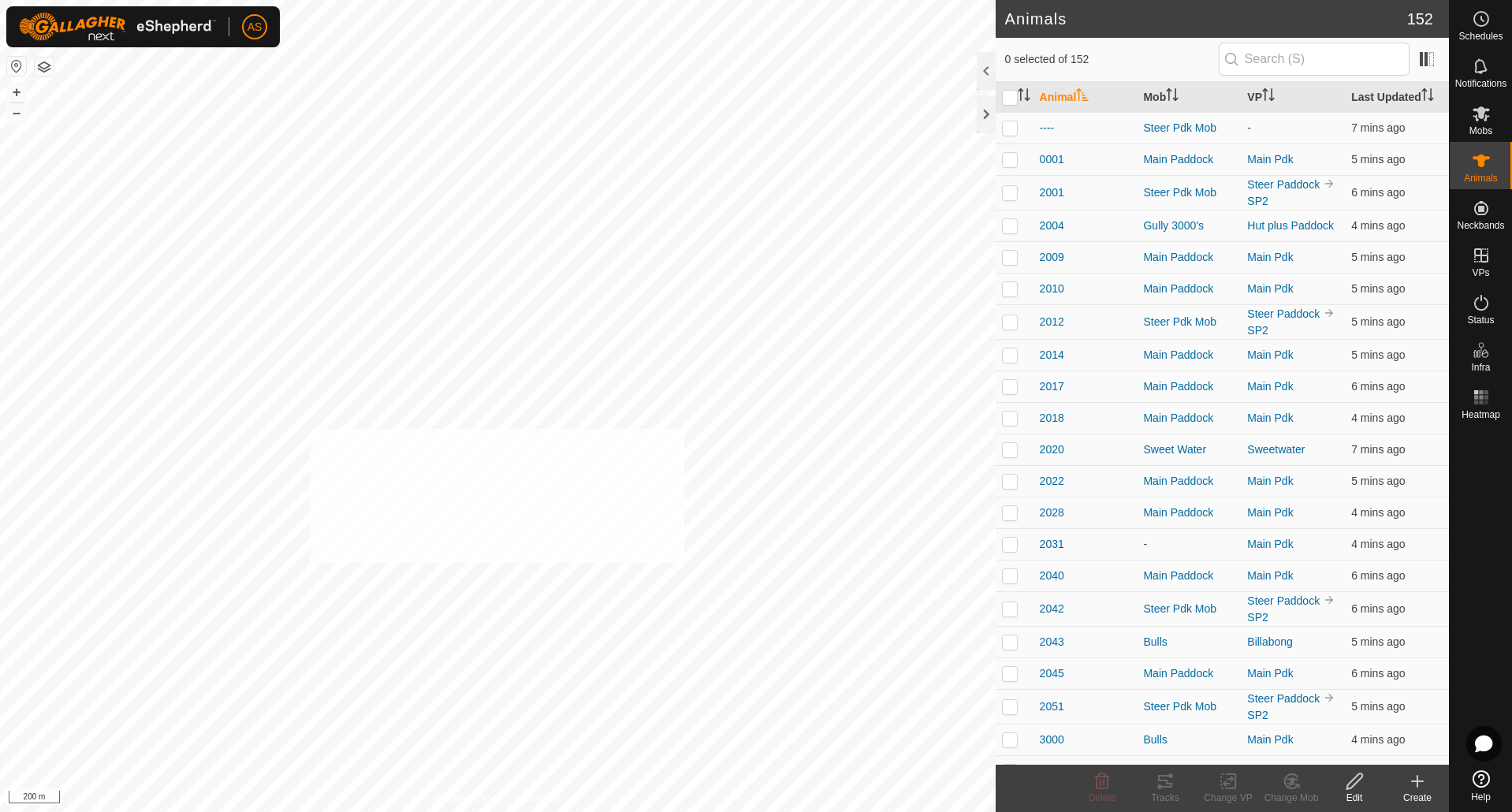
checkbox input "true"
checkbox input "false"
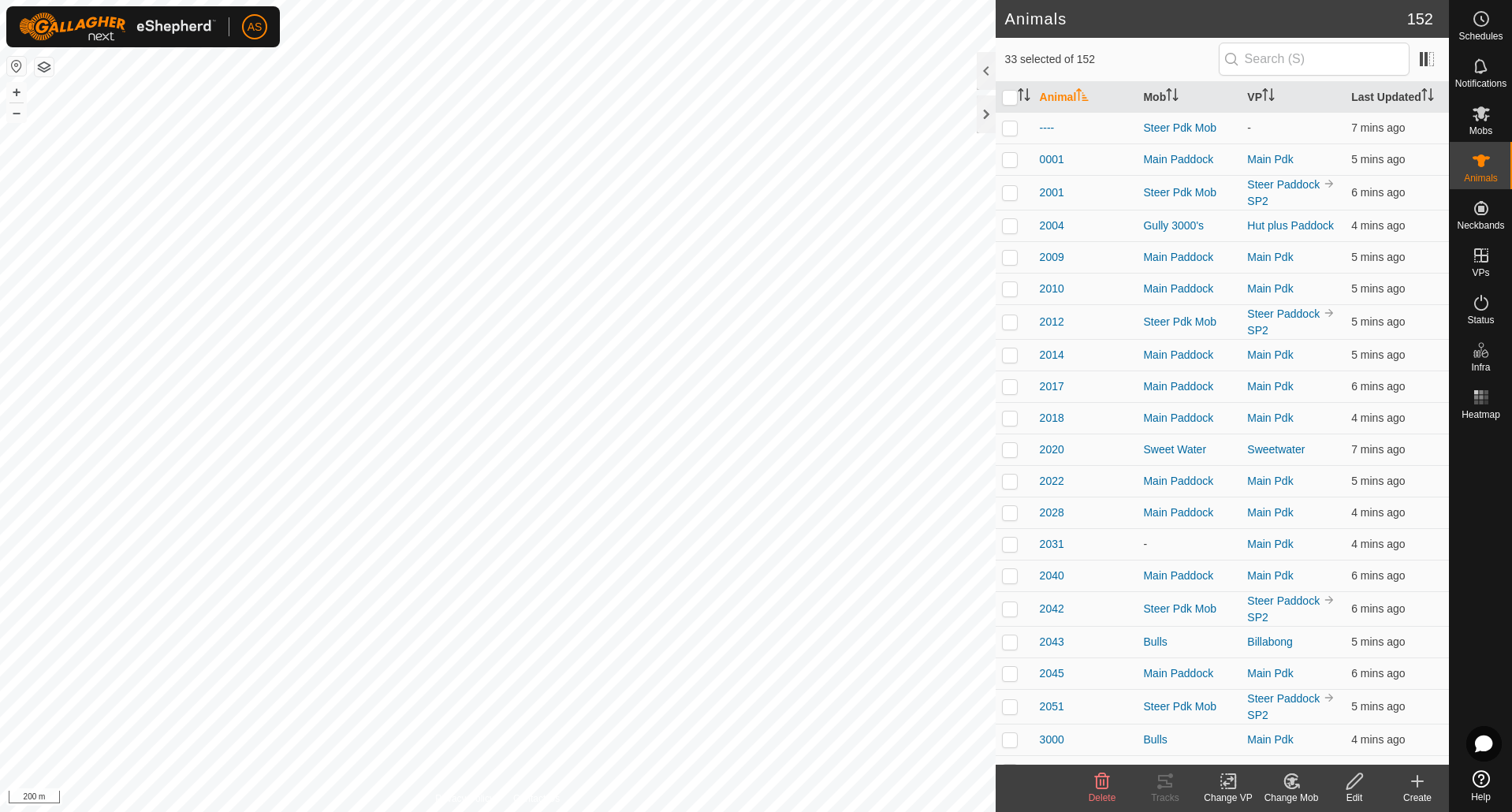
checkbox input "false"
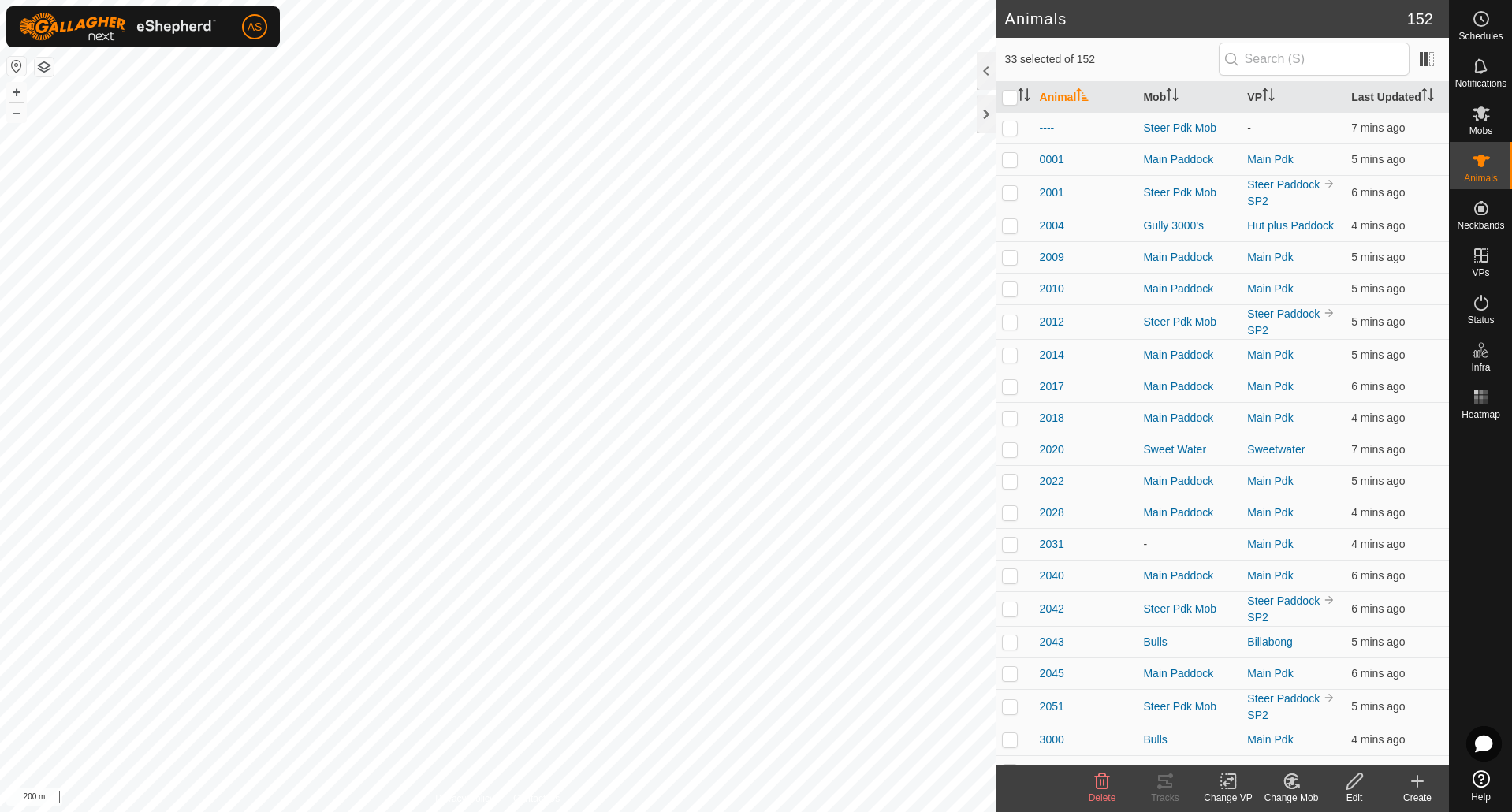
checkbox input "false"
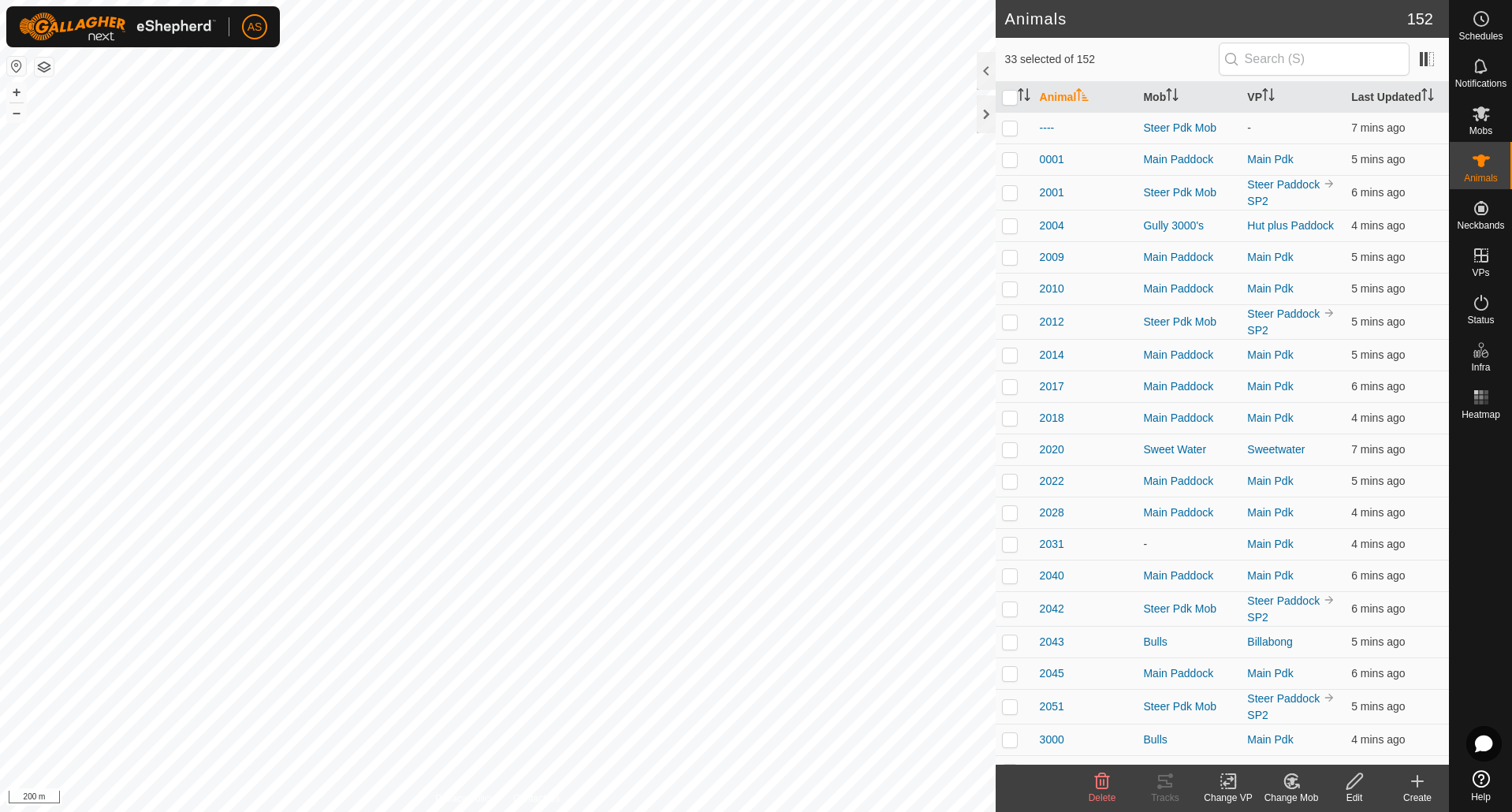
checkbox input "false"
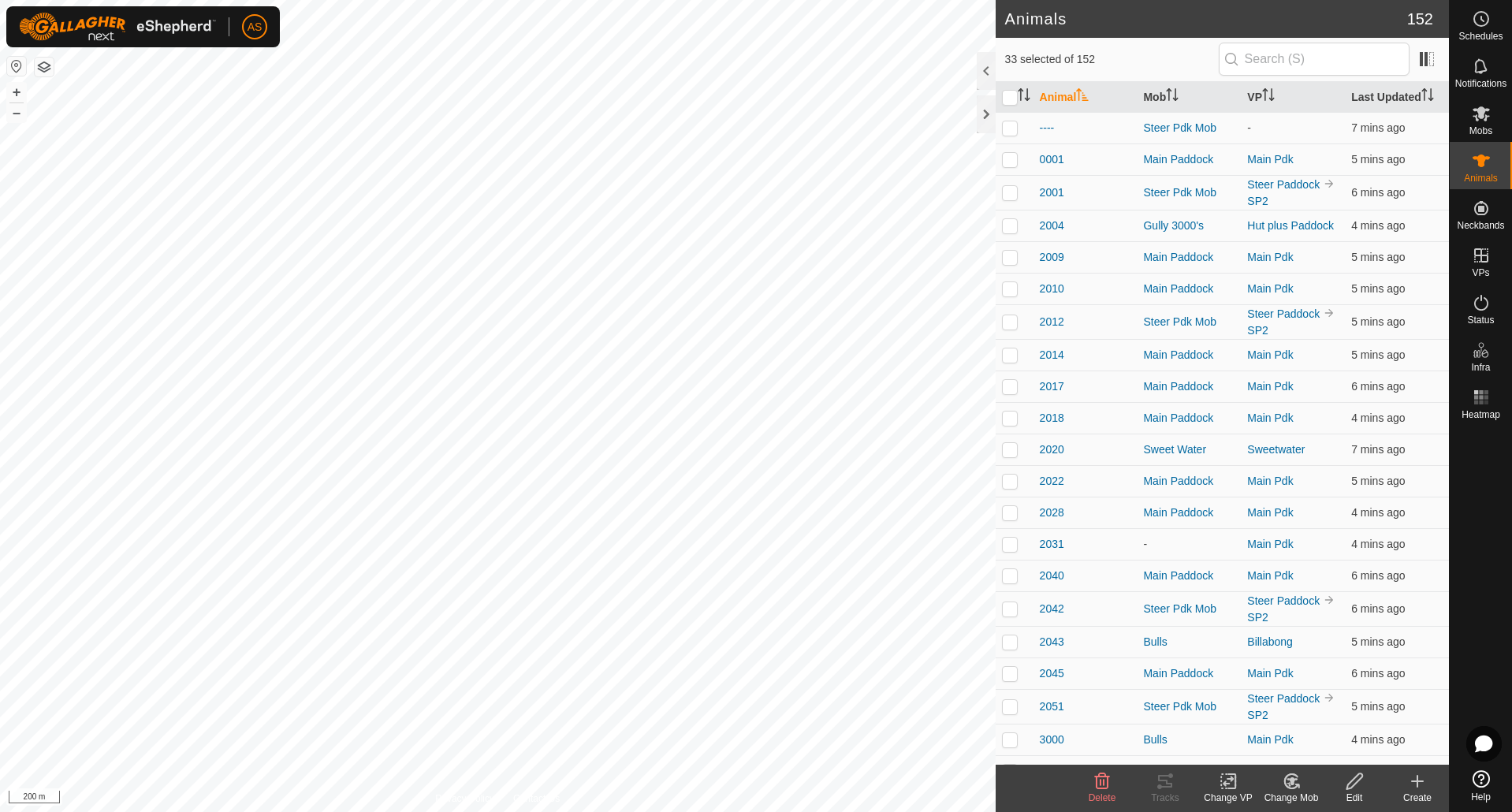
checkbox input "false"
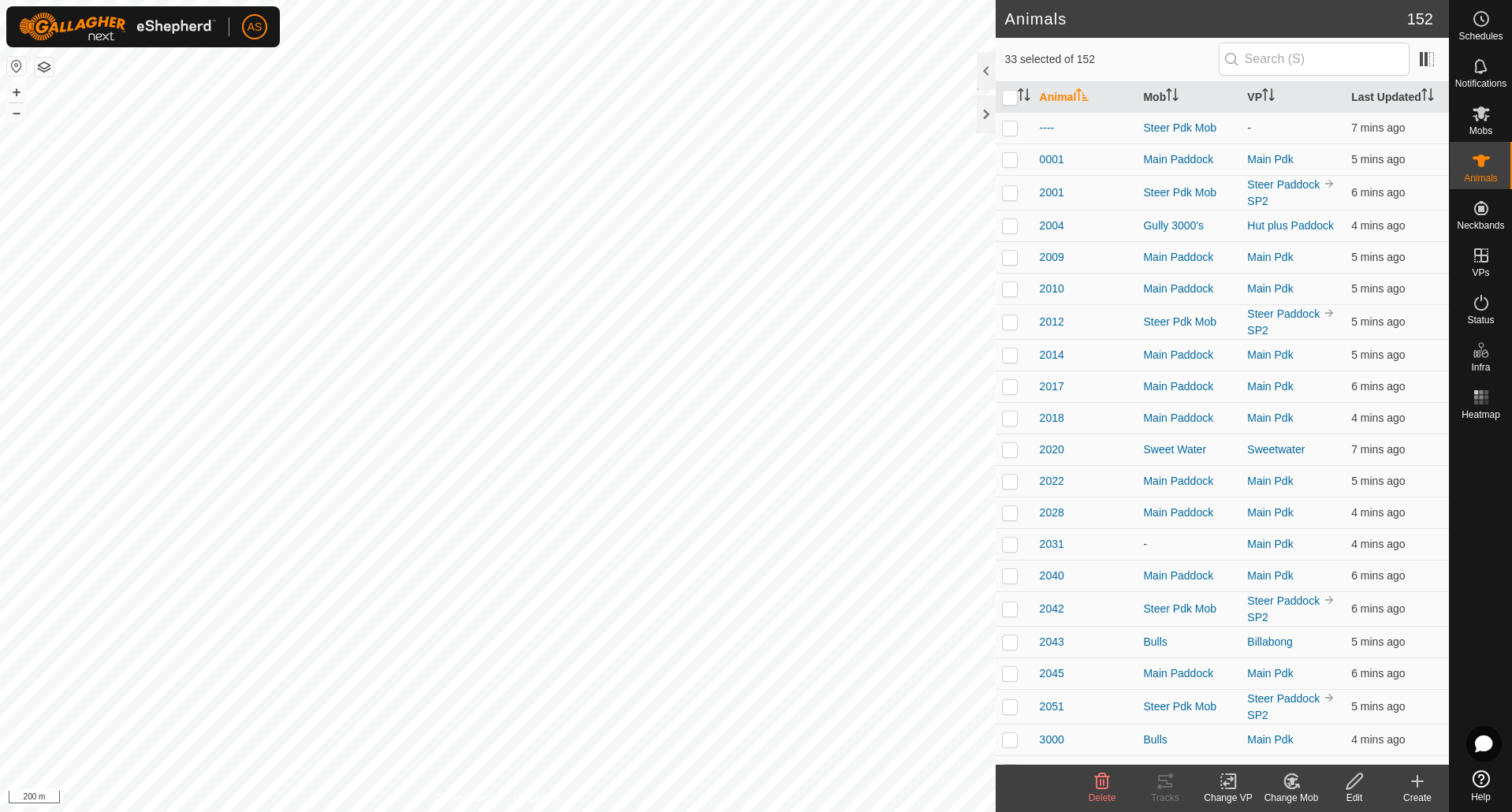
checkbox input "false"
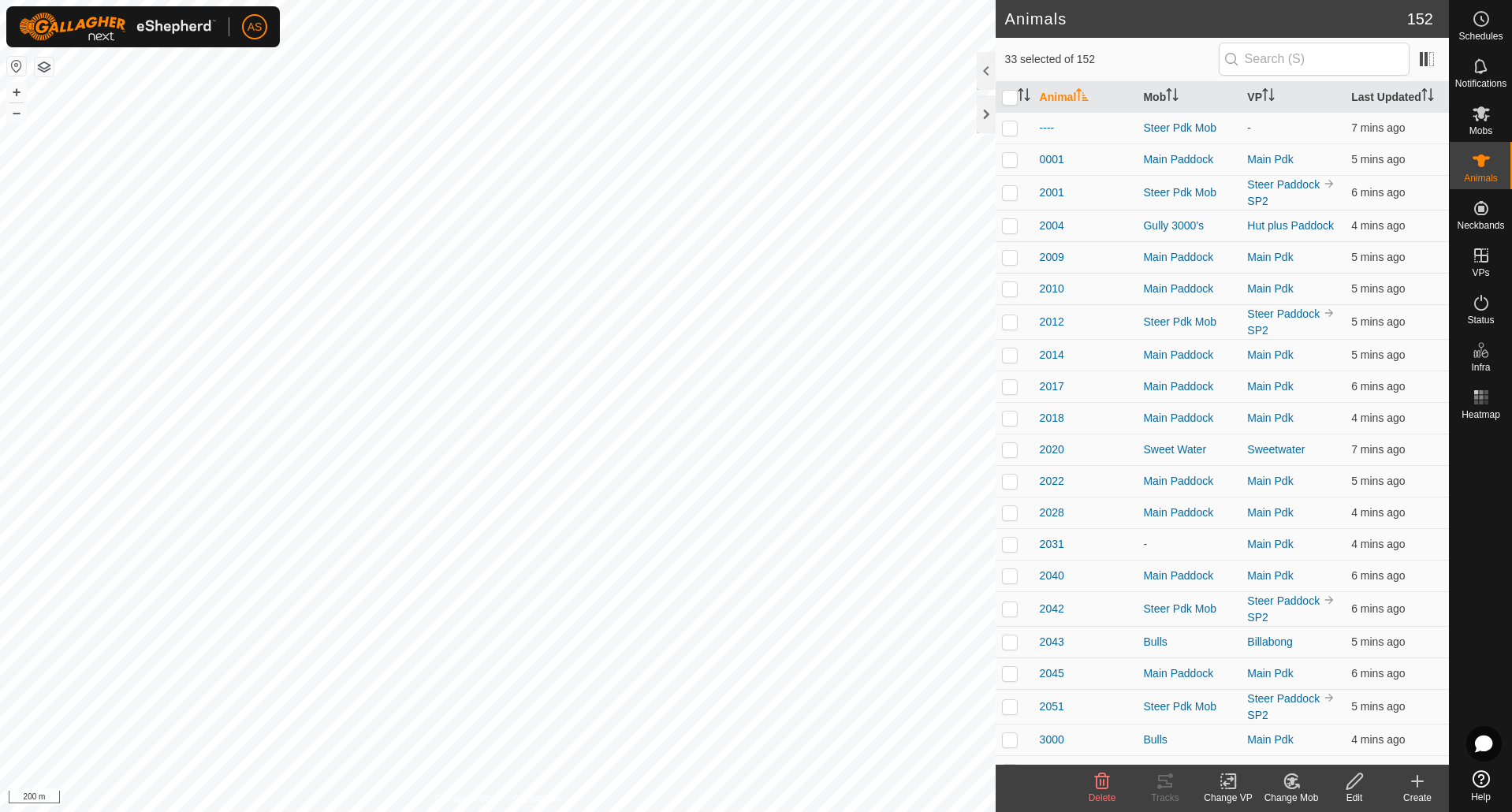
checkbox input "false"
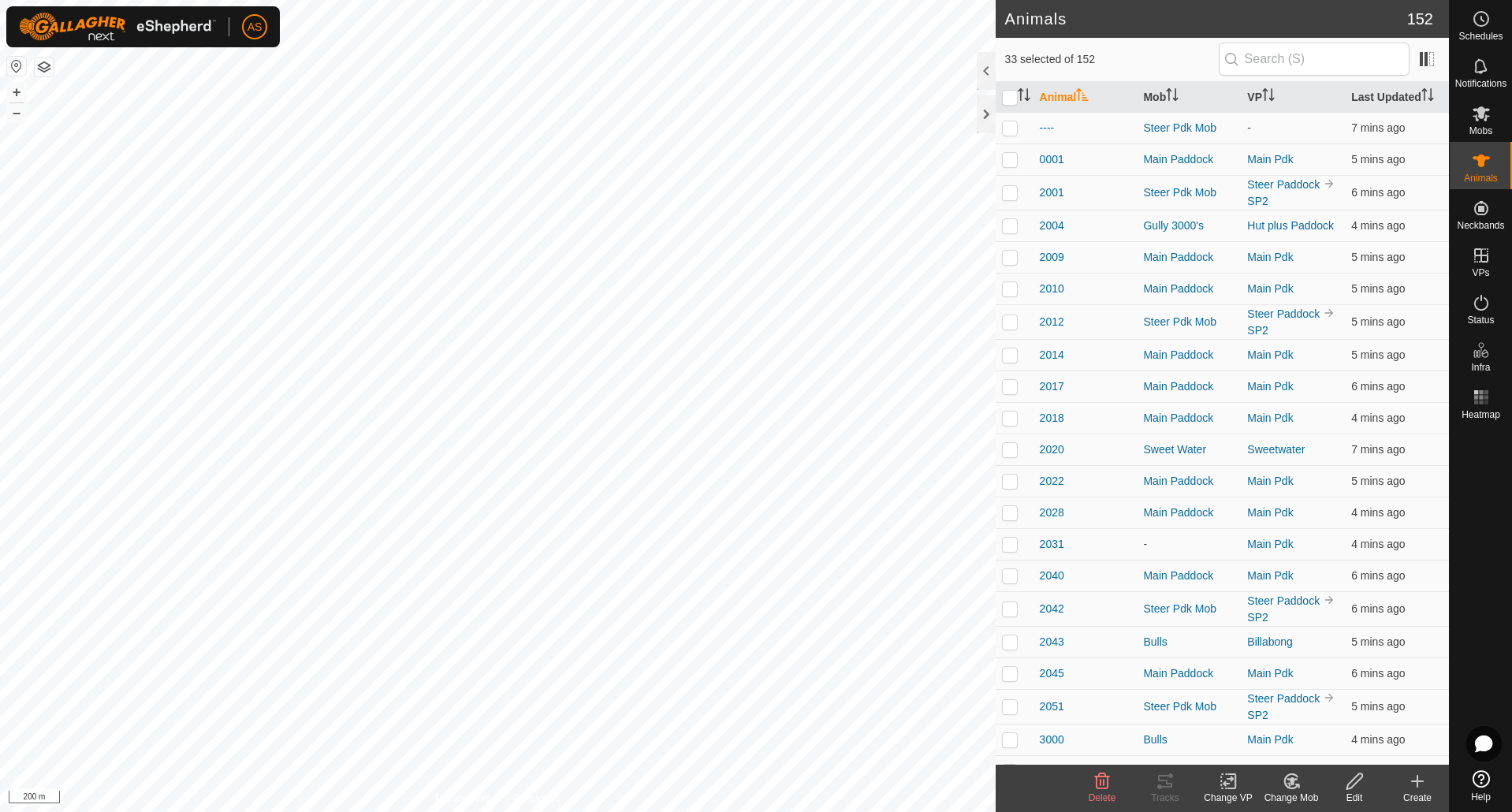
checkbox input "false"
checkbox input "true"
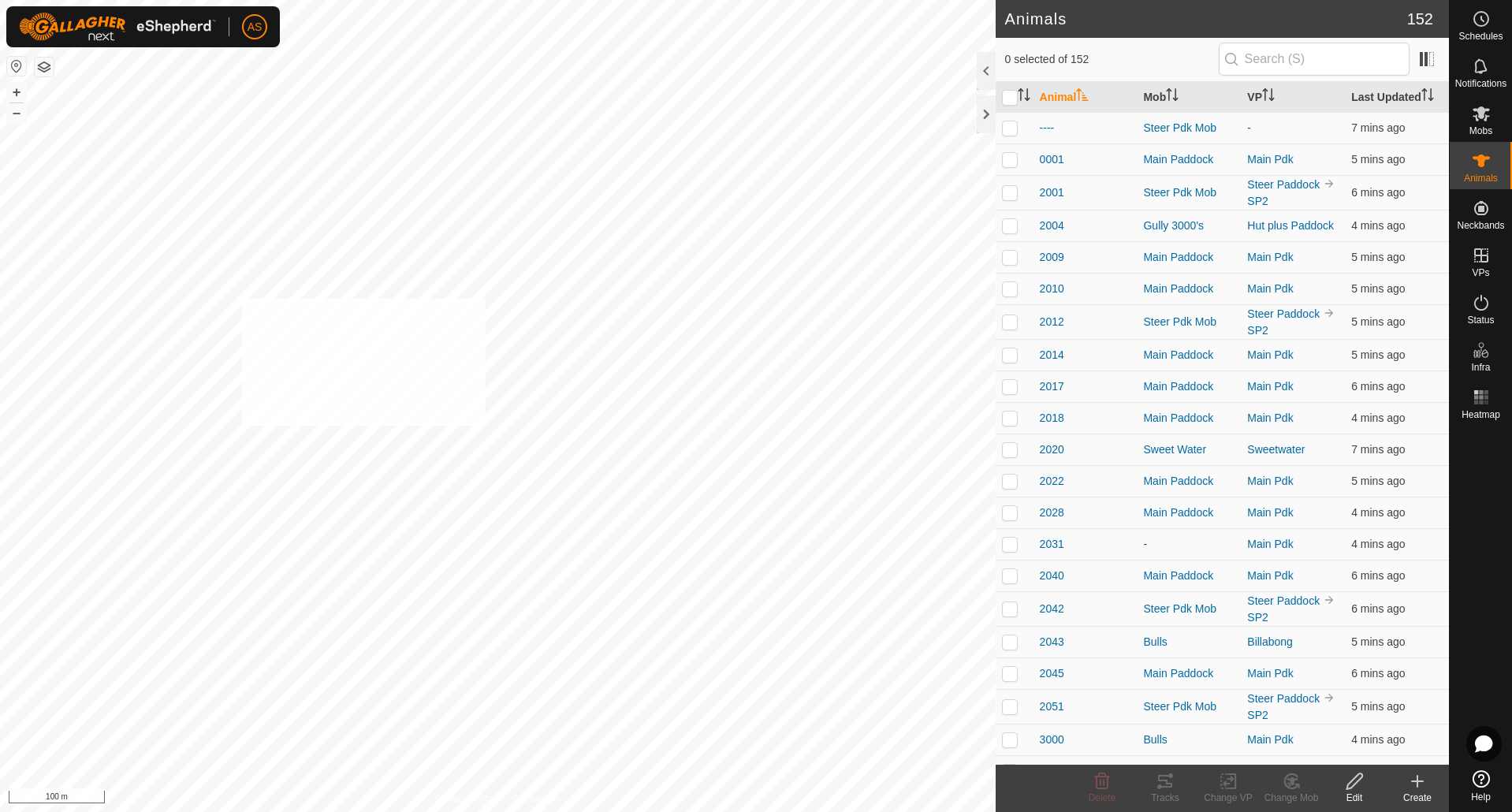
checkbox input "true"
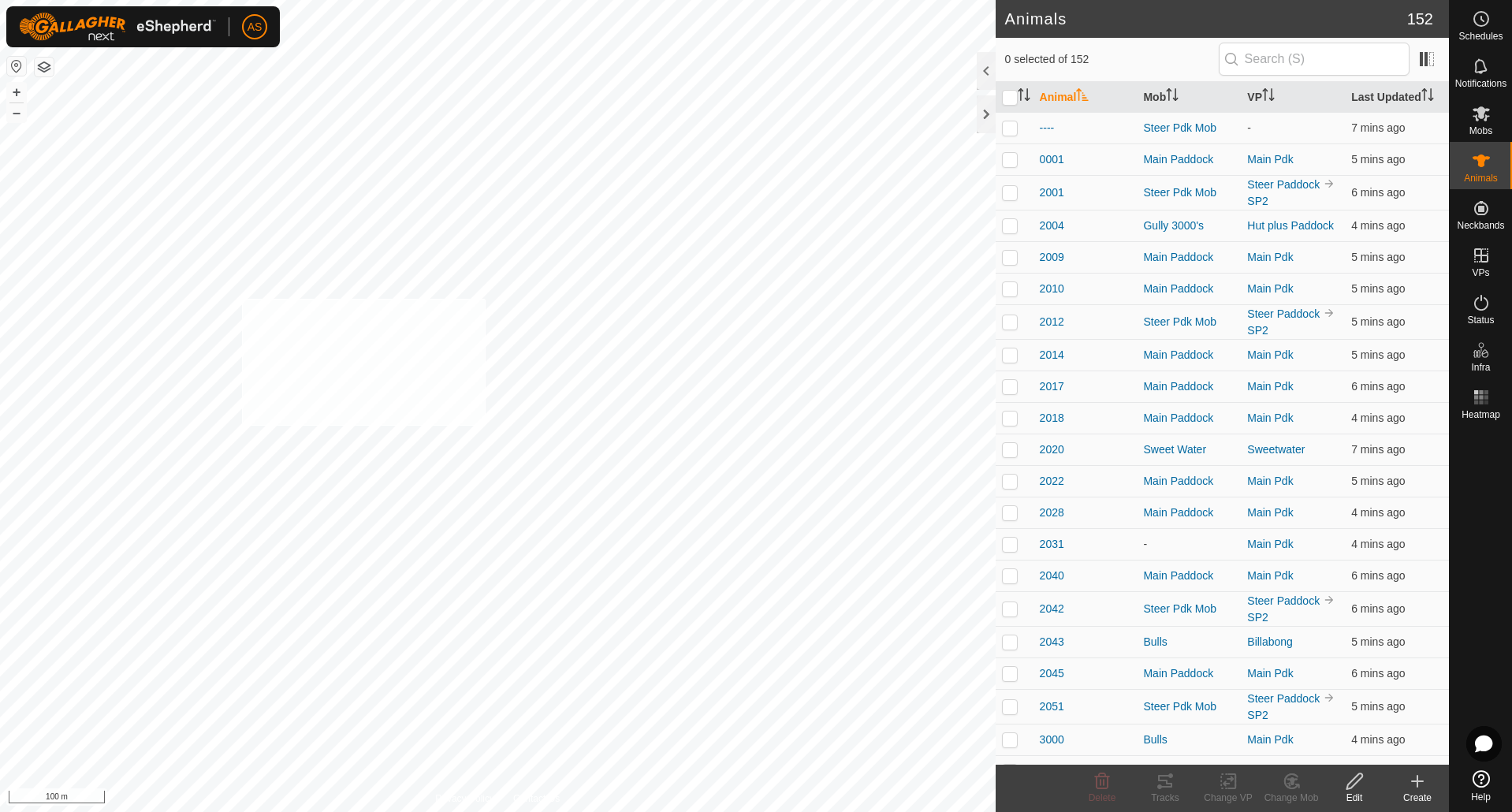
checkbox input "true"
click at [1025, 95] on icon "Activate to sort" at bounding box center [1024, 94] width 13 height 13
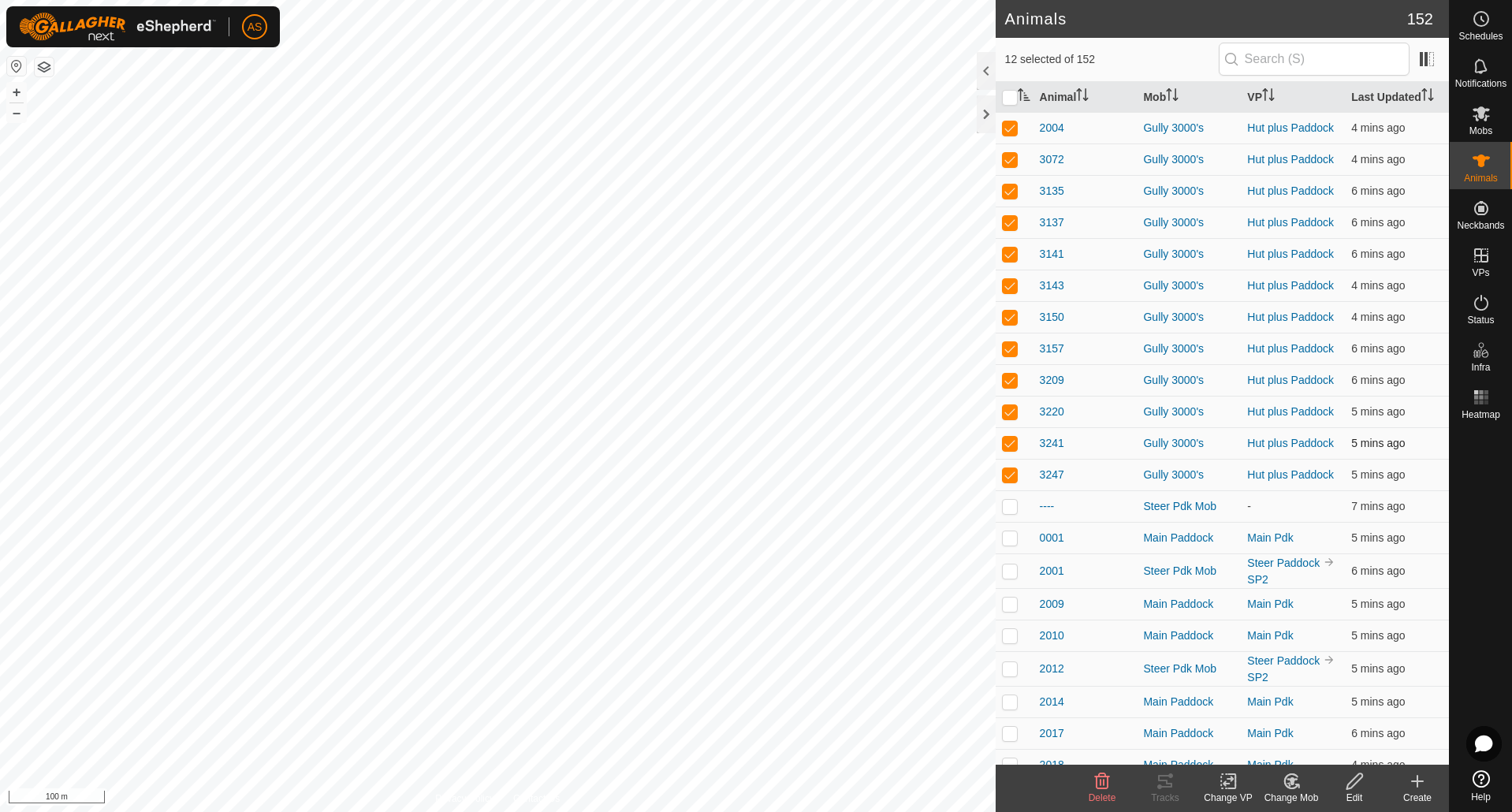
checkbox input "false"
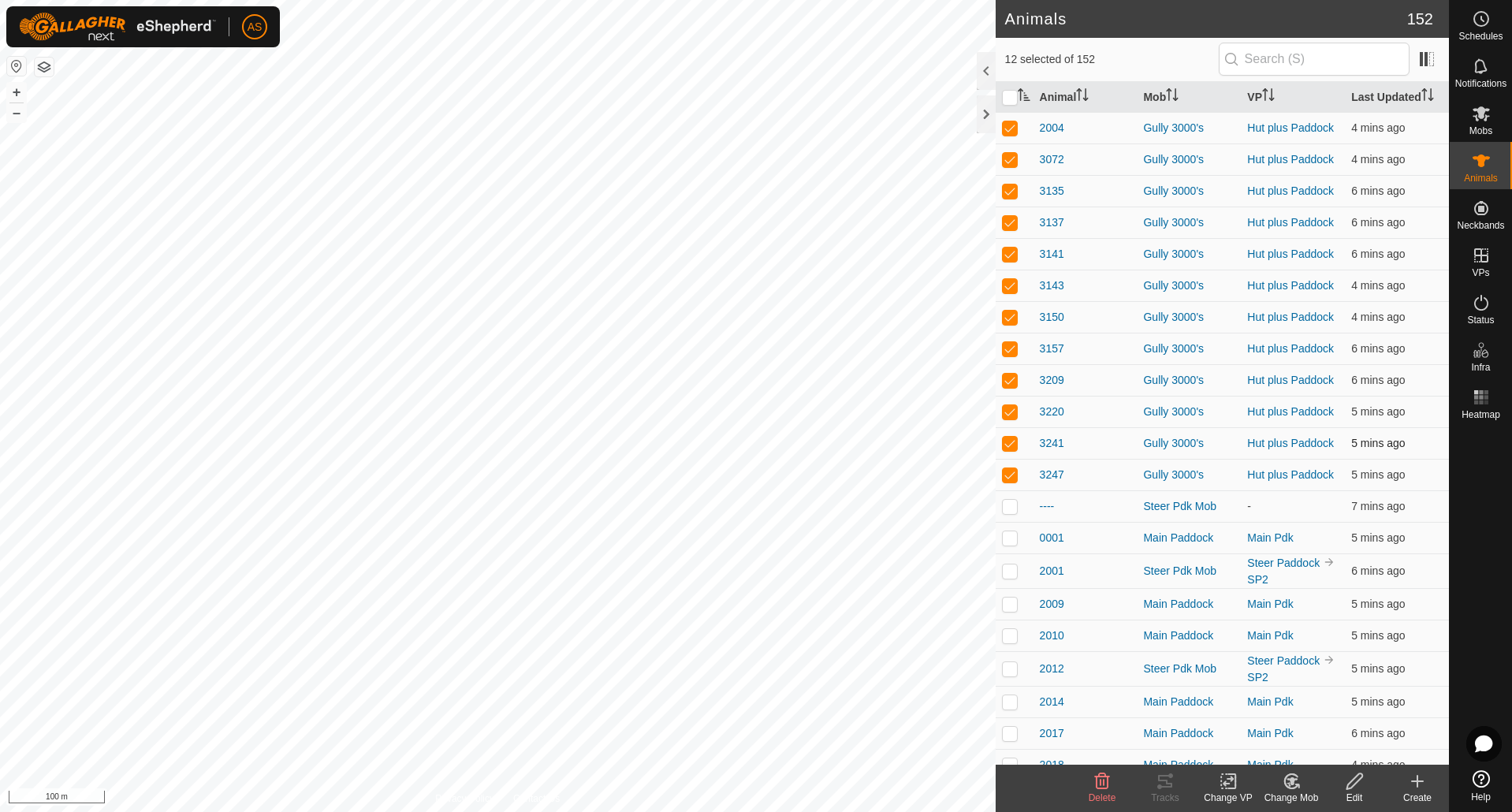
checkbox input "false"
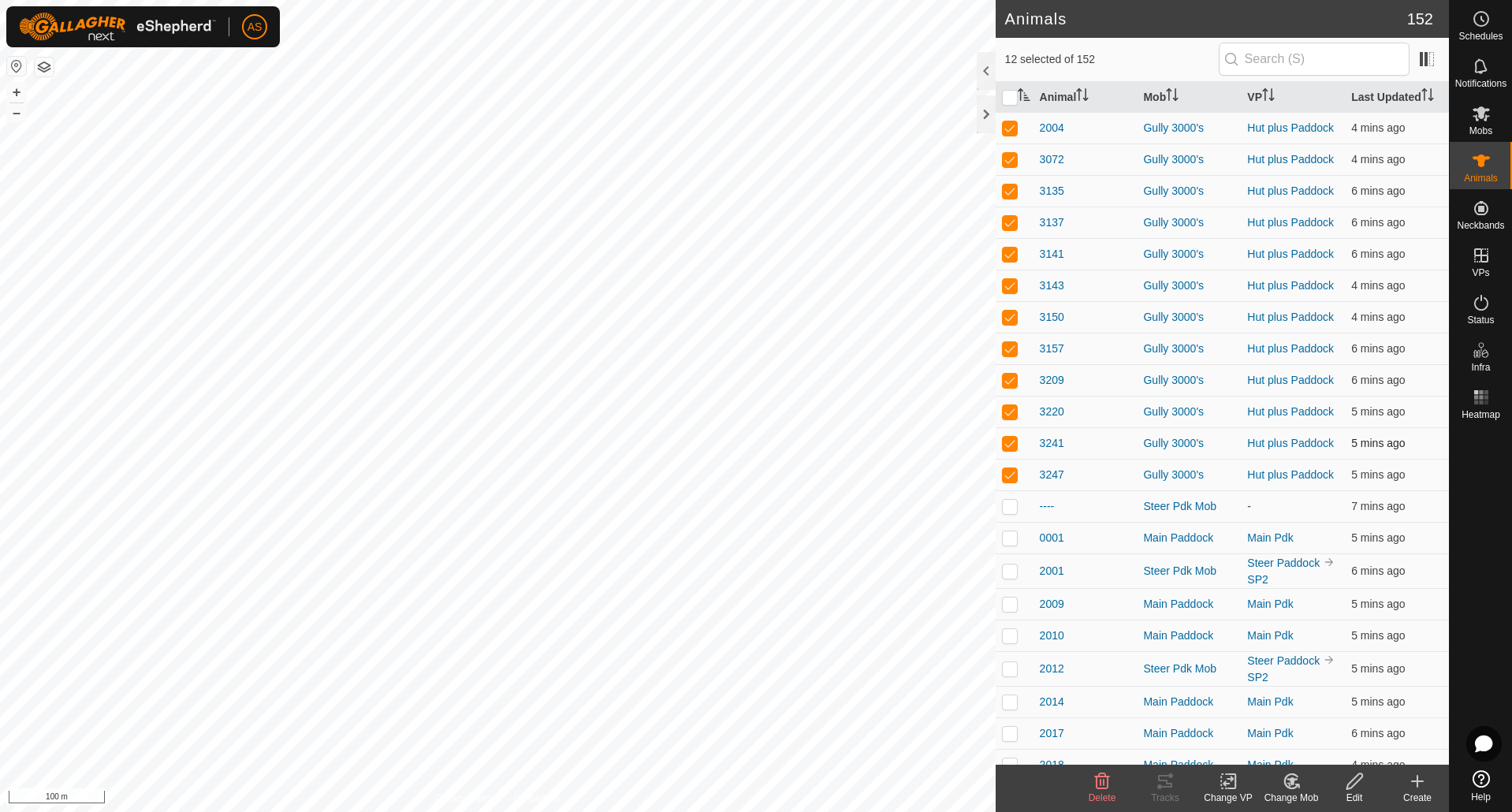
checkbox input "false"
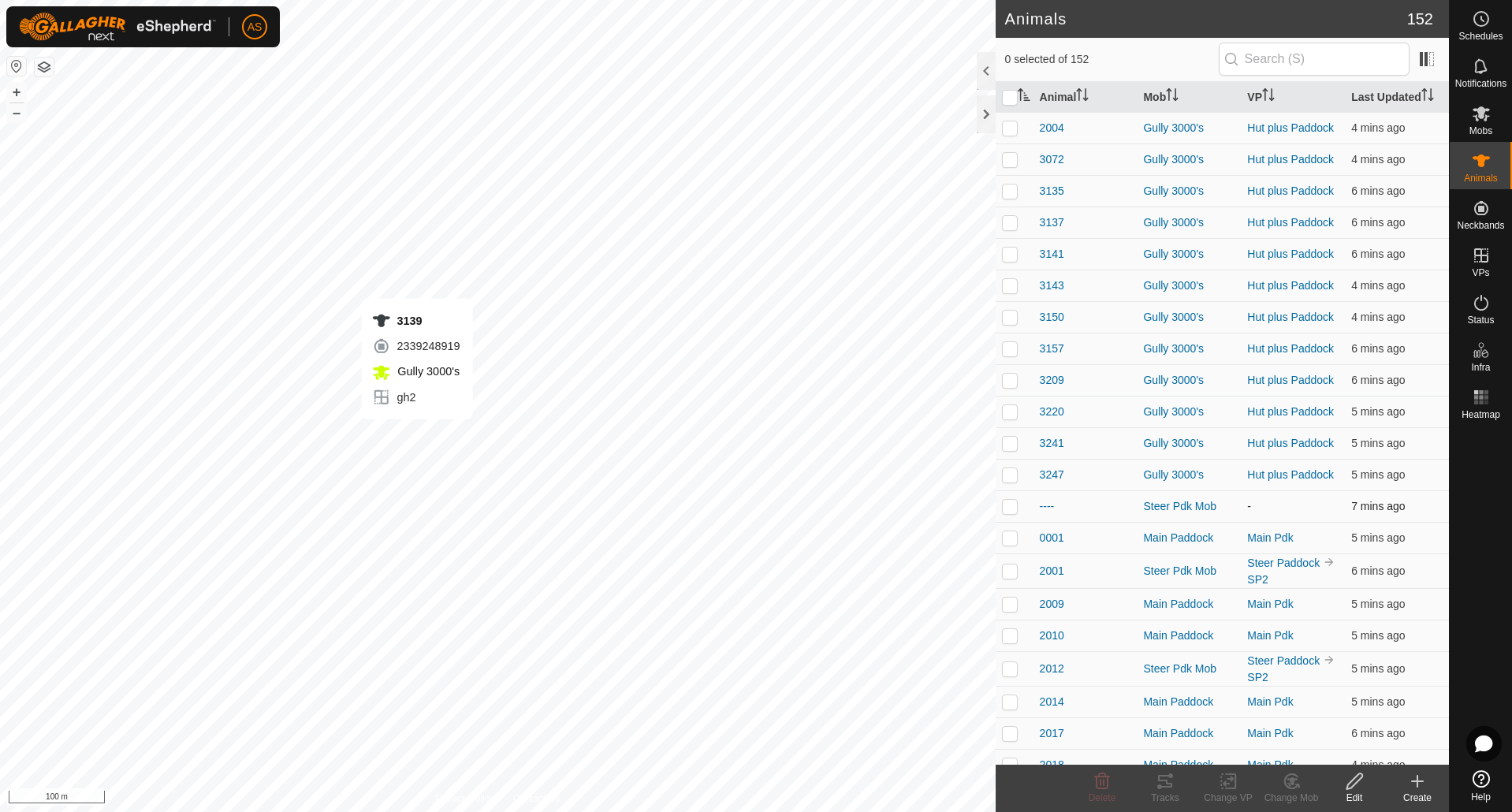
checkbox input "true"
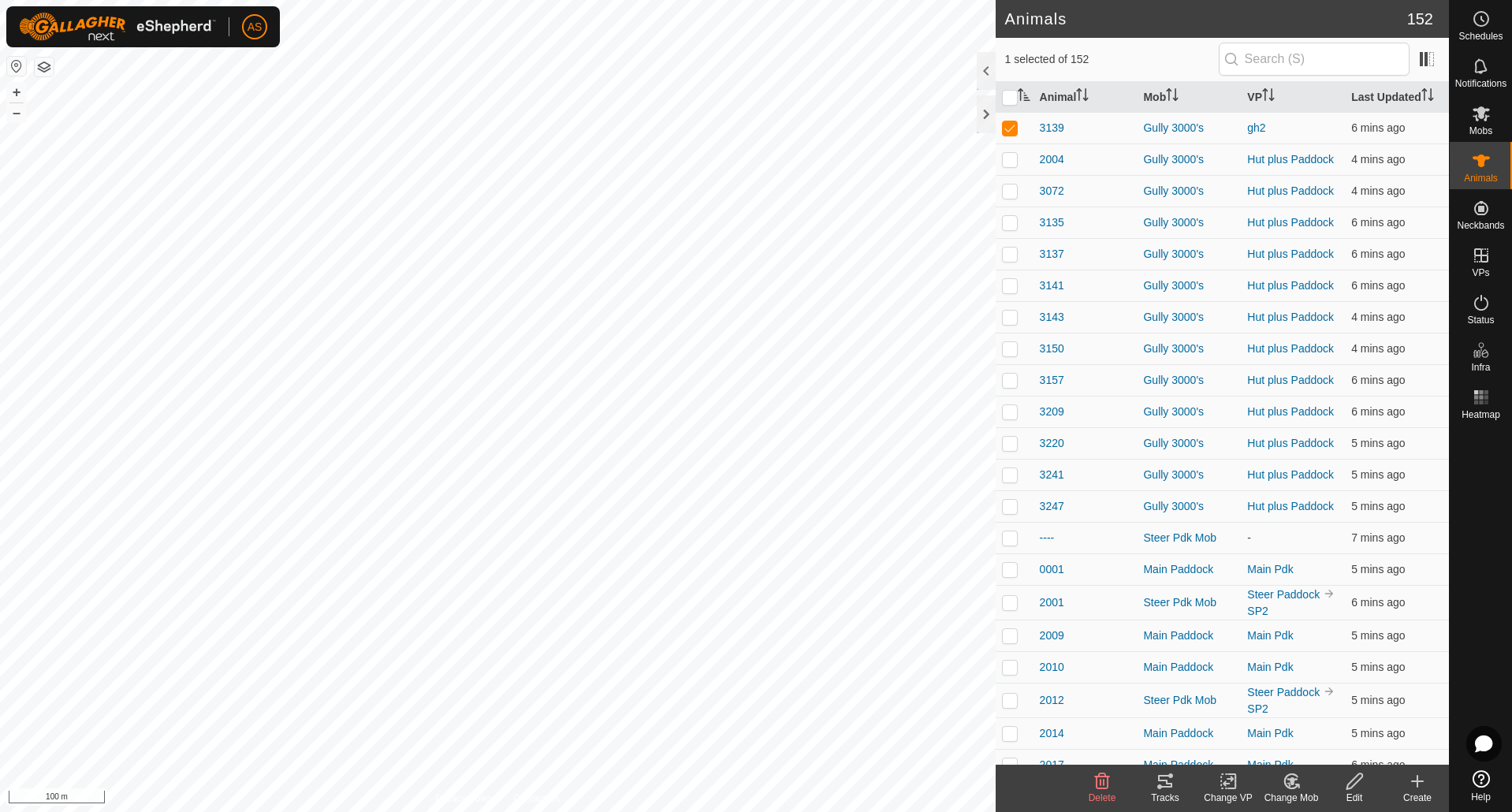
click at [1229, 782] on icon at bounding box center [1228, 781] width 20 height 19
click at [1240, 716] on link "Choose VP..." at bounding box center [1275, 714] width 156 height 32
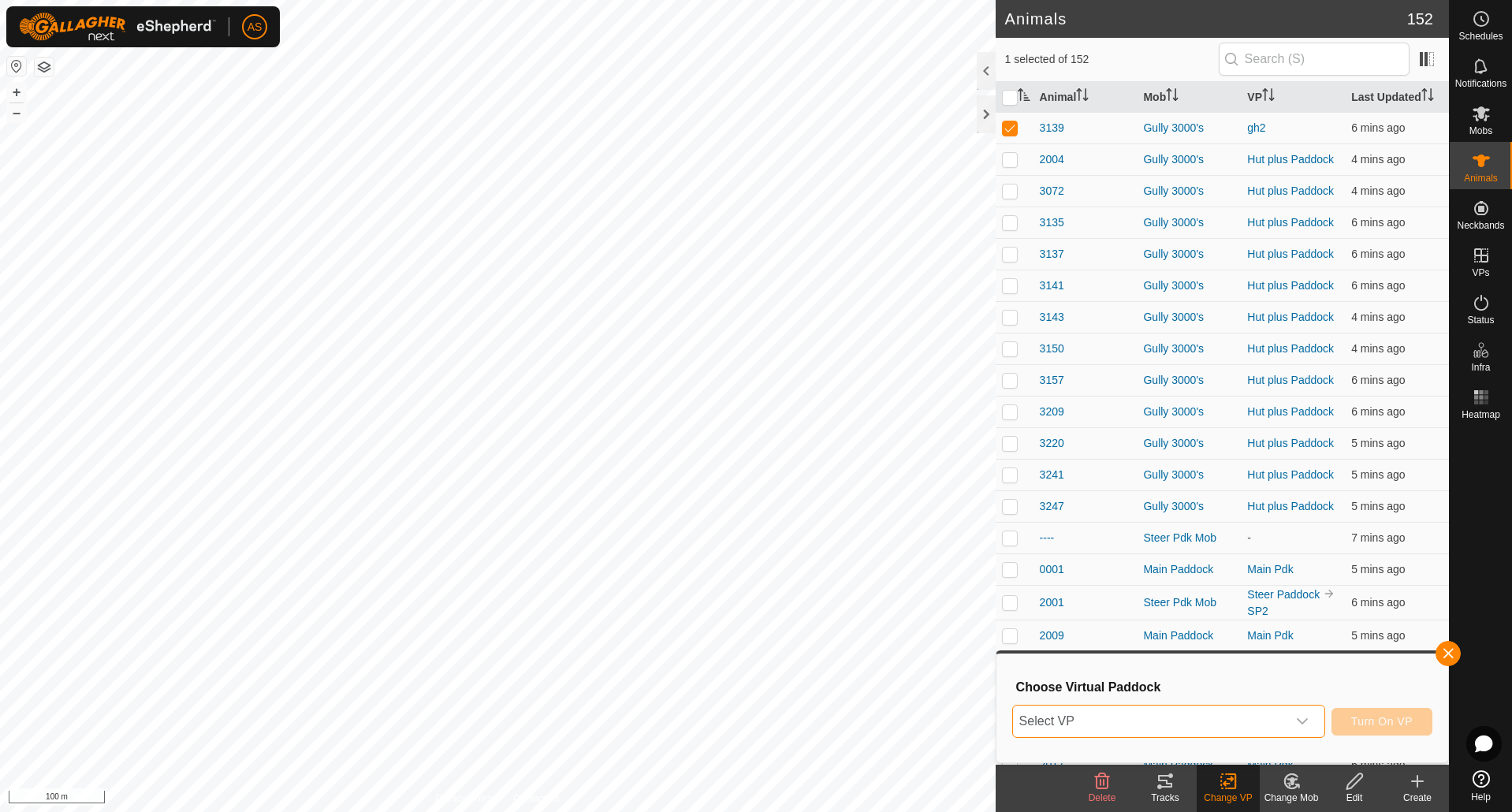
click at [1151, 730] on span "Select VP" at bounding box center [1150, 722] width 274 height 32
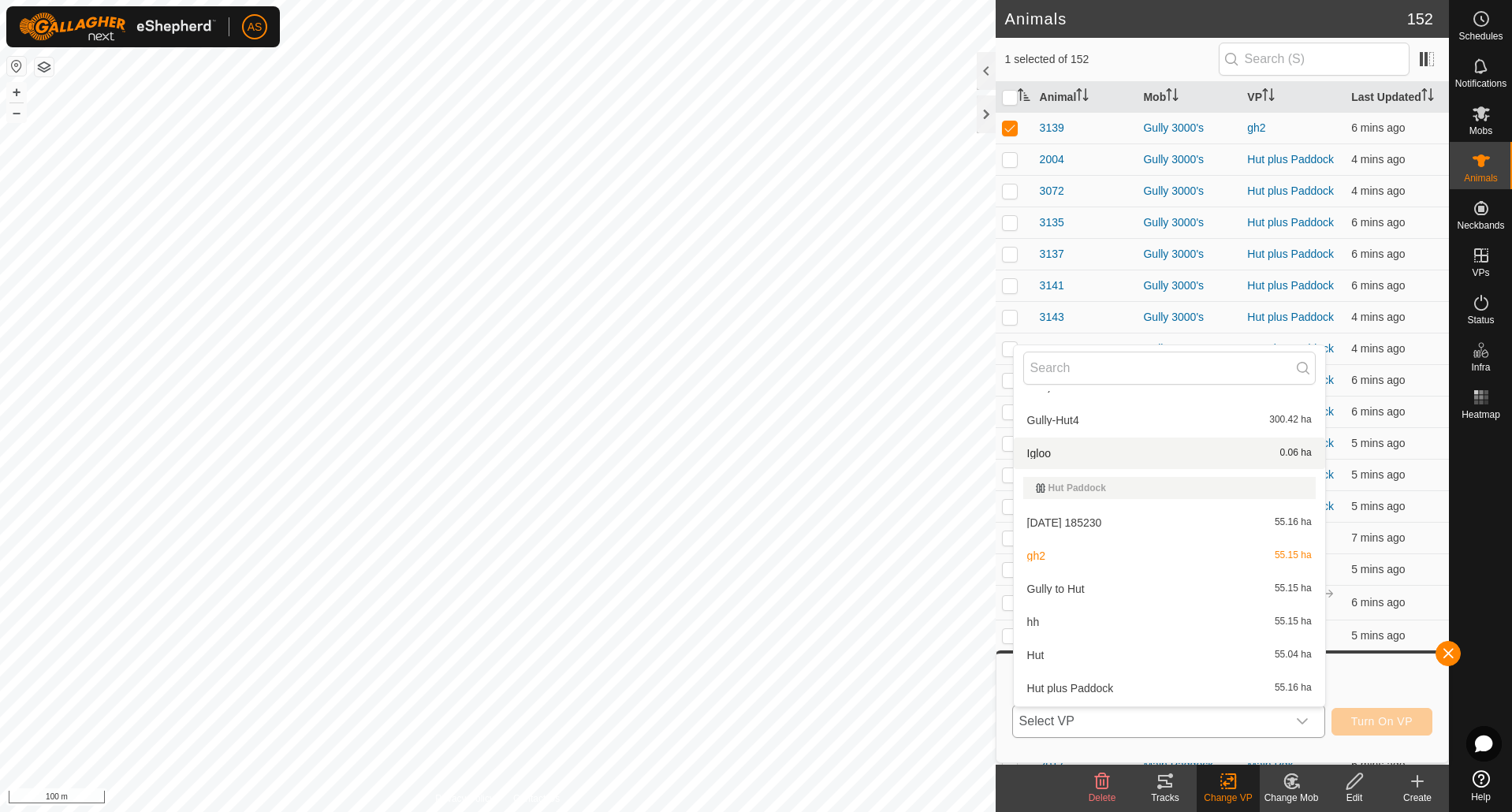
scroll to position [710, 0]
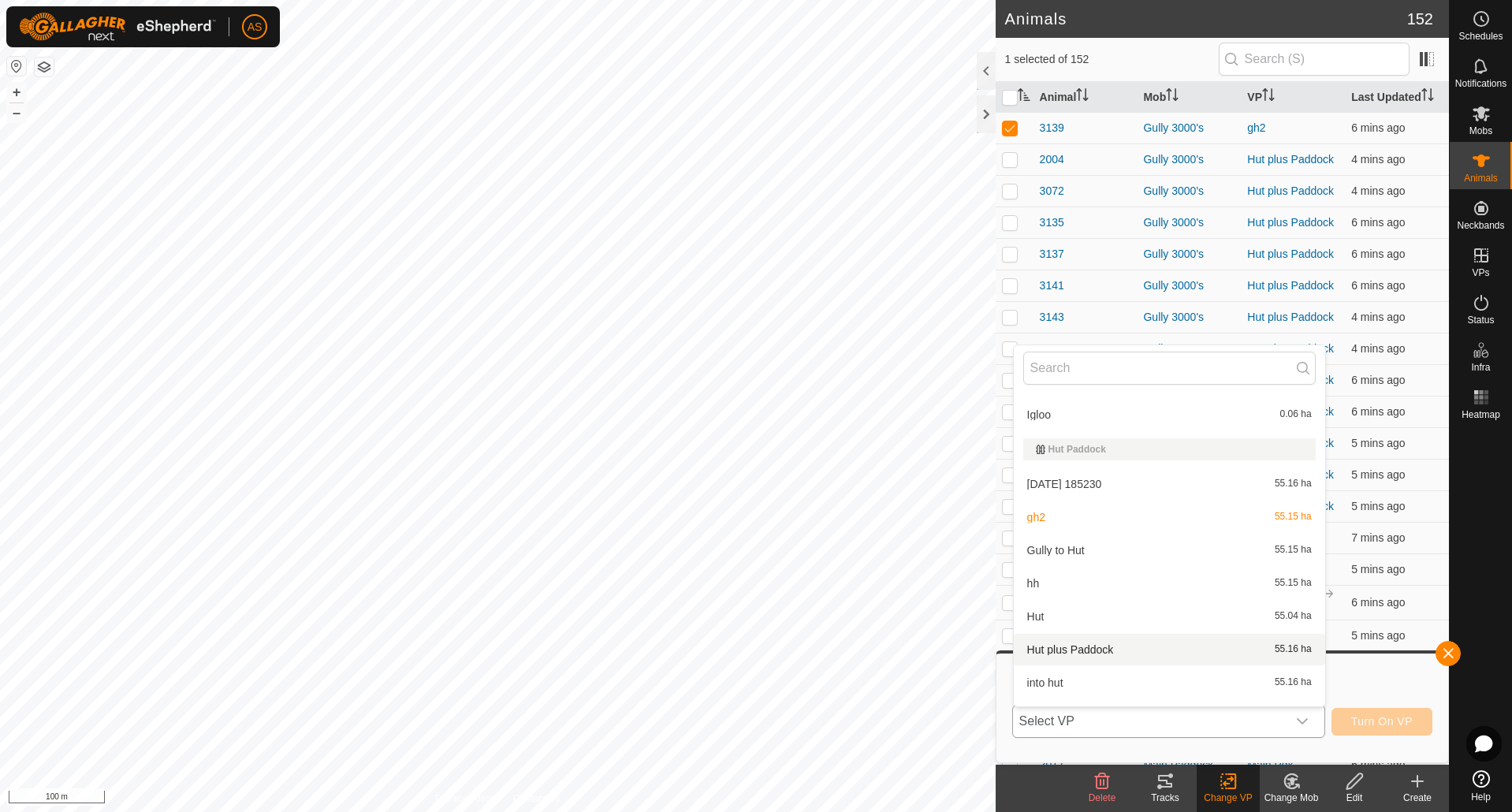
click at [1045, 646] on li "Hut plus Paddock 55.16 ha" at bounding box center [1170, 649] width 311 height 32
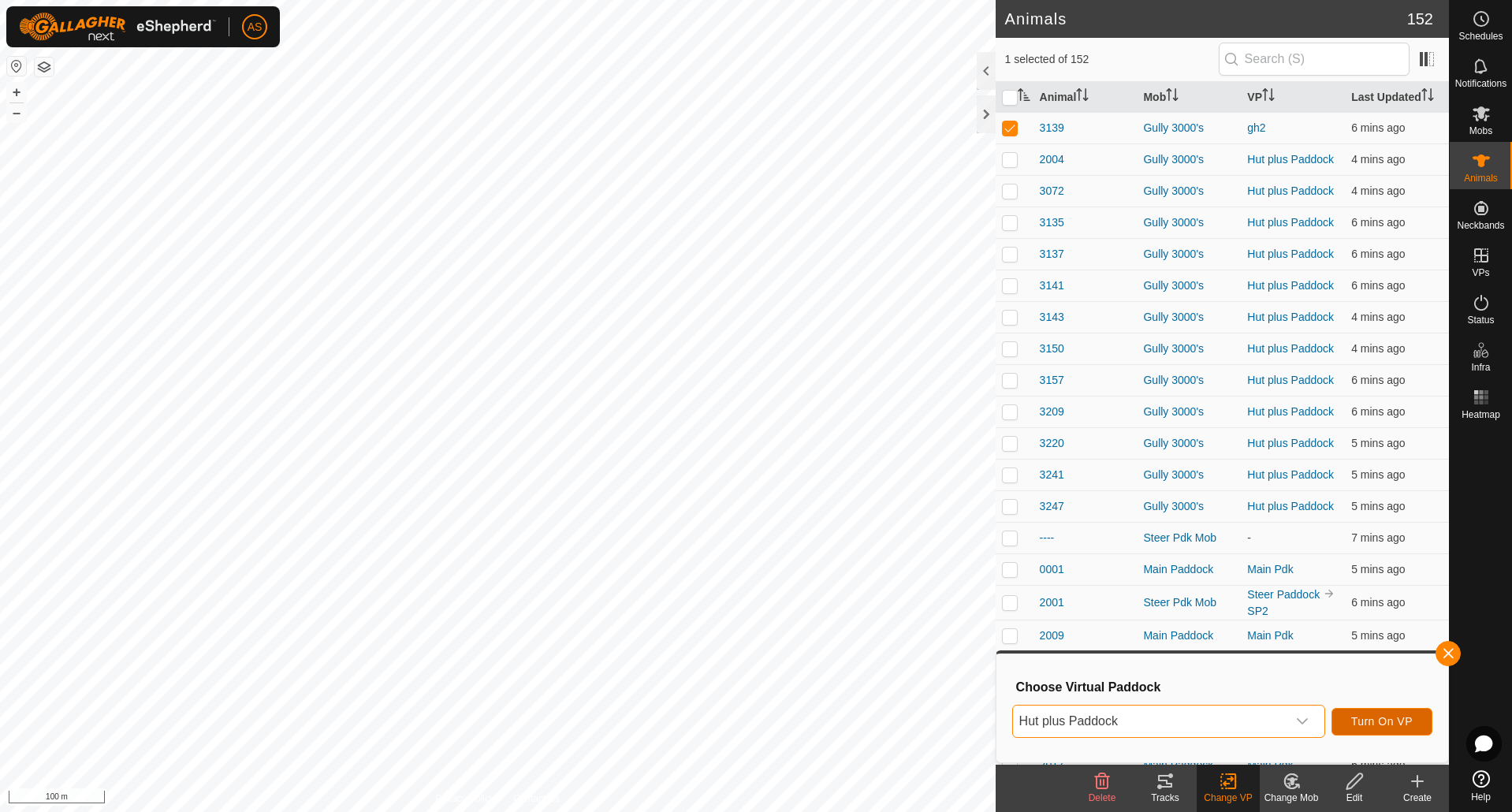
click at [1357, 718] on span "Turn On VP" at bounding box center [1382, 721] width 61 height 13
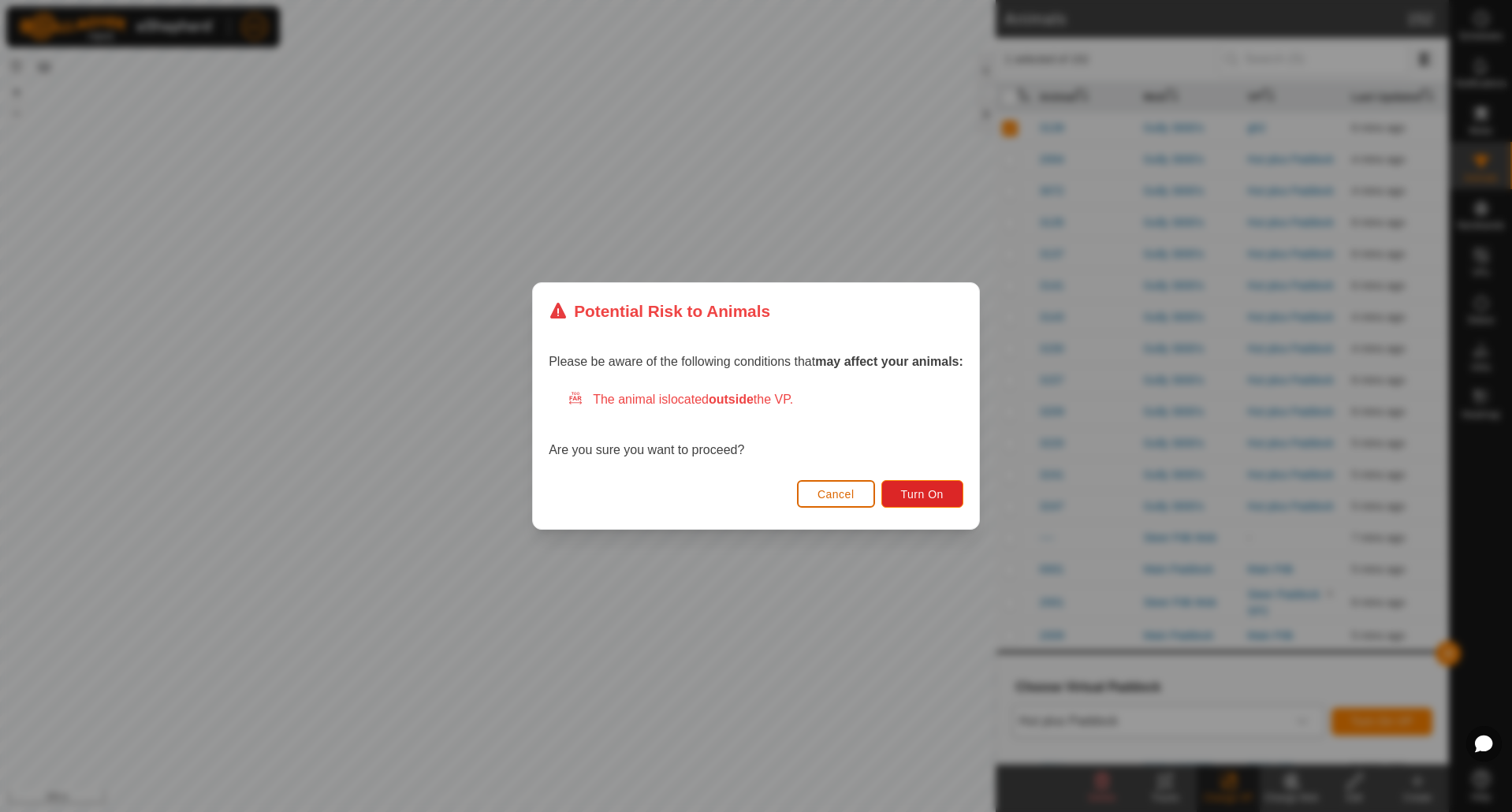
click at [839, 500] on span "Cancel" at bounding box center [836, 494] width 37 height 13
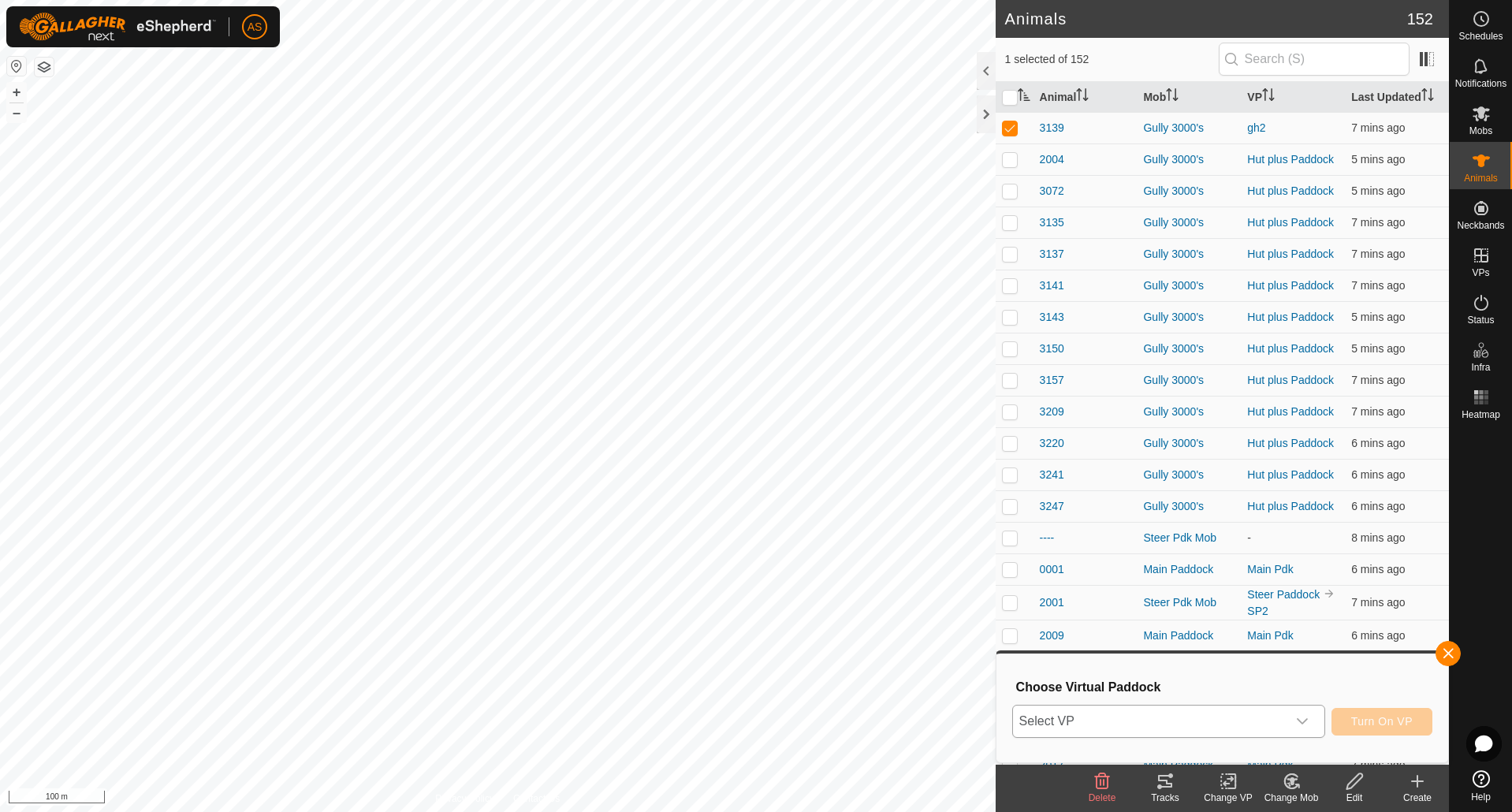
click at [1170, 776] on icon at bounding box center [1165, 781] width 14 height 13
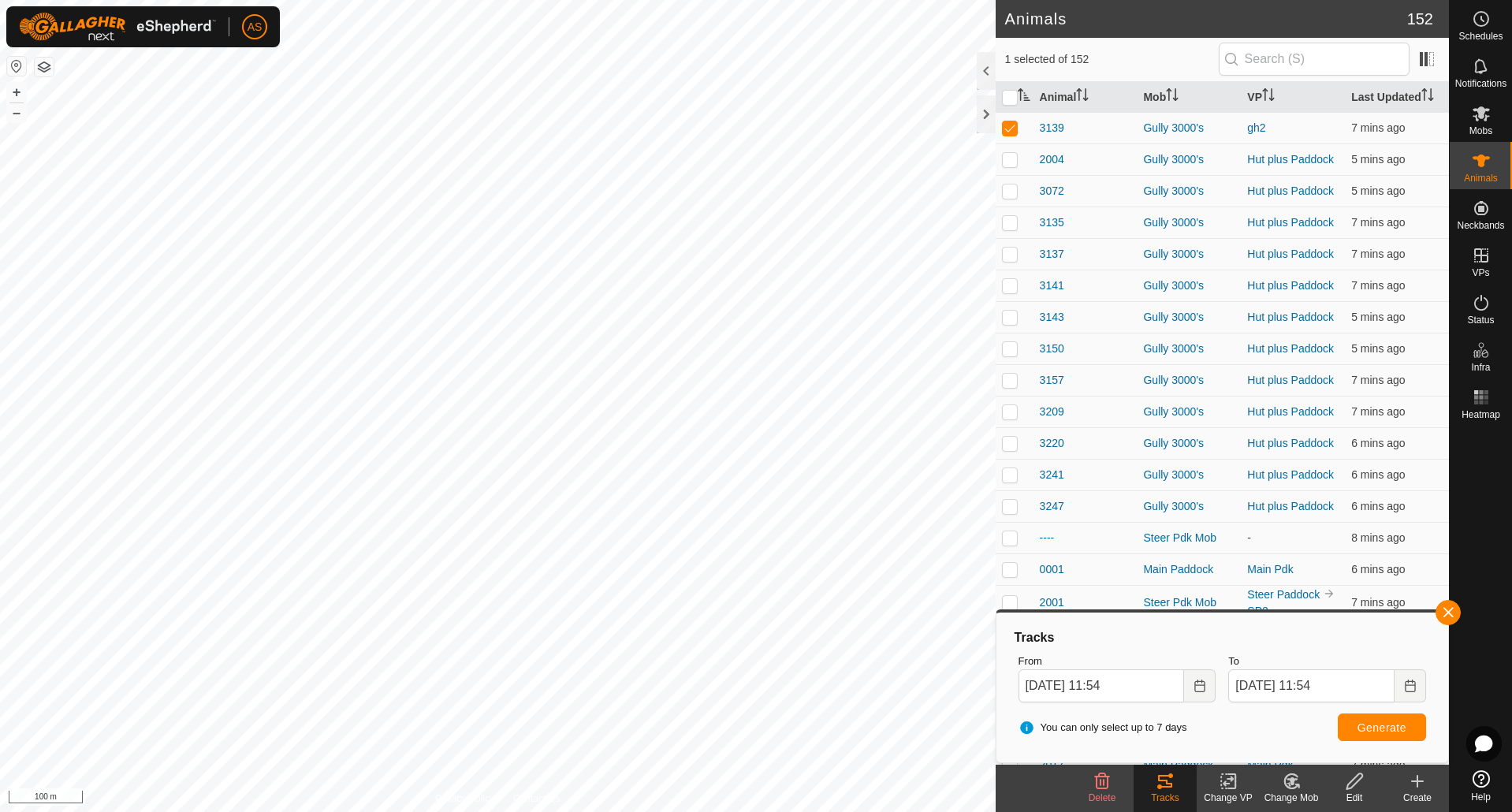
click at [1232, 788] on icon at bounding box center [1231, 781] width 7 height 14
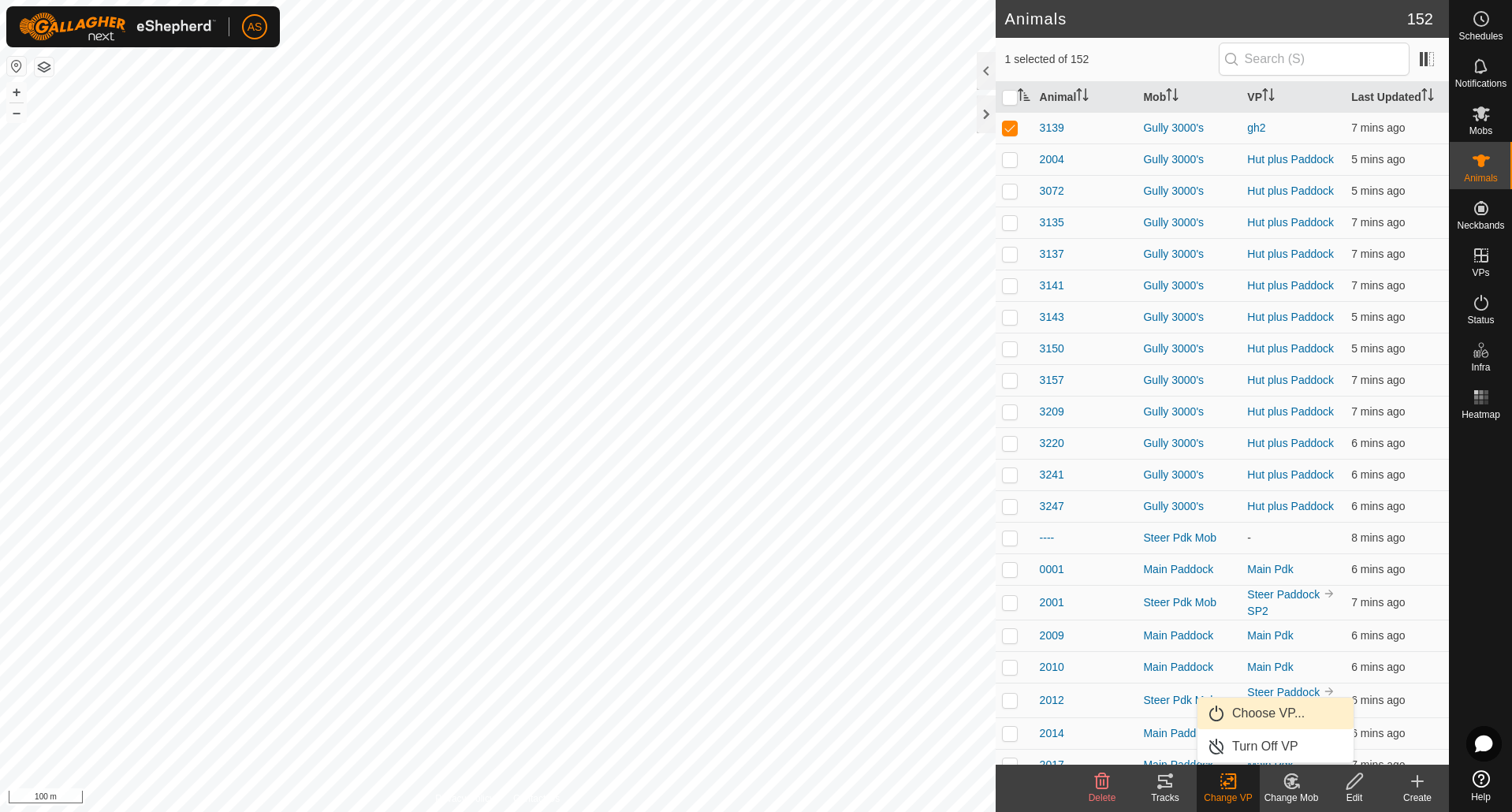
click at [1233, 714] on link "Choose VP..." at bounding box center [1275, 714] width 156 height 32
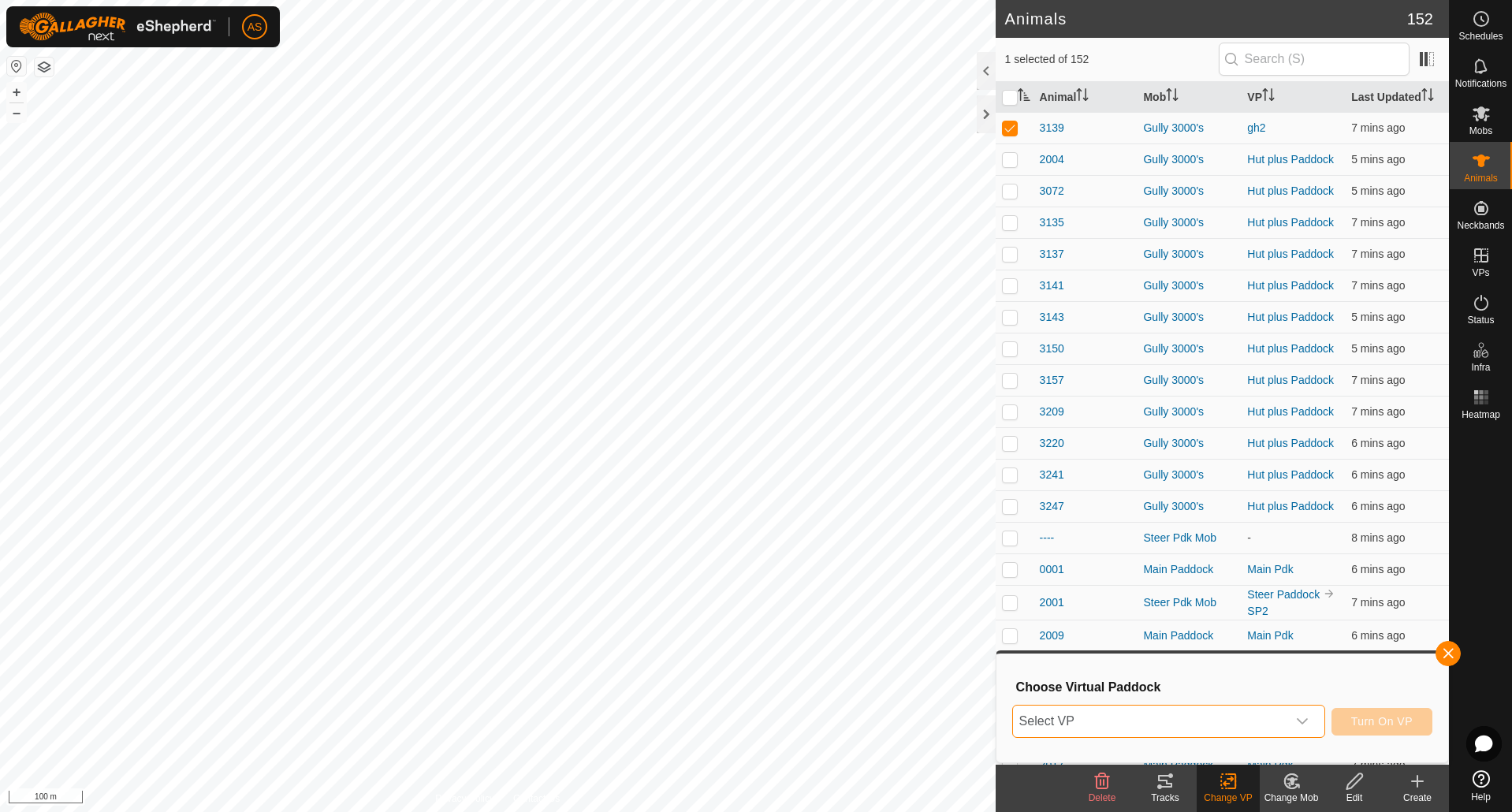
click at [1133, 725] on span "Select VP" at bounding box center [1150, 722] width 274 height 32
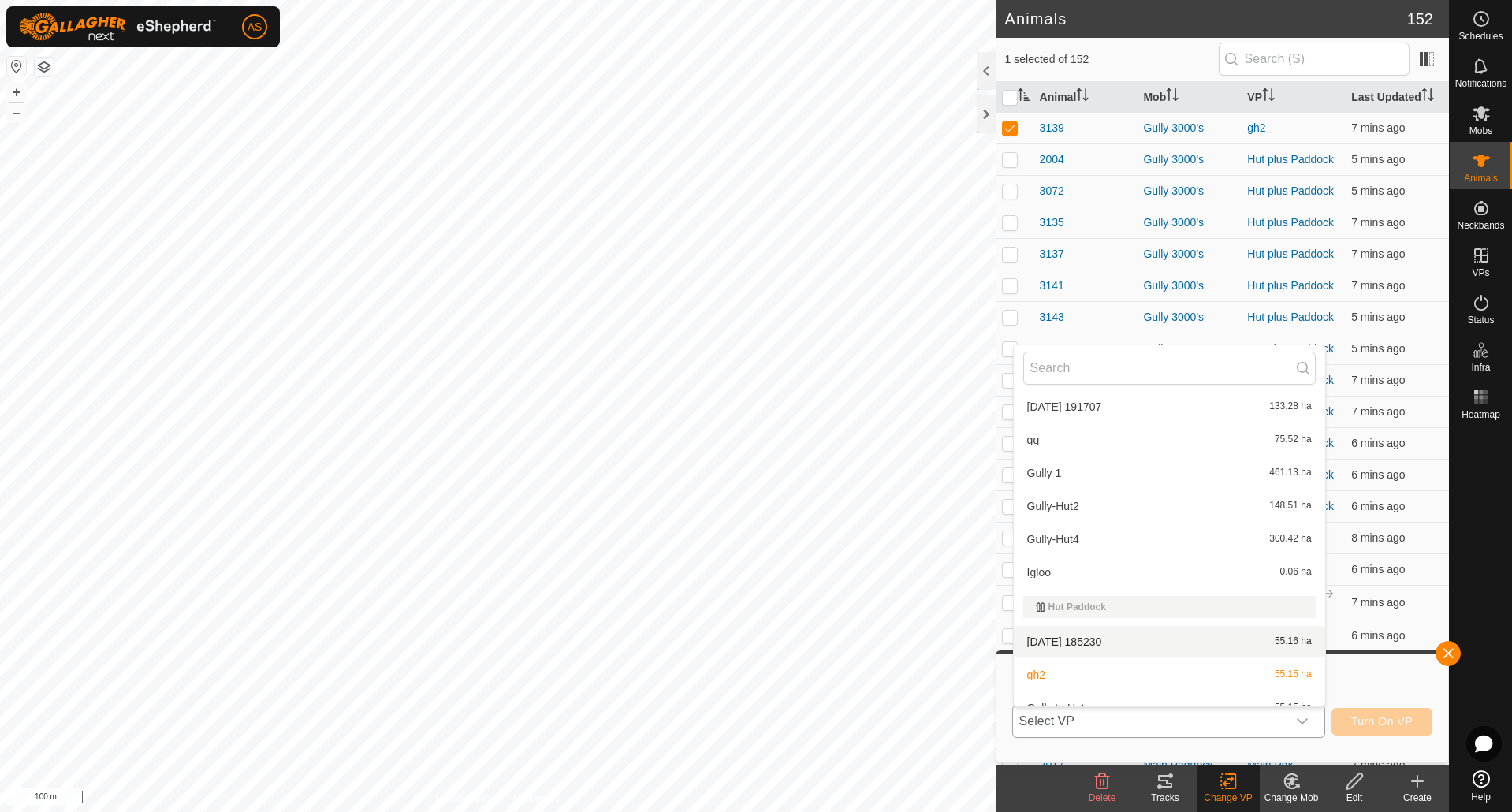
scroll to position [631, 0]
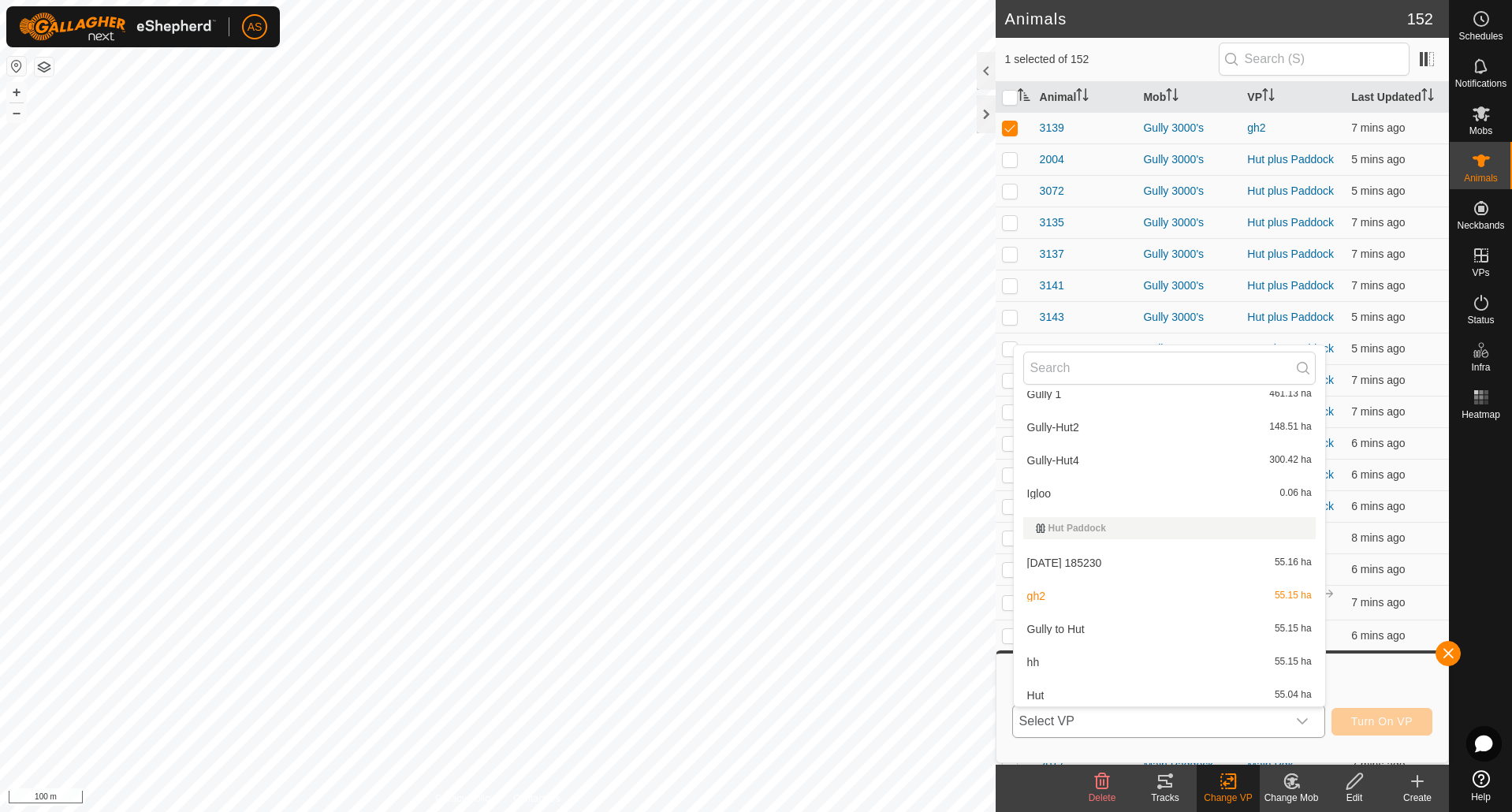
click at [1053, 626] on li "Gully to Hut 55.15 ha" at bounding box center [1170, 630] width 311 height 32
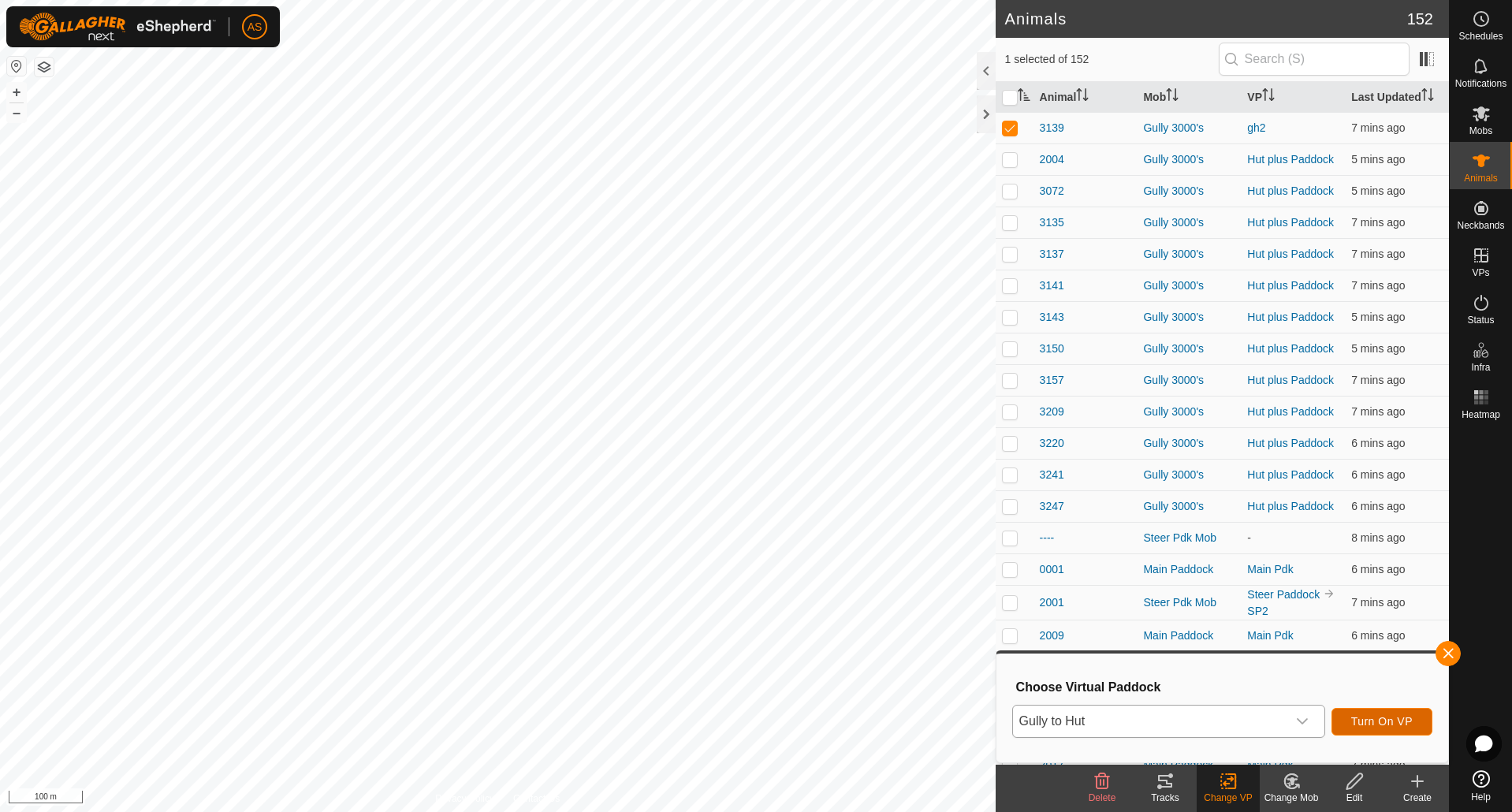
click at [1353, 714] on button "Turn On VP" at bounding box center [1382, 722] width 101 height 28
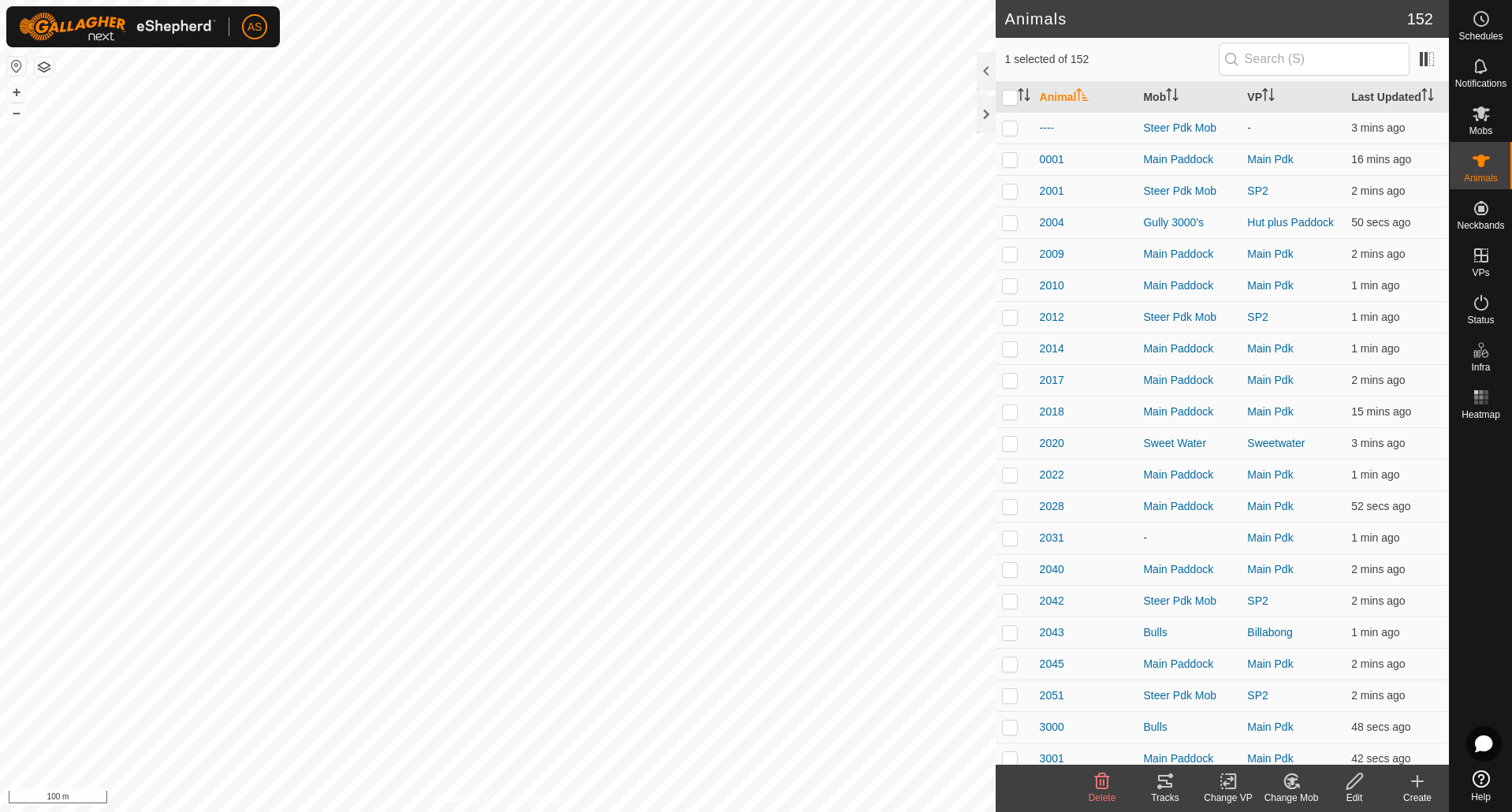
click at [1178, 788] on tracks-svg-icon at bounding box center [1166, 781] width 63 height 19
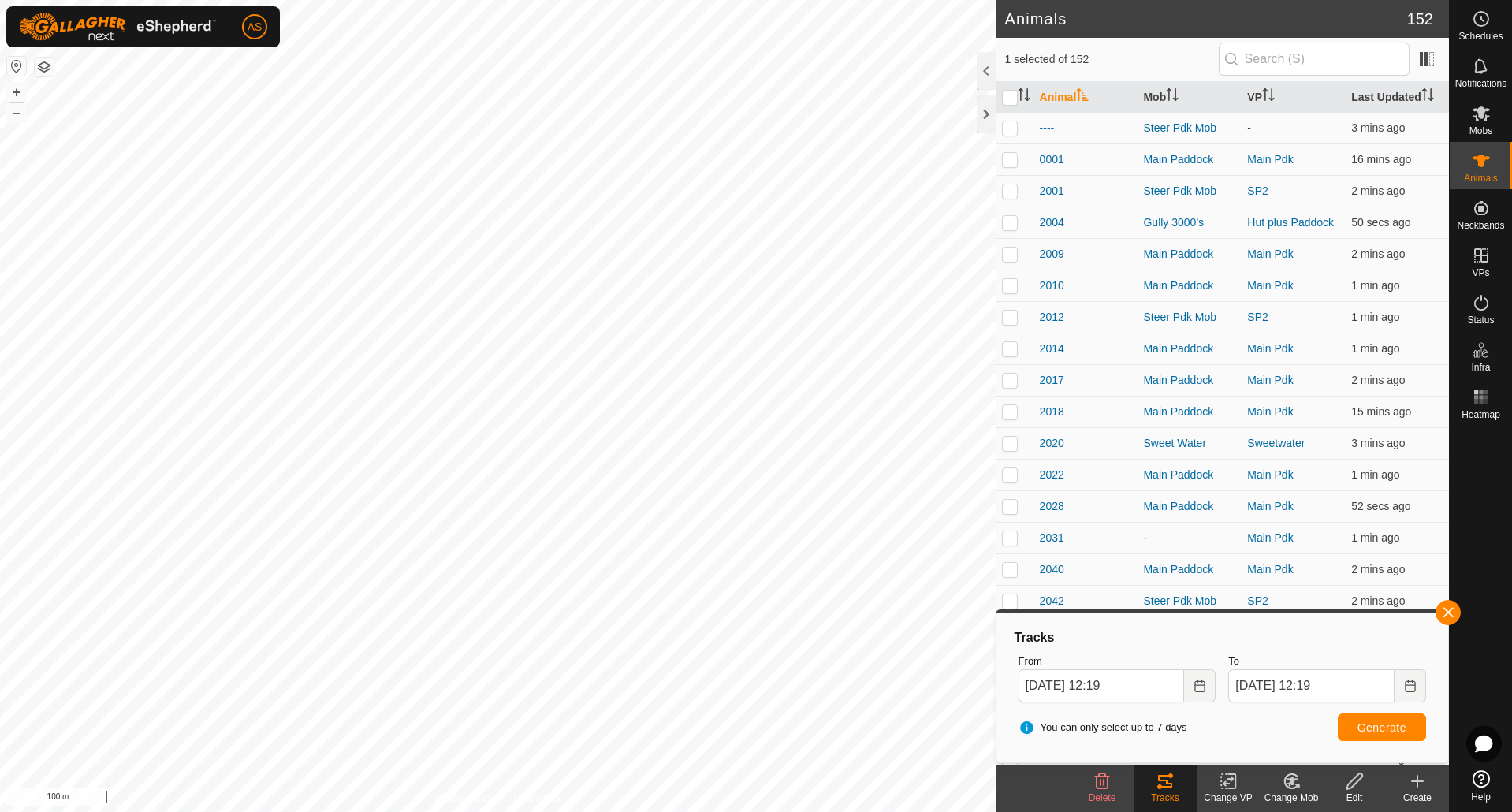
checkbox input "false"
click at [1373, 729] on span "Generate" at bounding box center [1381, 728] width 49 height 13
checkbox input "false"
click at [1454, 616] on button "button" at bounding box center [1448, 612] width 25 height 25
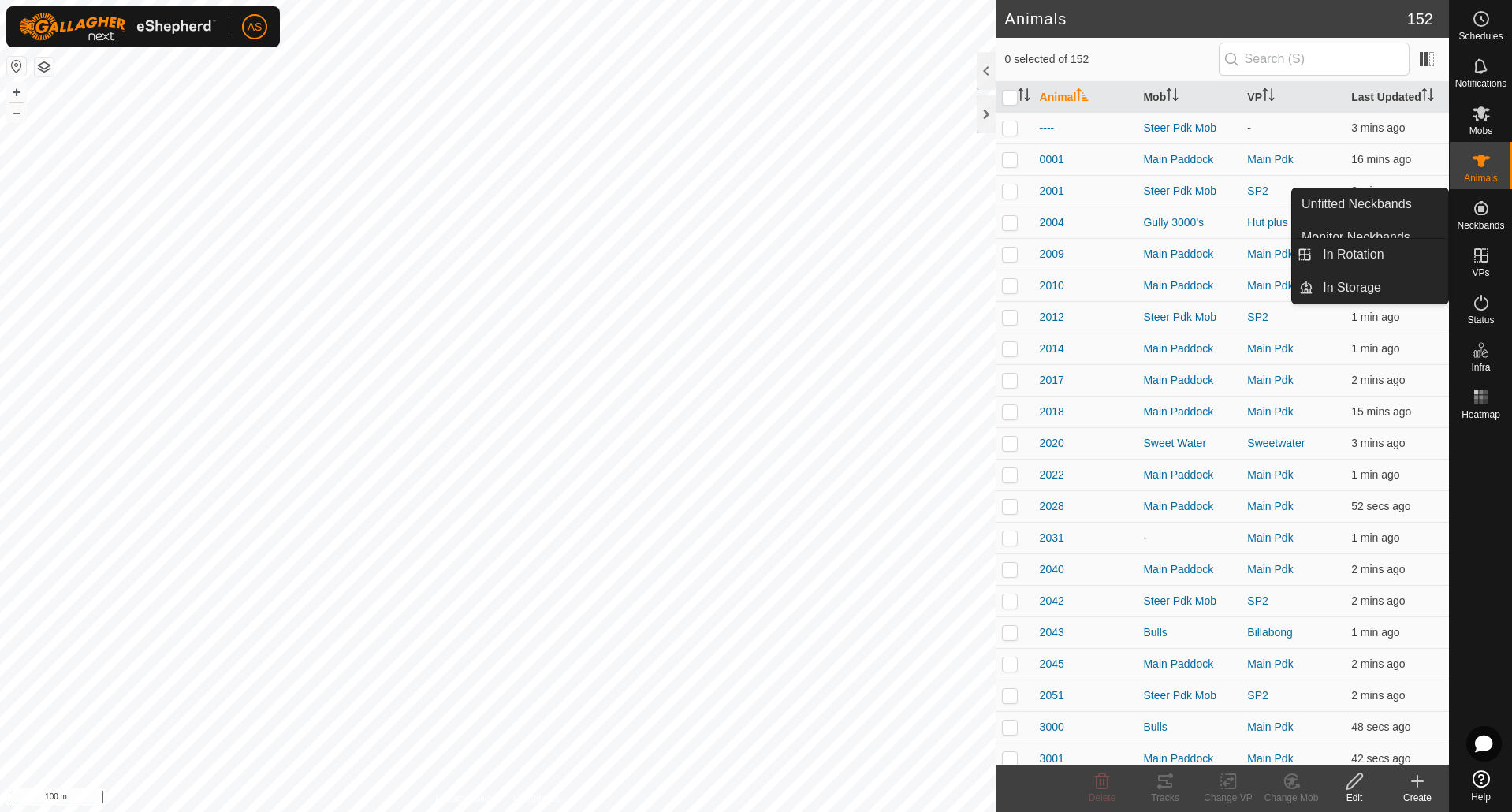
click at [1479, 256] on icon at bounding box center [1481, 255] width 14 height 14
click at [1373, 256] on link "In Rotation" at bounding box center [1381, 255] width 135 height 32
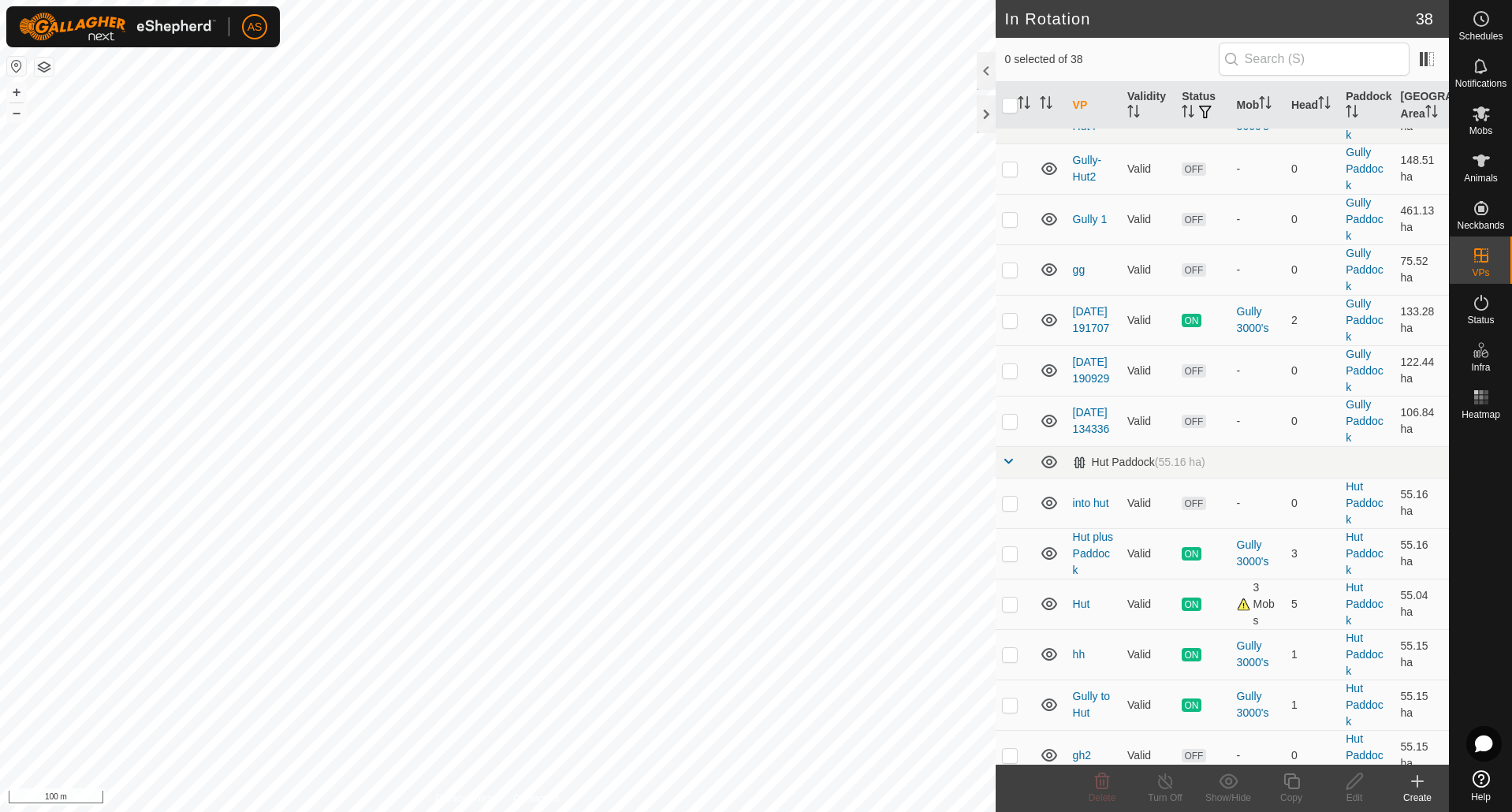
scroll to position [788, 0]
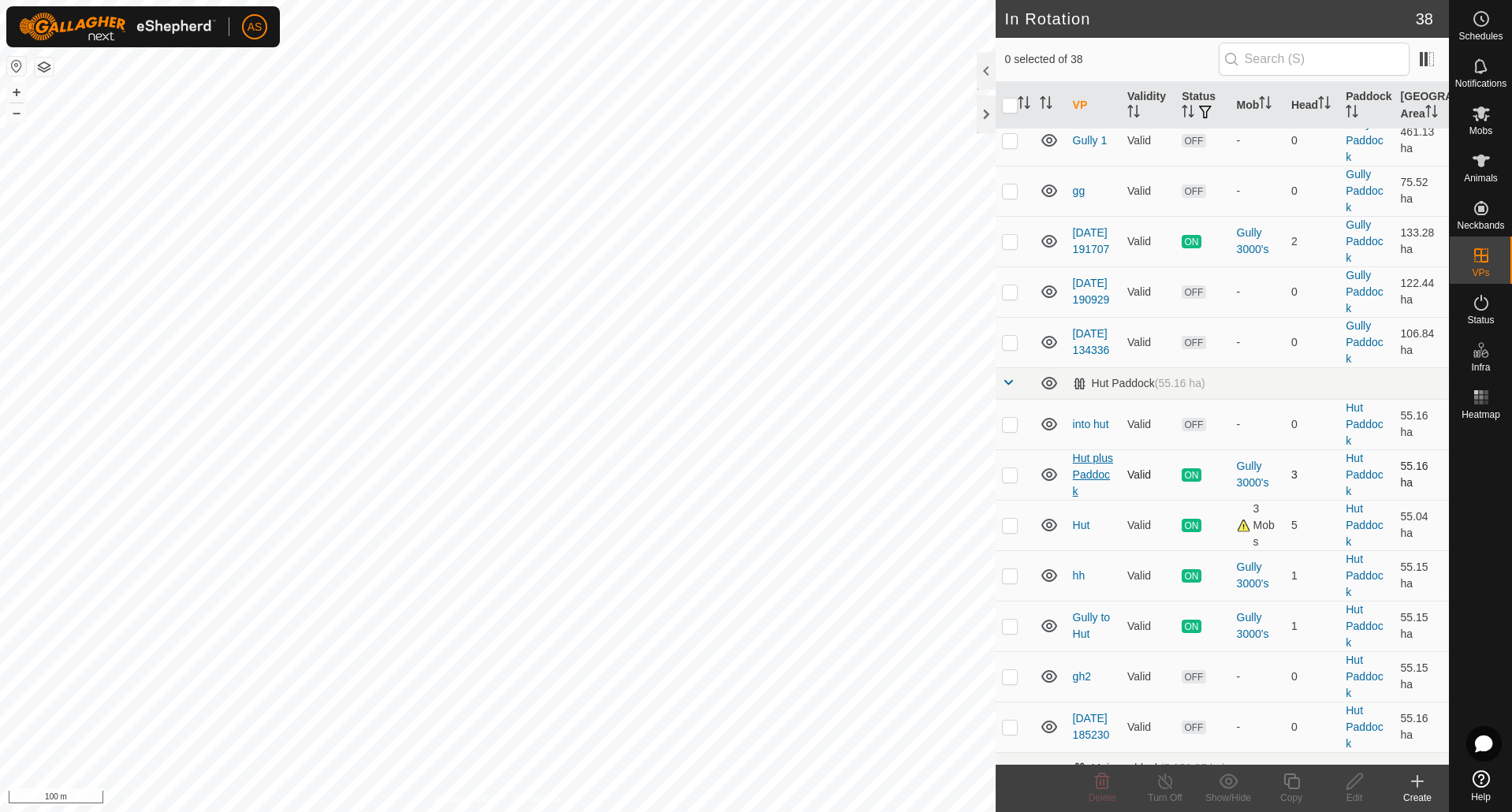
click at [1076, 495] on link "Hut plus Paddock" at bounding box center [1093, 475] width 41 height 46
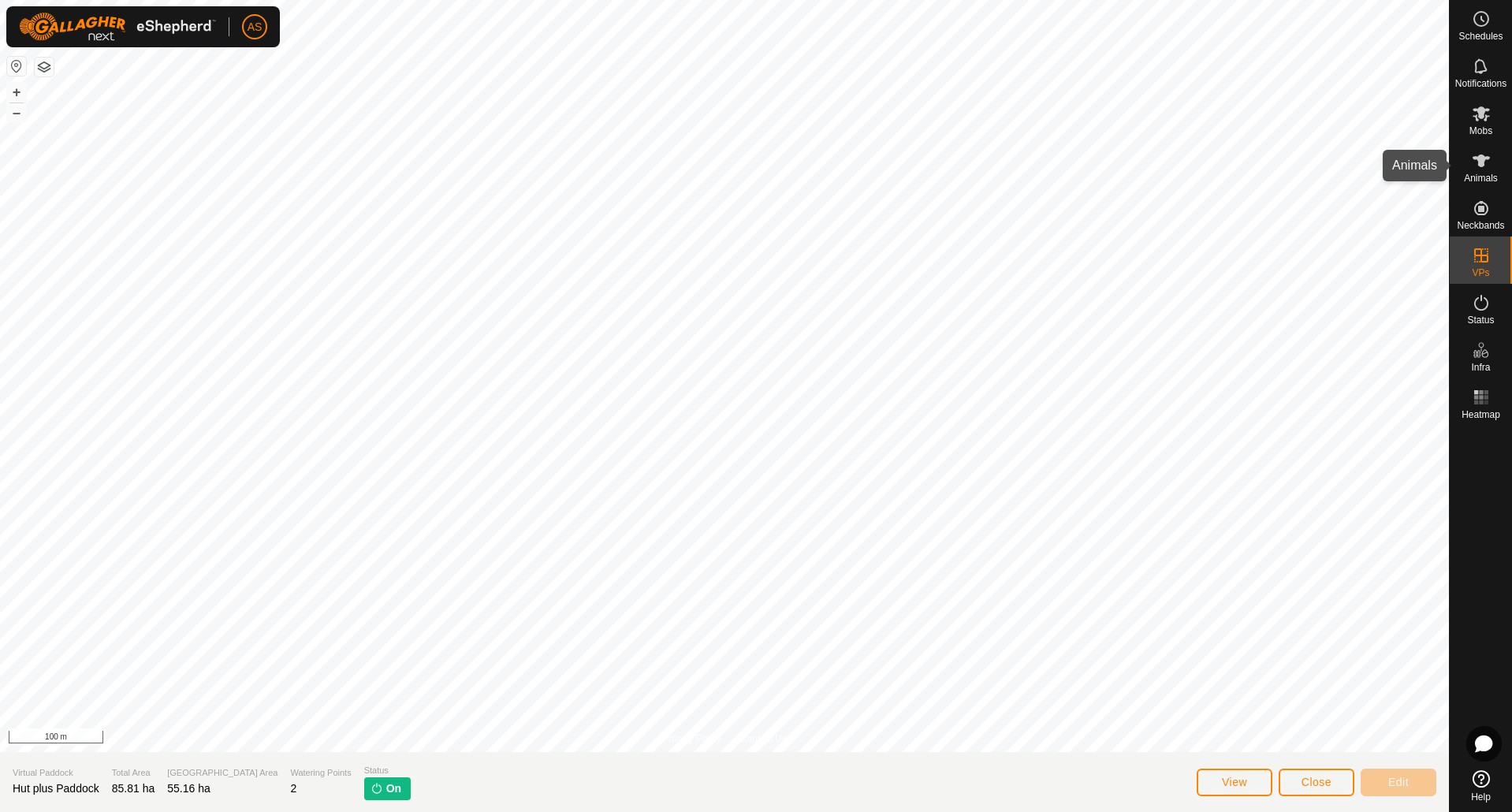
click at [1483, 172] on es-animals-svg-icon at bounding box center [1481, 161] width 29 height 25
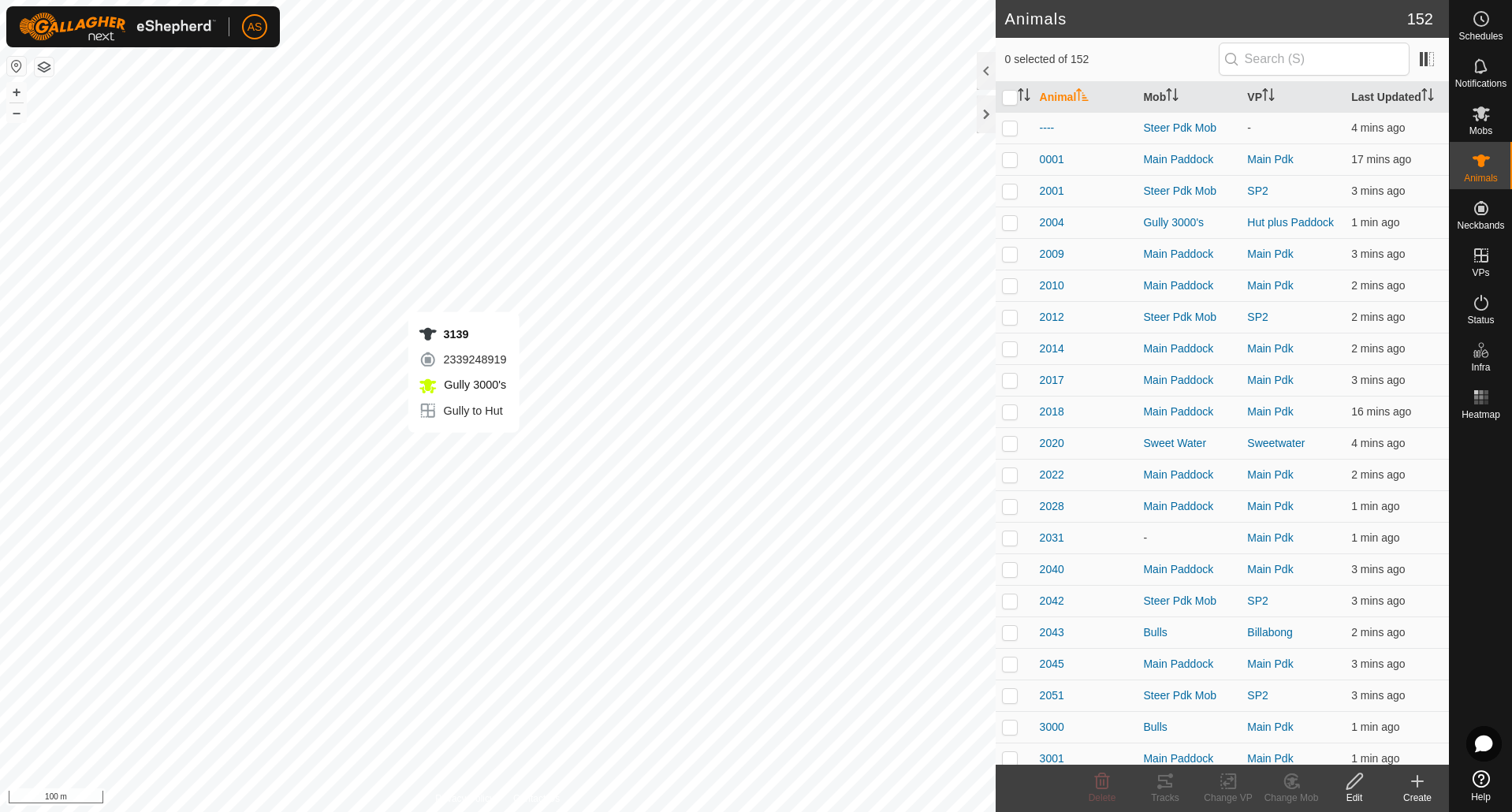
checkbox input "true"
click at [1165, 783] on icon at bounding box center [1165, 781] width 19 height 19
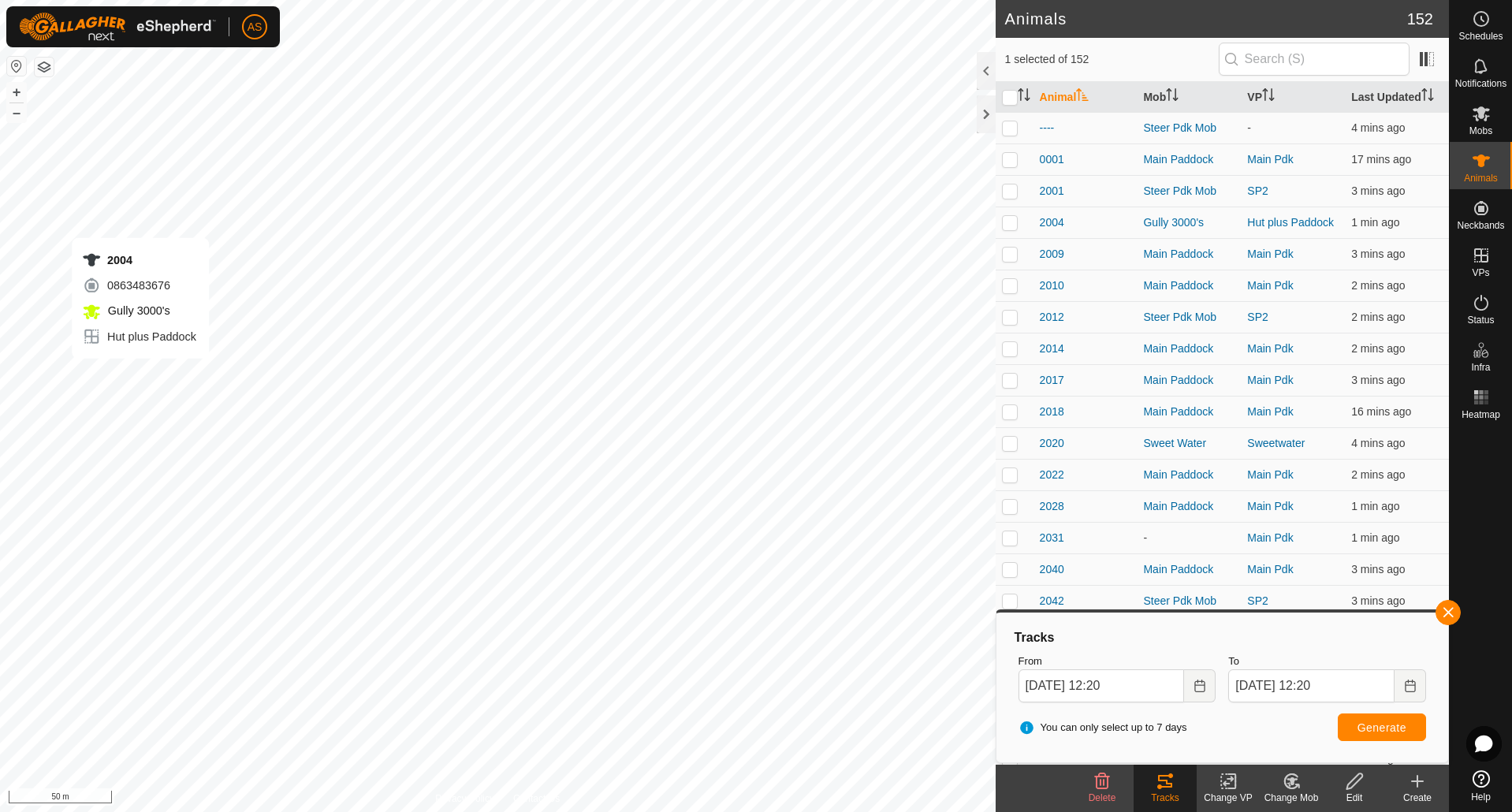
checkbox input "true"
checkbox input "false"
click at [1376, 735] on button "Generate" at bounding box center [1382, 728] width 88 height 28
checkbox input "false"
checkbox input "true"
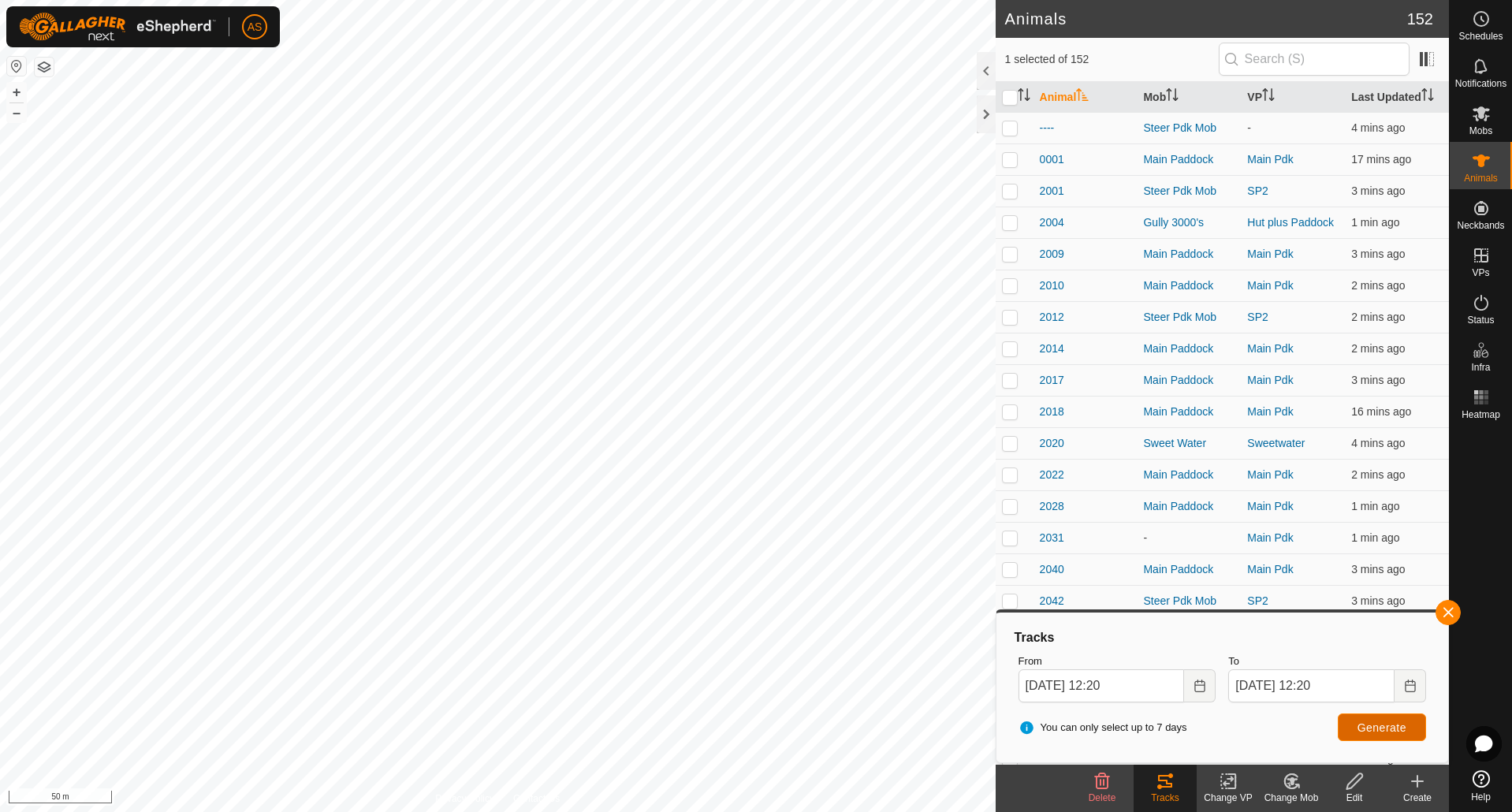
click at [1348, 730] on button "Generate" at bounding box center [1382, 728] width 88 height 28
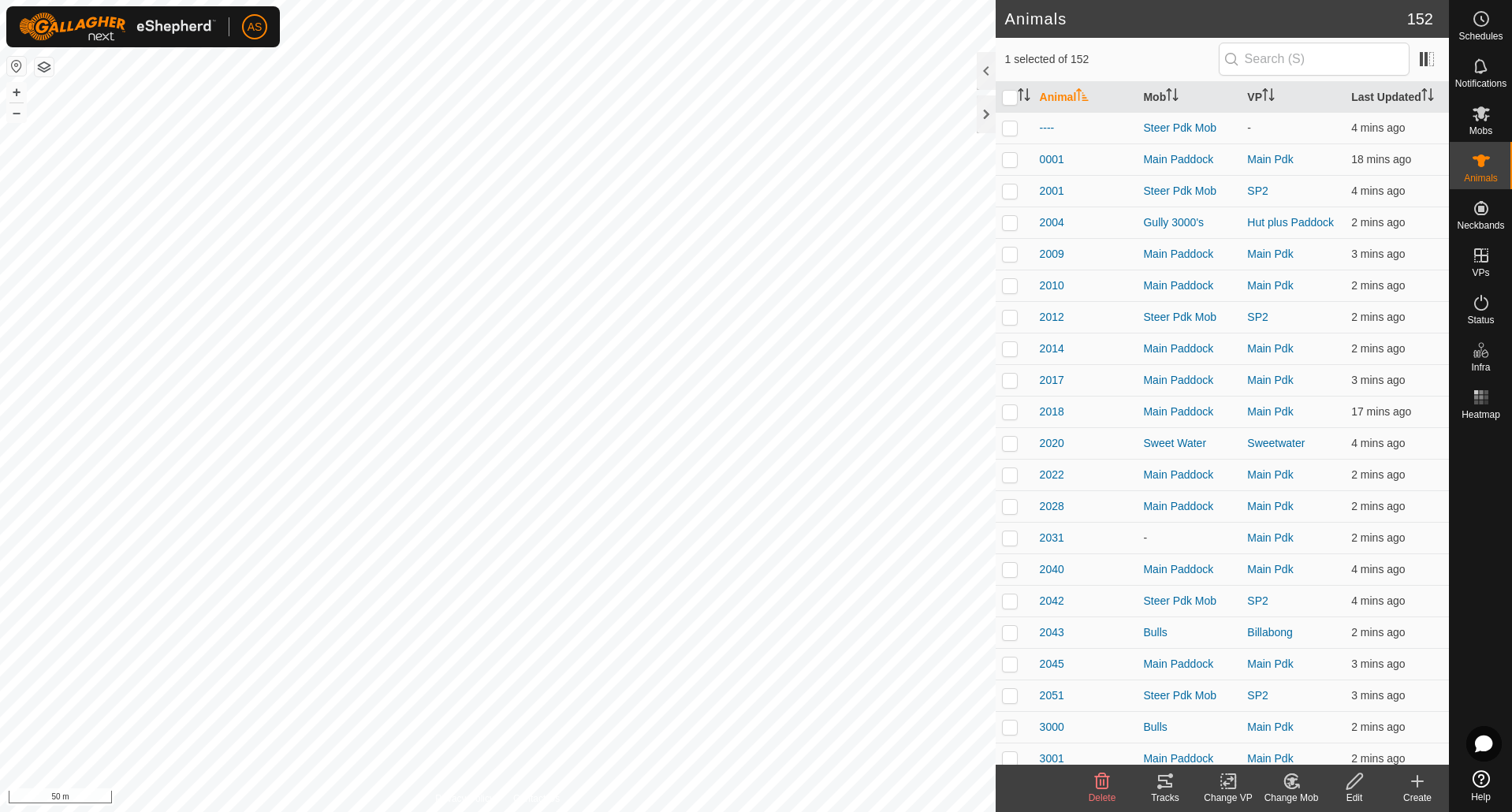
click at [1169, 776] on icon at bounding box center [1165, 781] width 14 height 13
